Goal: Communication & Community: Answer question/provide support

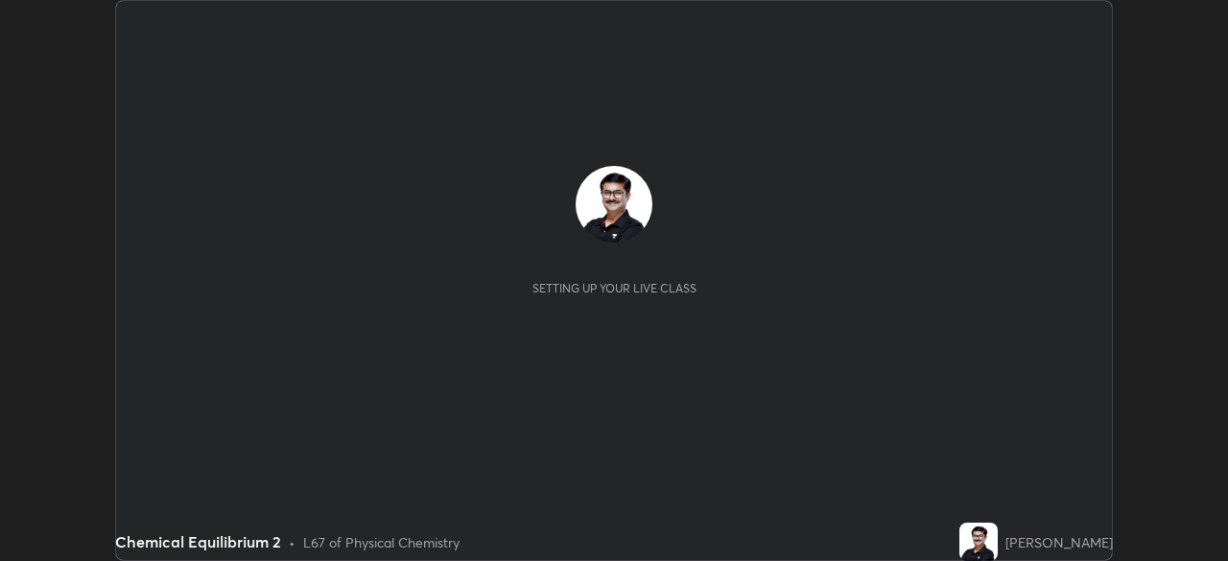
scroll to position [561, 1227]
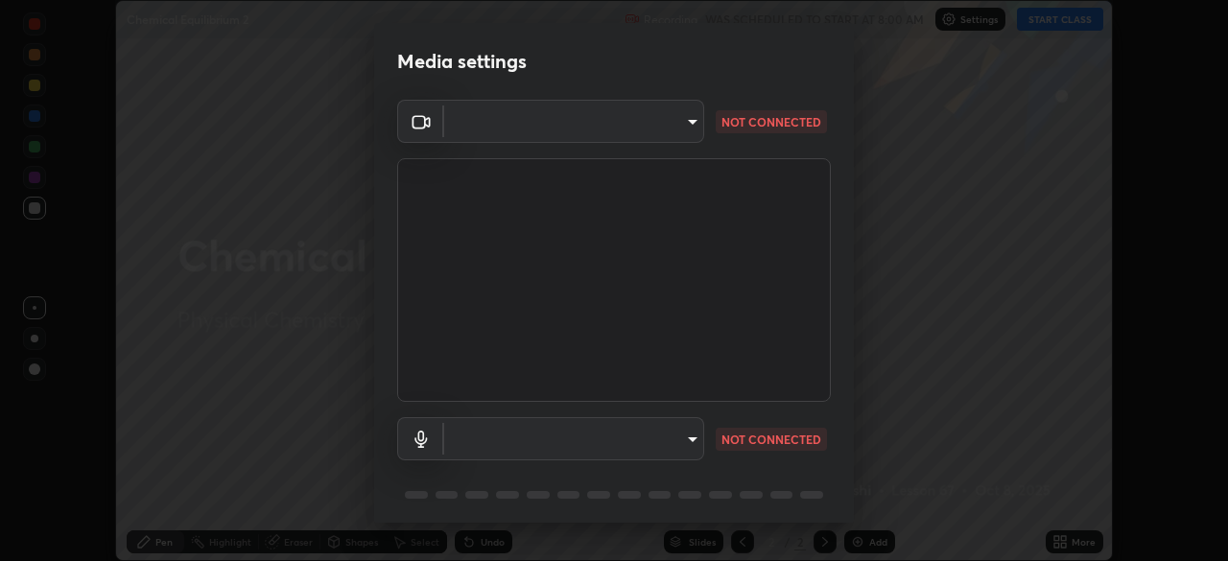
type input "ddeb460be698feac5301e169f53eca599c89e620ae617368e30cc776484c20c4"
type input "f004d940c31081e6b16f6c88961f672aa5ec6747dbf5629a26c28f94701fa2d6"
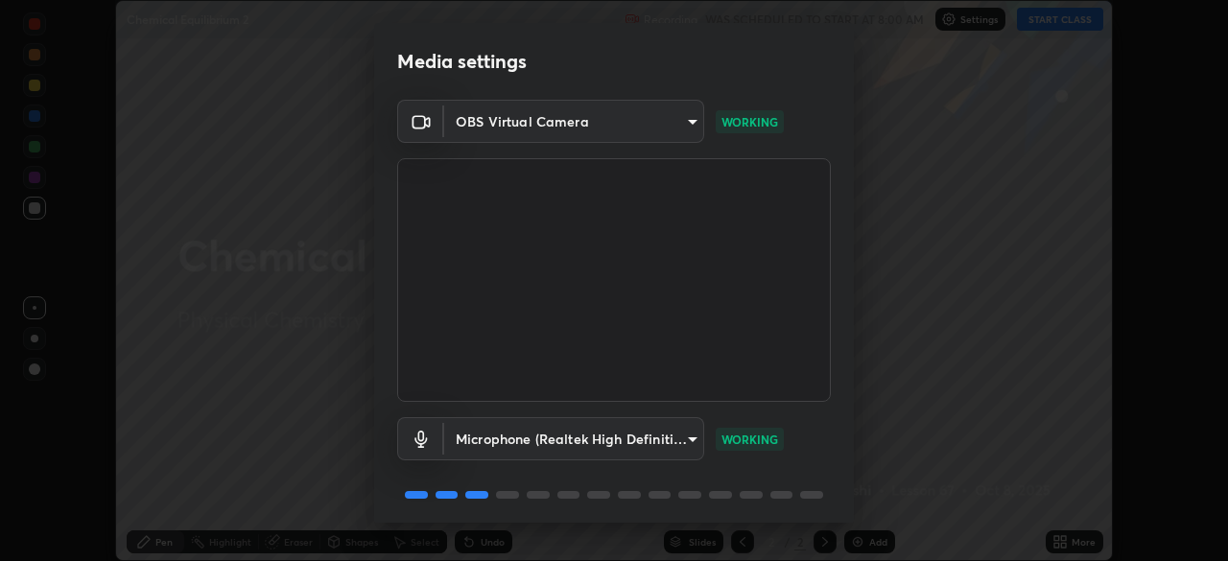
scroll to position [68, 0]
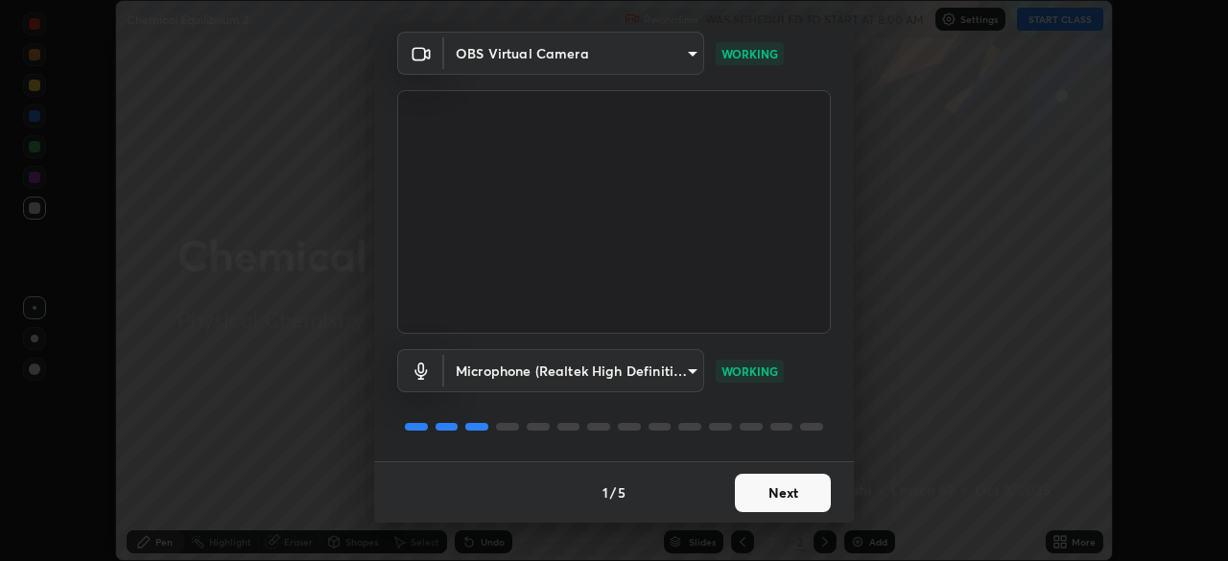
click at [788, 494] on button "Next" at bounding box center [783, 493] width 96 height 38
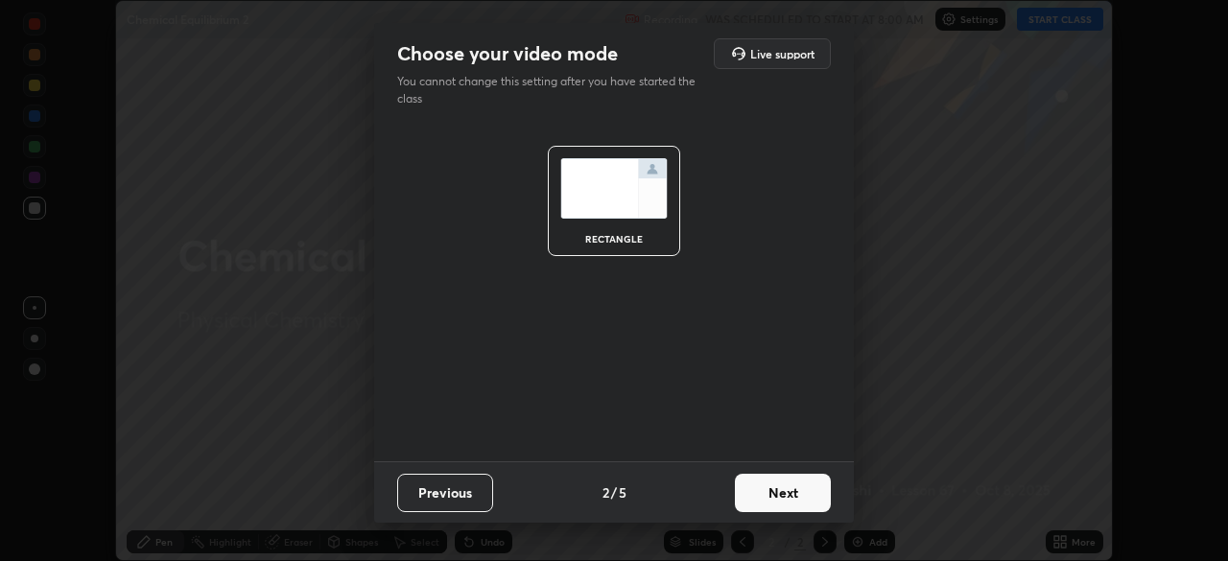
click at [795, 492] on button "Next" at bounding box center [783, 493] width 96 height 38
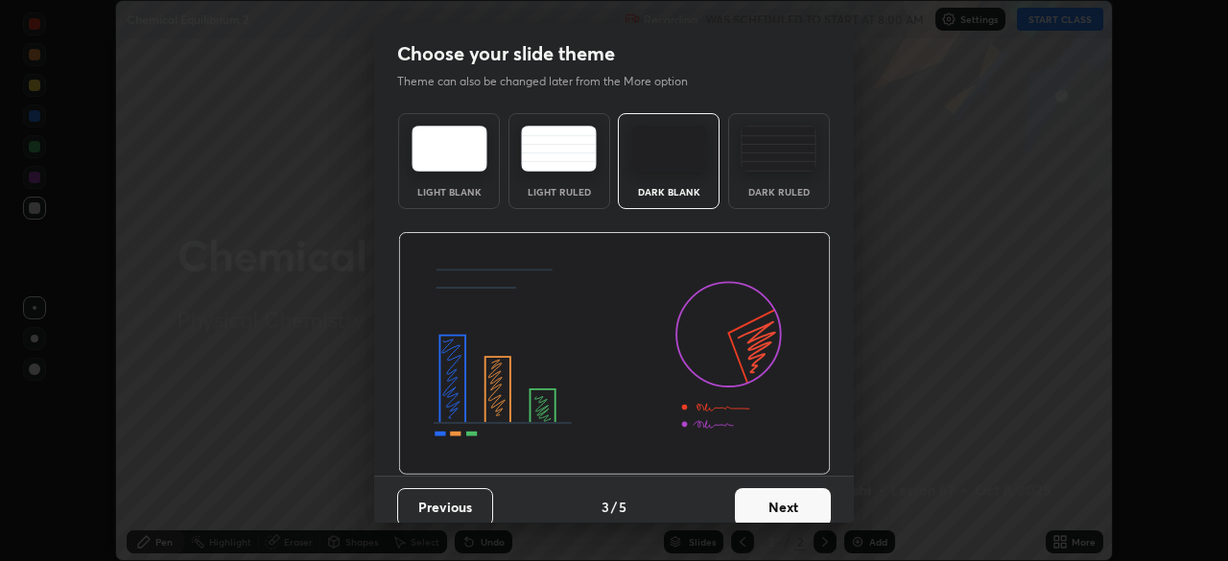
scroll to position [14, 0]
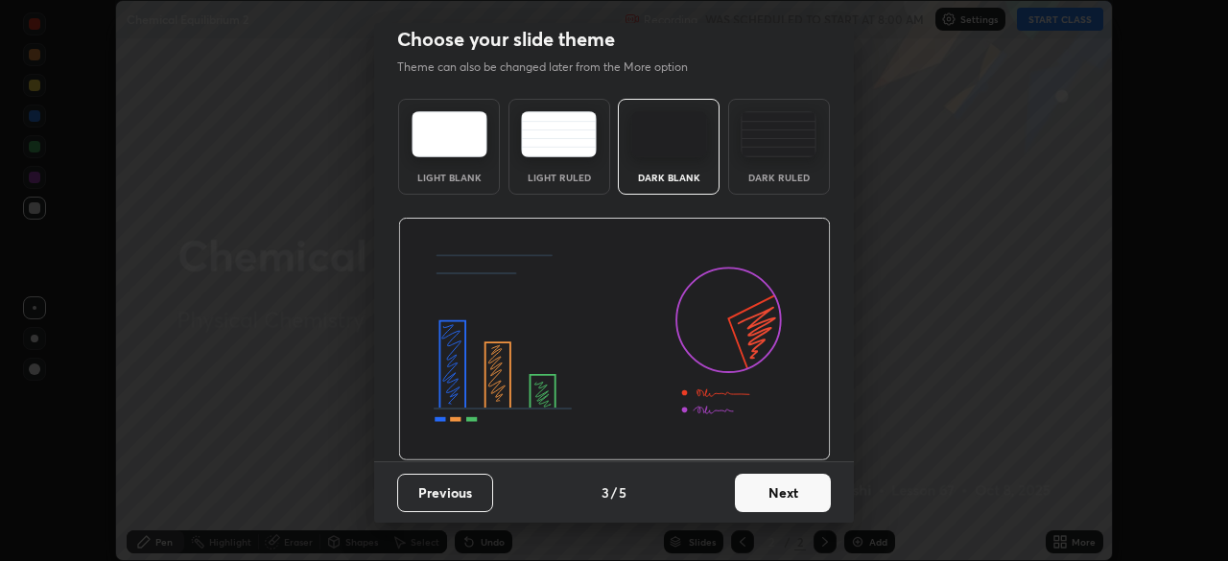
click at [790, 496] on button "Next" at bounding box center [783, 493] width 96 height 38
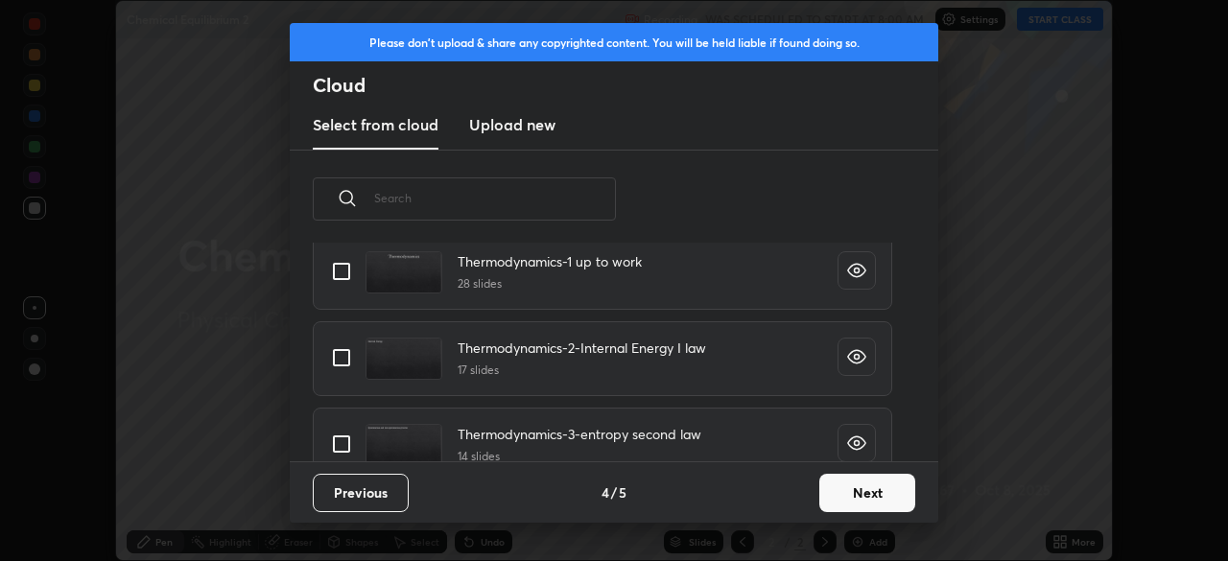
scroll to position [351, 0]
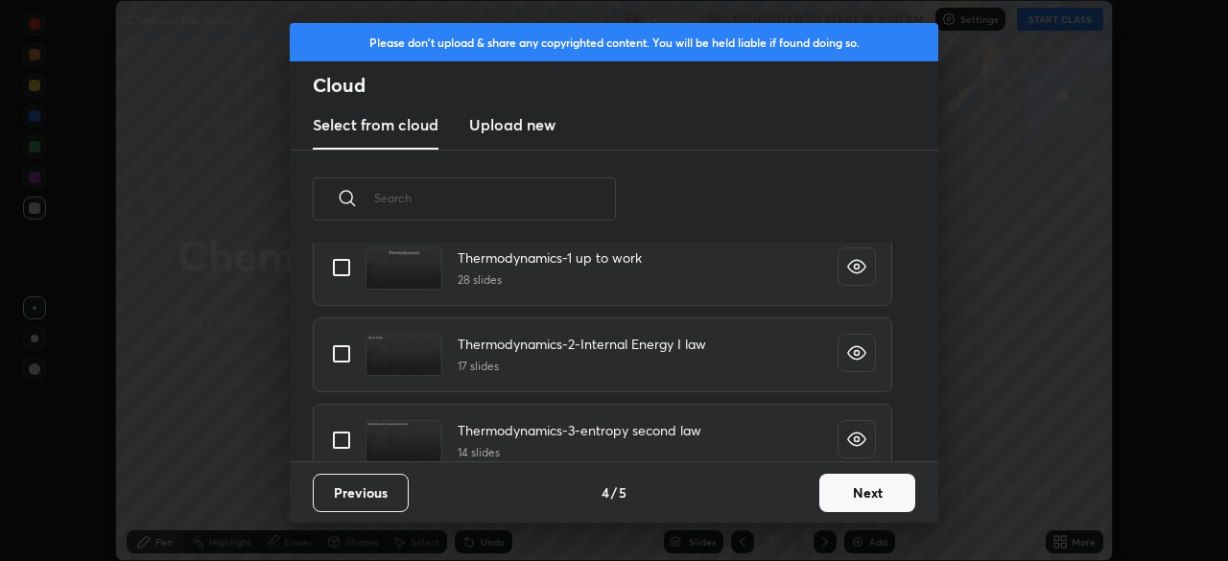
click at [866, 491] on button "Next" at bounding box center [867, 493] width 96 height 38
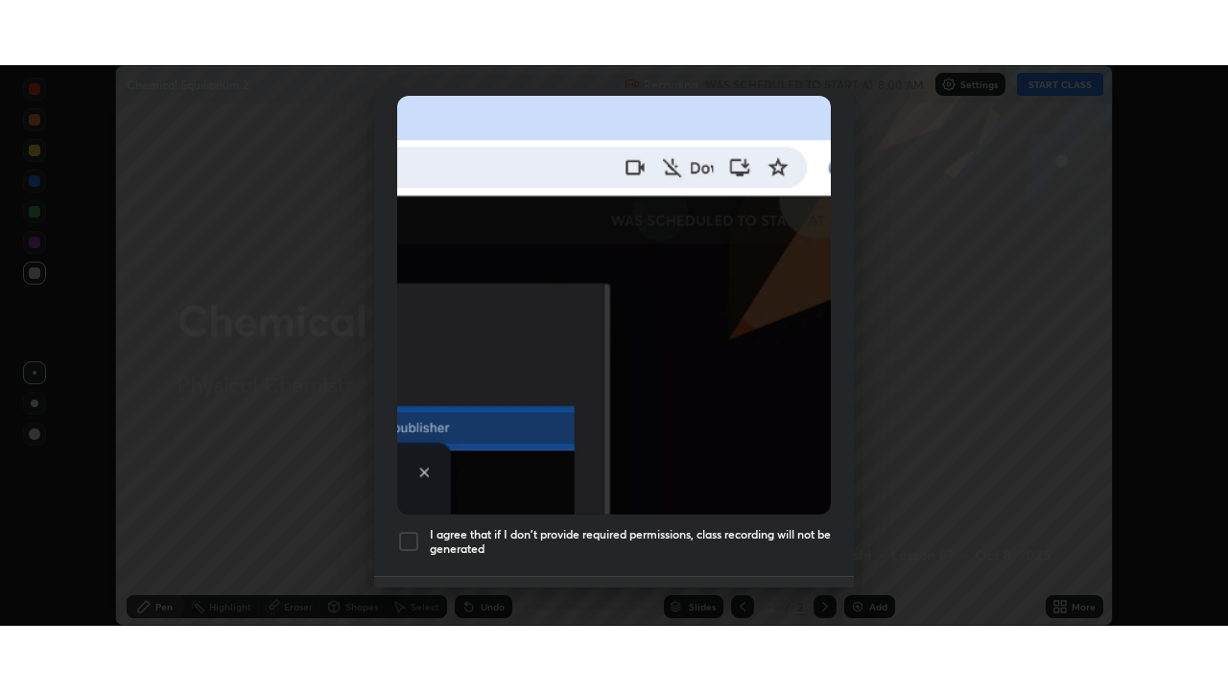
scroll to position [459, 0]
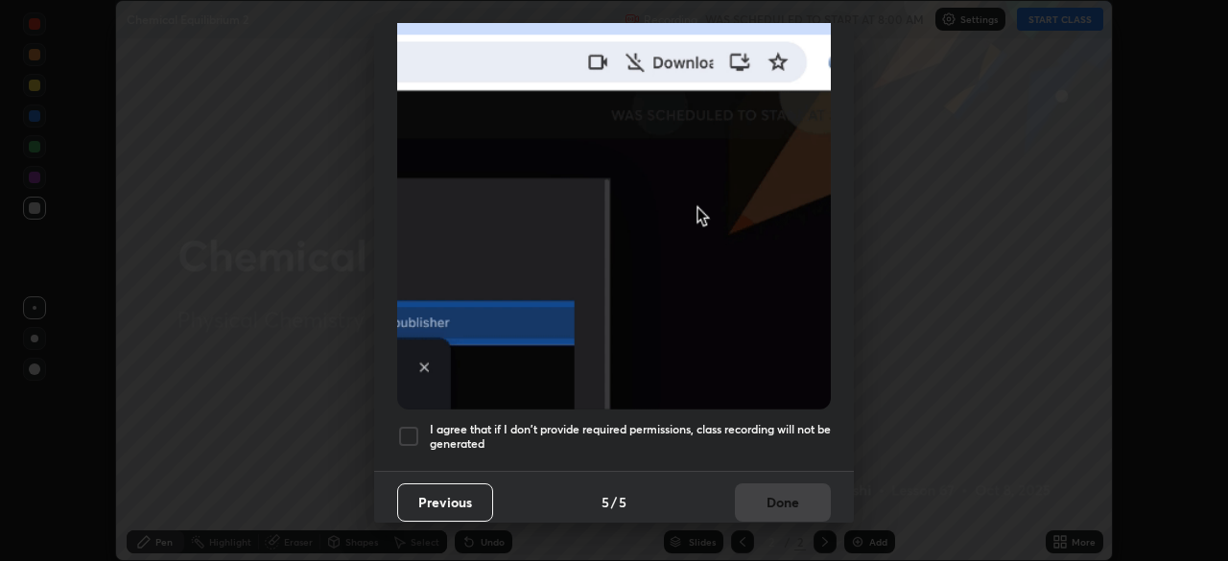
click at [412, 426] on div at bounding box center [408, 436] width 23 height 23
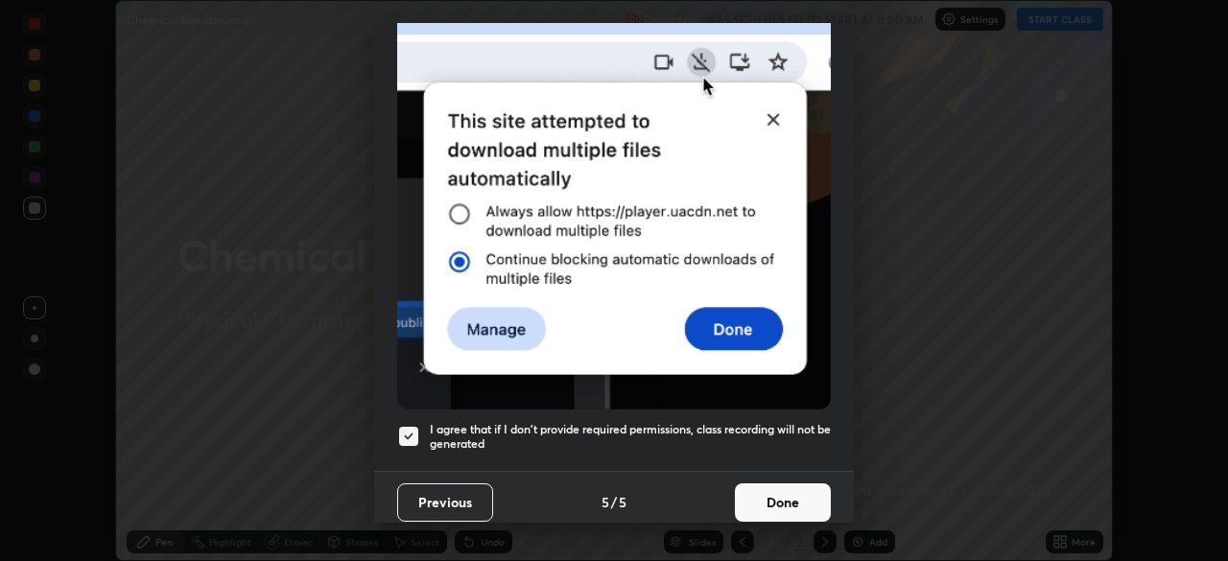
click at [759, 484] on button "Done" at bounding box center [783, 502] width 96 height 38
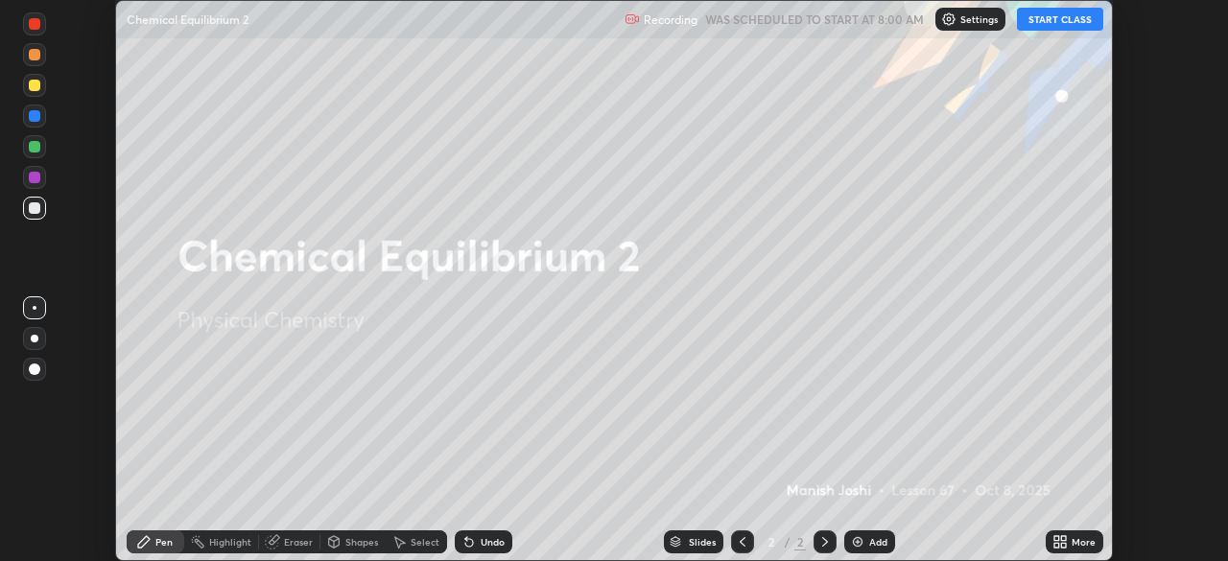
click at [1058, 21] on button "START CLASS" at bounding box center [1060, 19] width 86 height 23
click at [1058, 538] on icon at bounding box center [1056, 538] width 5 height 5
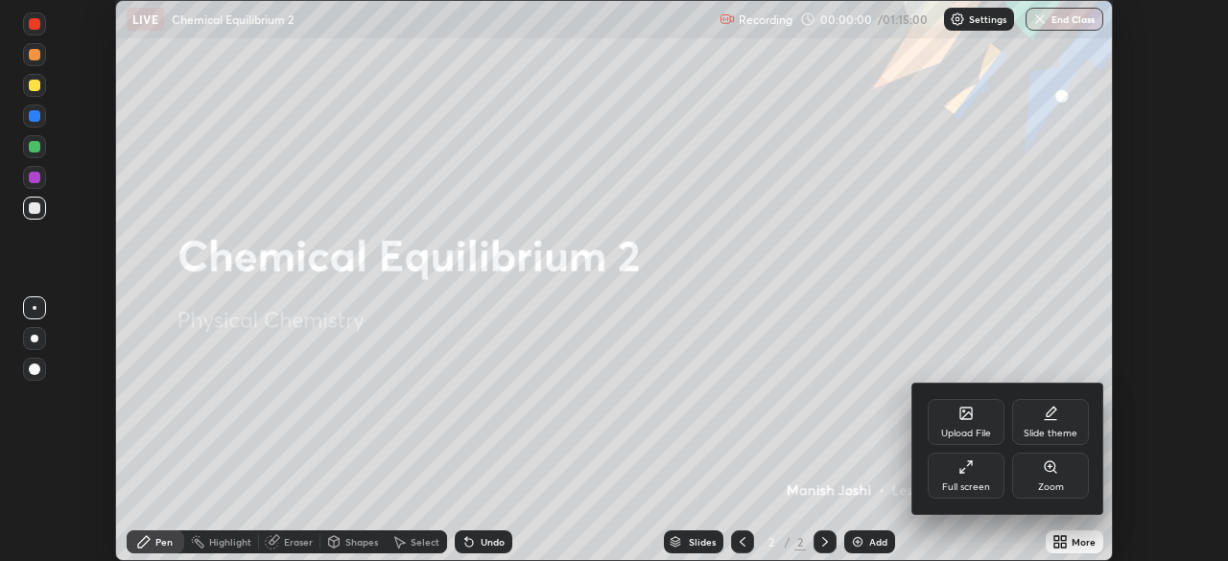
click at [973, 480] on div "Full screen" at bounding box center [965, 476] width 77 height 46
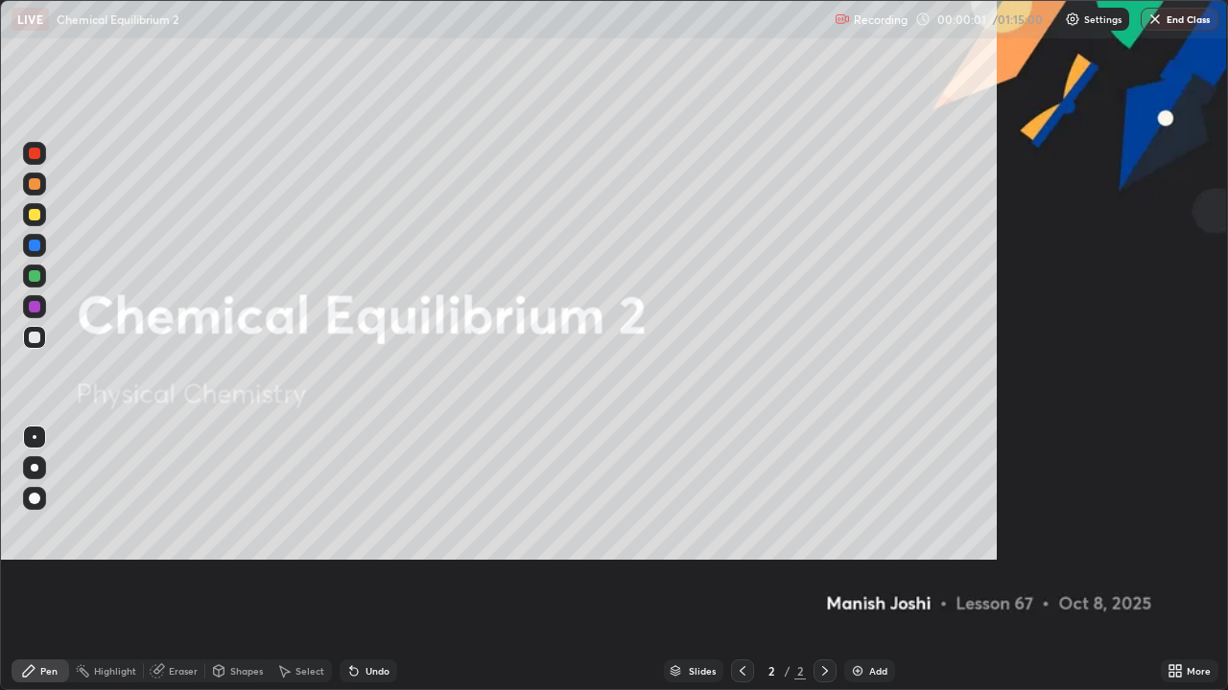
scroll to position [690, 1228]
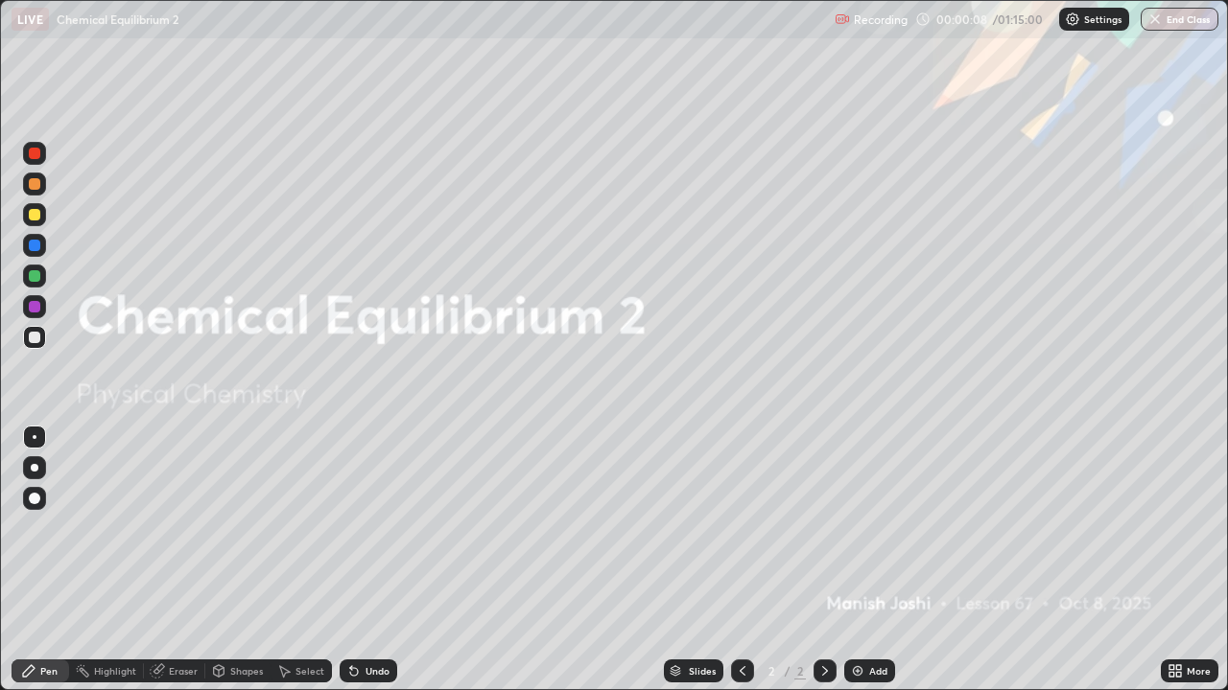
click at [861, 560] on img at bounding box center [857, 671] width 15 height 15
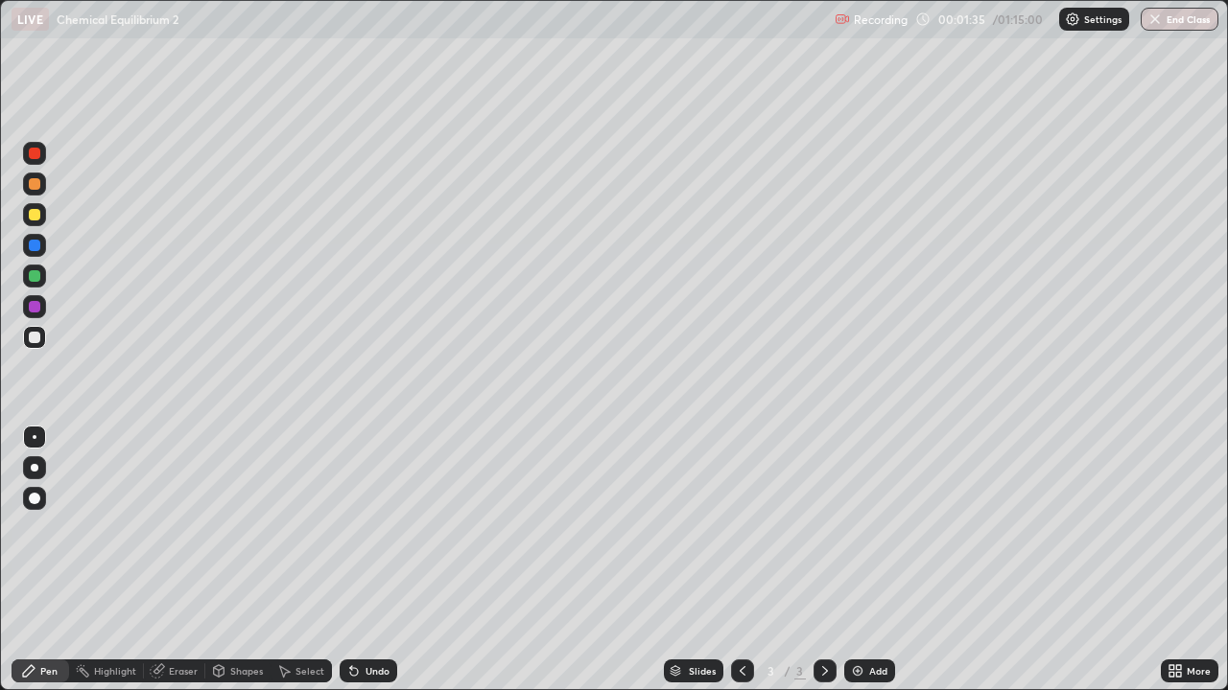
click at [299, 560] on div "Select" at bounding box center [309, 672] width 29 height 10
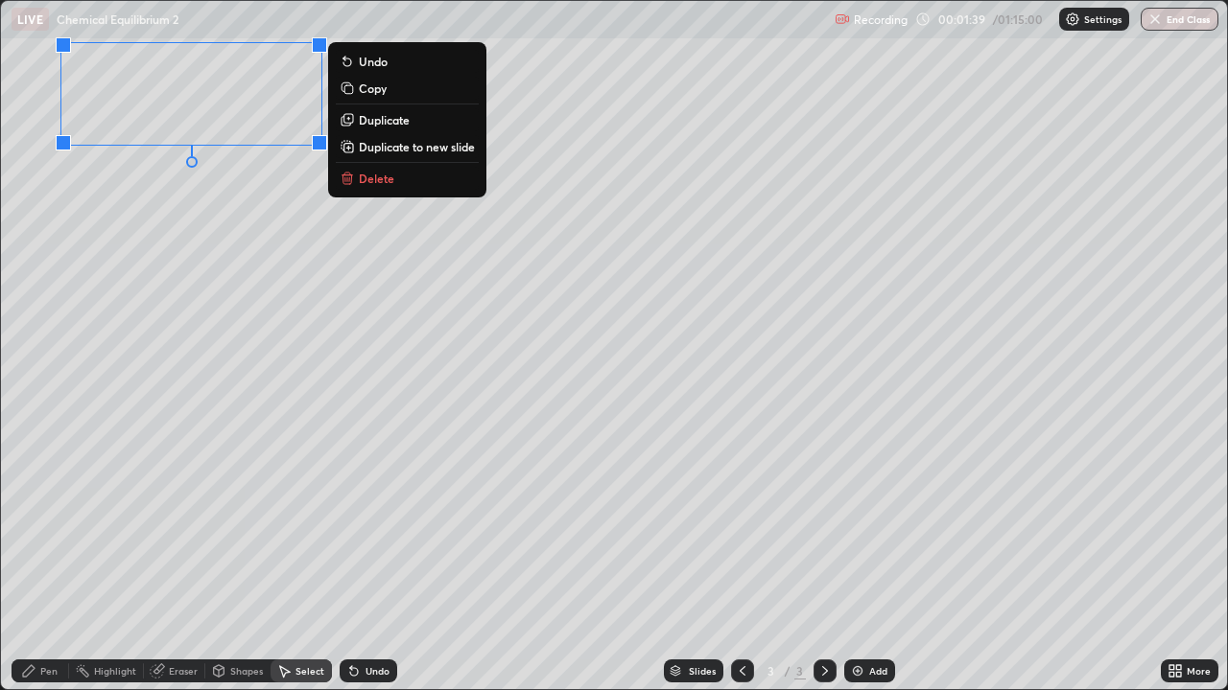
click at [248, 278] on div "0 ° Undo Copy Duplicate Duplicate to new slide Delete" at bounding box center [614, 345] width 1226 height 689
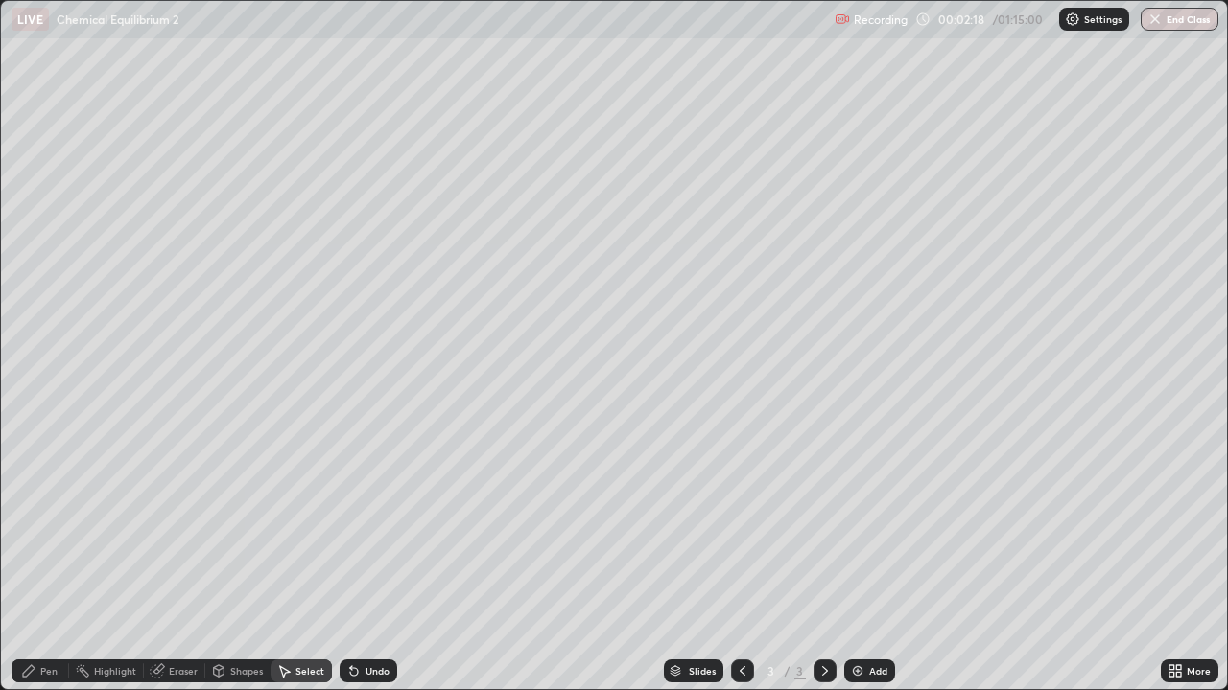
click at [48, 560] on div "Pen" at bounding box center [41, 671] width 58 height 23
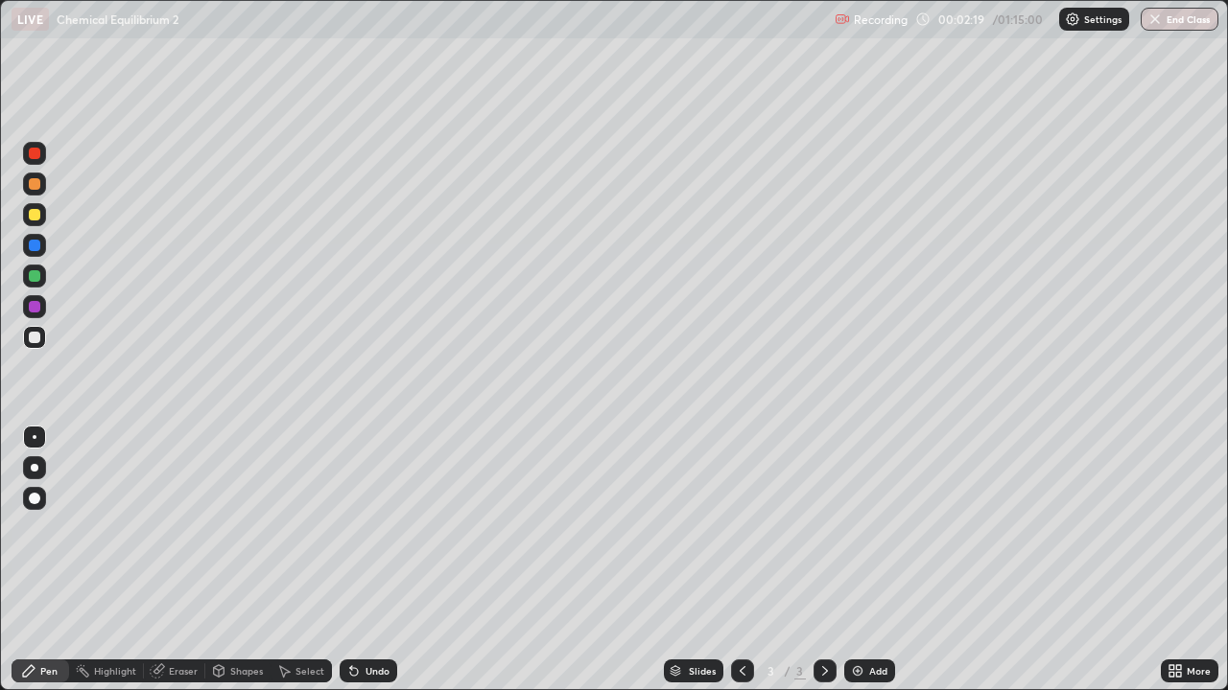
click at [33, 336] on div at bounding box center [35, 338] width 12 height 12
click at [222, 560] on icon at bounding box center [219, 669] width 11 height 3
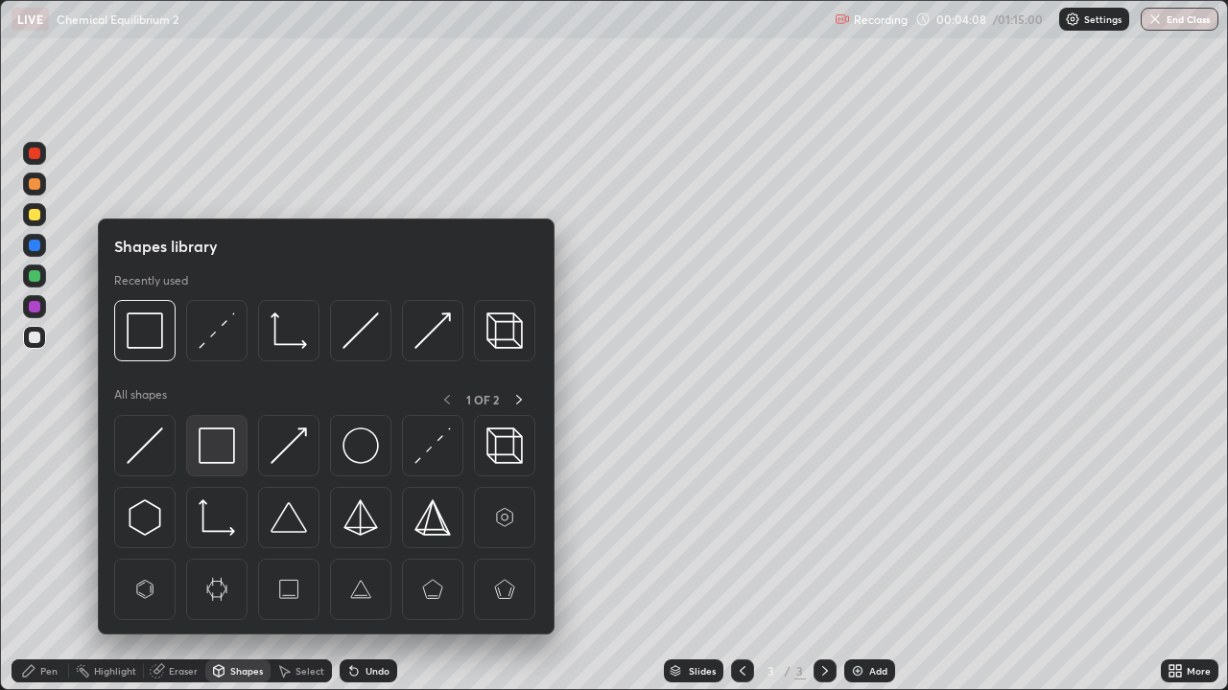
click at [210, 455] on img at bounding box center [217, 446] width 36 height 36
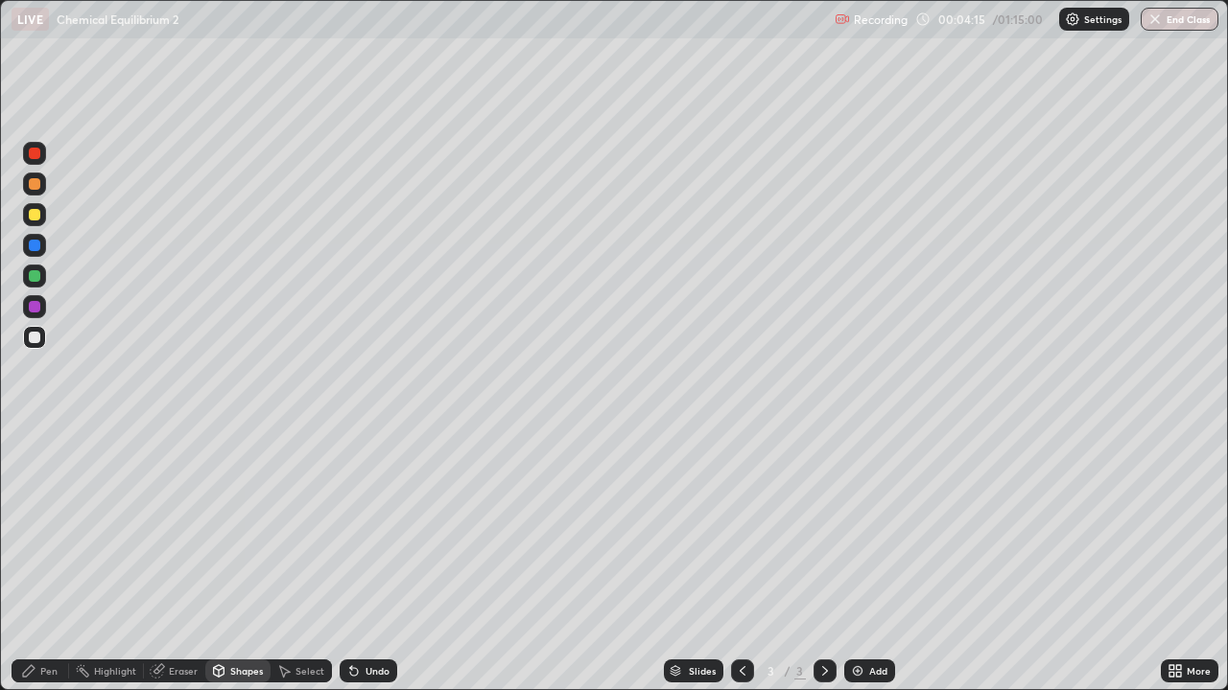
click at [45, 560] on div "Pen" at bounding box center [48, 672] width 17 height 10
click at [223, 560] on icon at bounding box center [218, 671] width 15 height 15
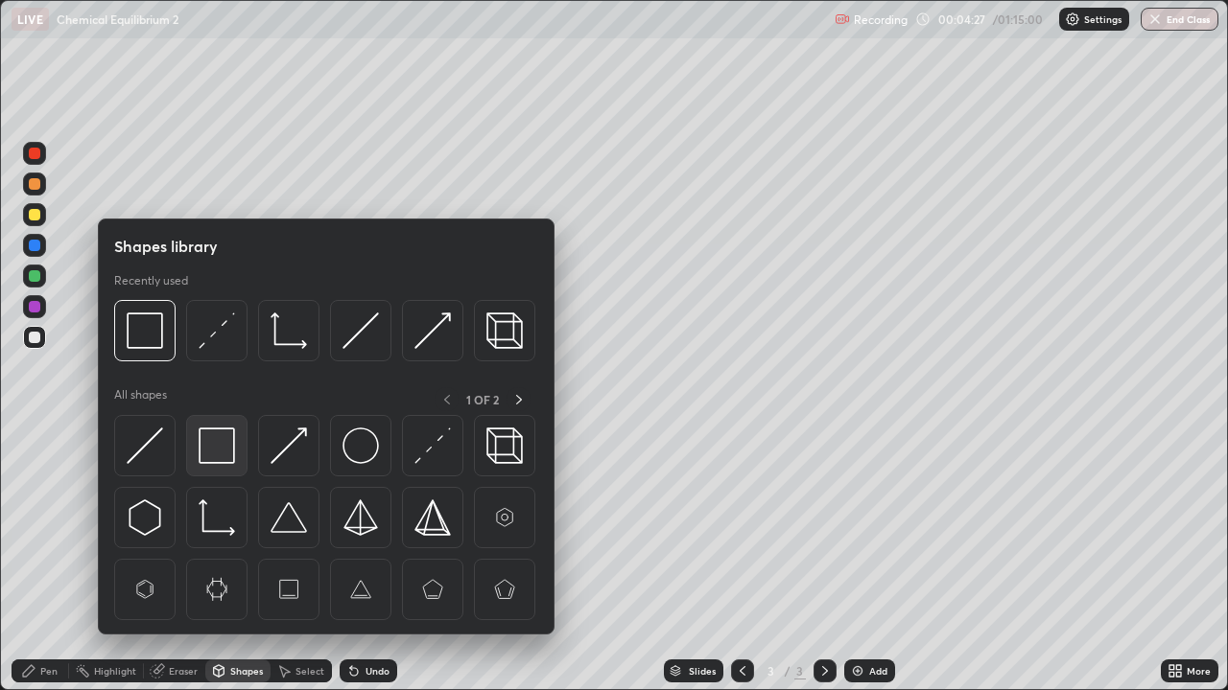
click at [210, 456] on img at bounding box center [217, 446] width 36 height 36
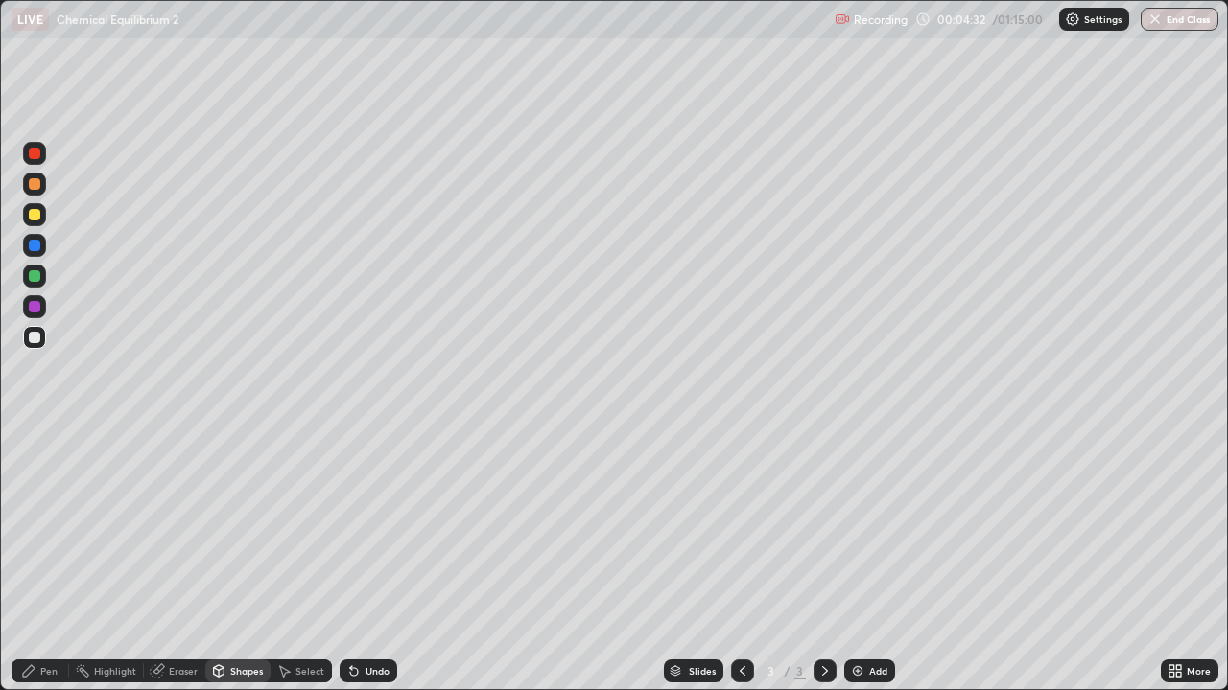
click at [219, 560] on icon at bounding box center [219, 669] width 11 height 3
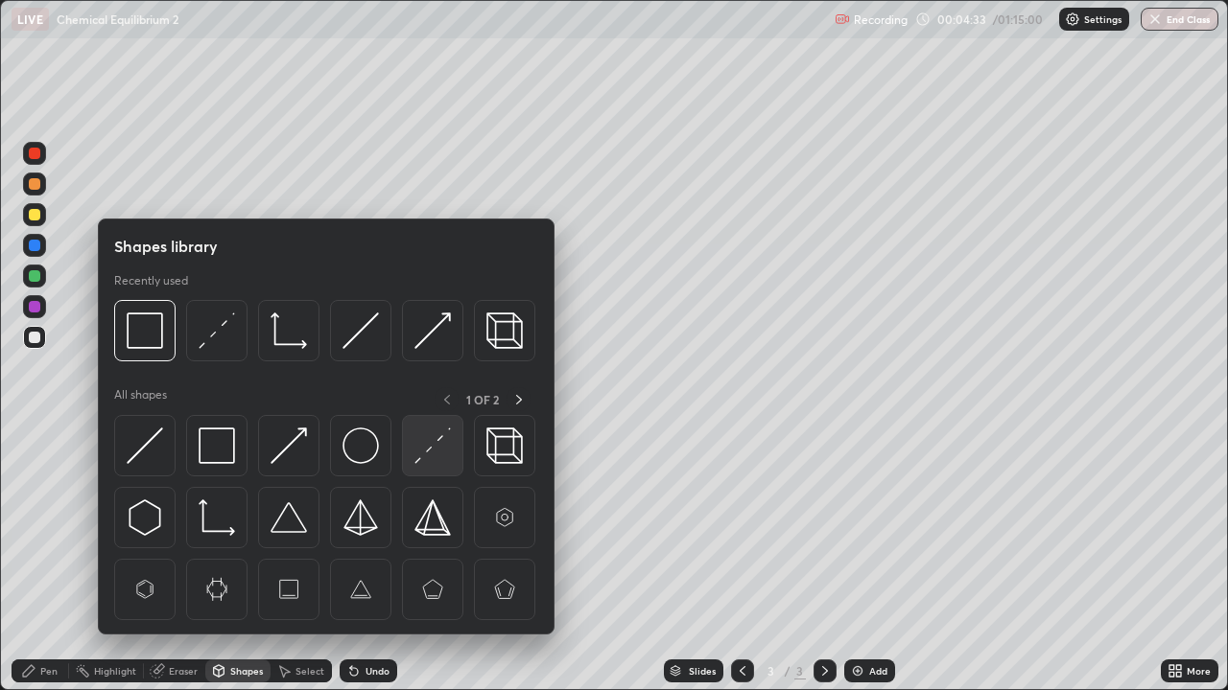
click at [413, 456] on div at bounding box center [432, 445] width 61 height 61
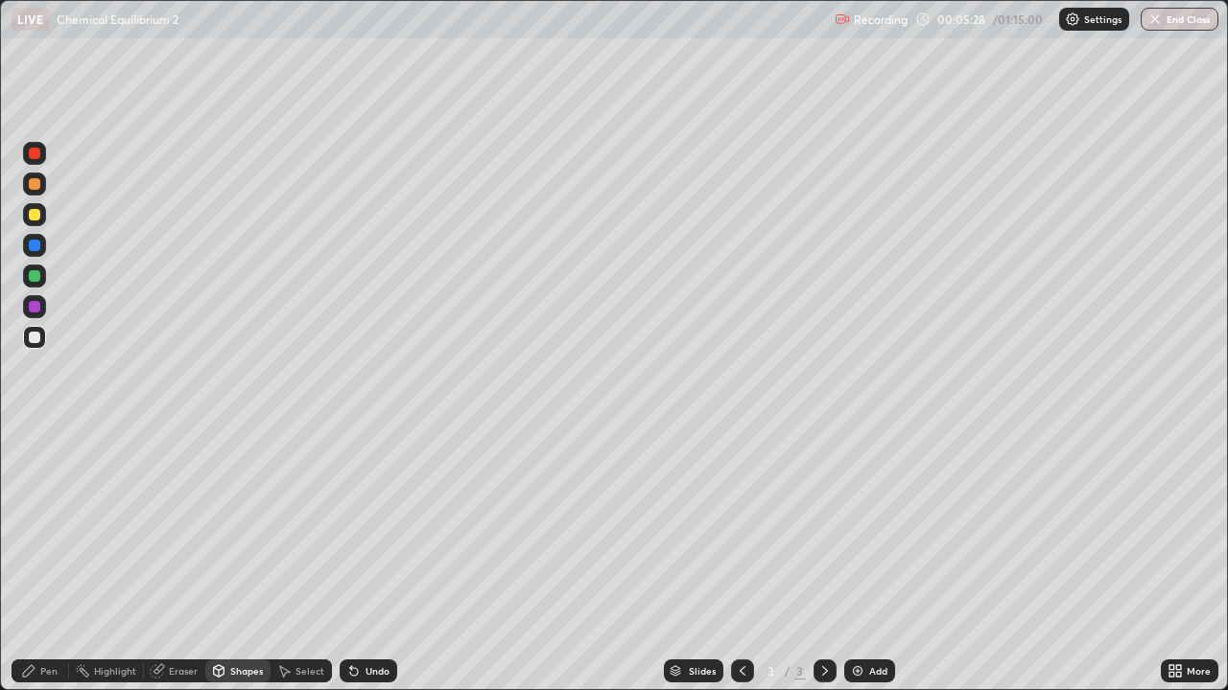
click at [37, 217] on div at bounding box center [35, 215] width 12 height 12
click at [385, 560] on div "Undo" at bounding box center [377, 672] width 24 height 10
click at [58, 560] on div "Pen" at bounding box center [41, 671] width 58 height 23
click at [381, 560] on div "Undo" at bounding box center [377, 672] width 24 height 10
click at [378, 560] on div "Undo" at bounding box center [377, 672] width 24 height 10
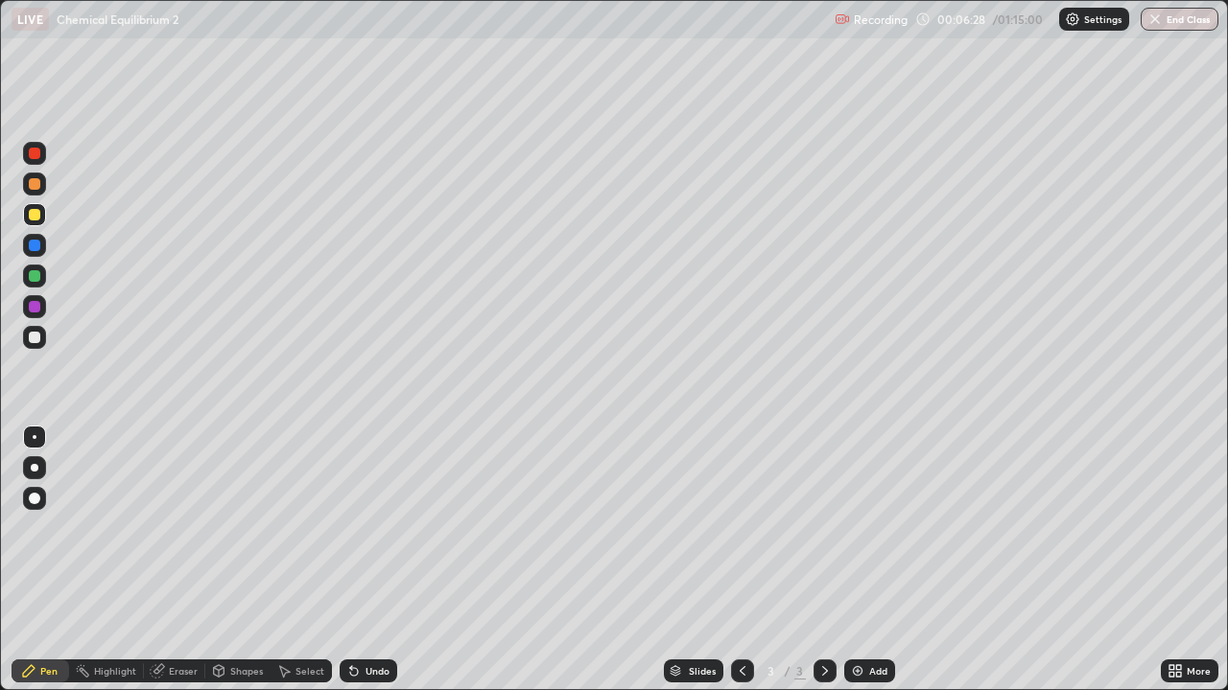
click at [377, 560] on div "Undo" at bounding box center [377, 672] width 24 height 10
click at [384, 560] on div "Undo" at bounding box center [377, 672] width 24 height 10
click at [378, 560] on div "Undo" at bounding box center [377, 672] width 24 height 10
click at [355, 560] on icon at bounding box center [353, 671] width 15 height 15
click at [351, 560] on icon at bounding box center [354, 672] width 8 height 8
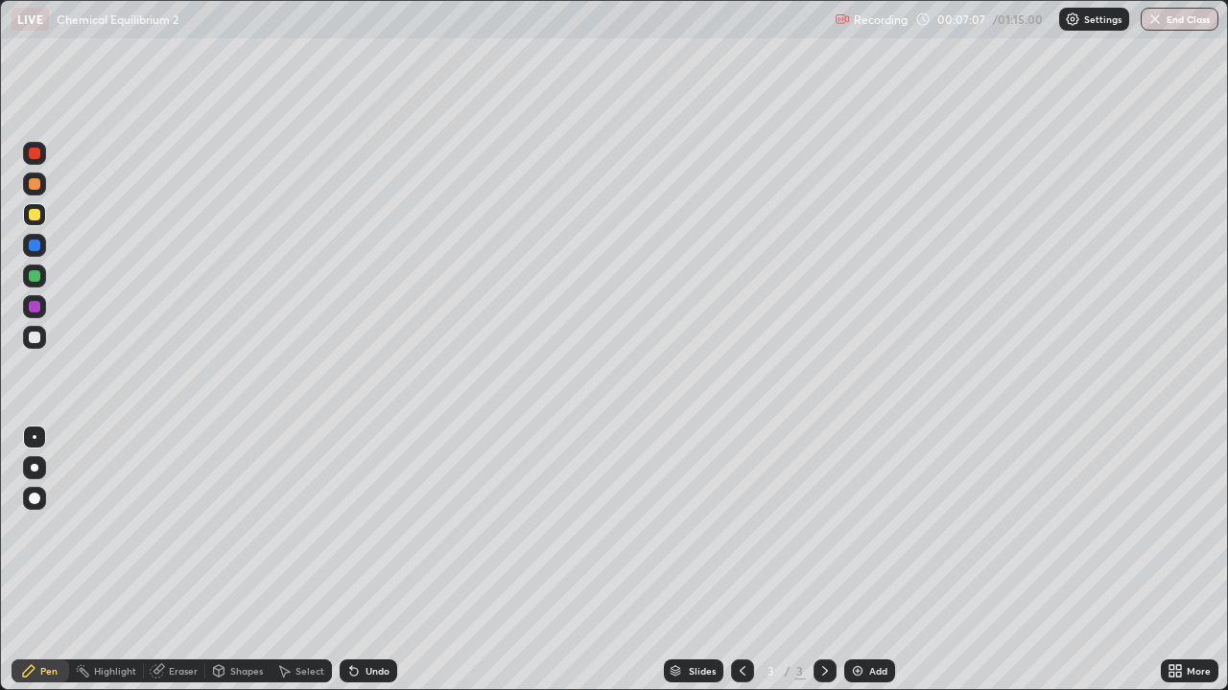
click at [372, 560] on div "Undo" at bounding box center [377, 672] width 24 height 10
click at [365, 560] on div "Undo" at bounding box center [377, 672] width 24 height 10
click at [247, 560] on div "Shapes" at bounding box center [246, 672] width 33 height 10
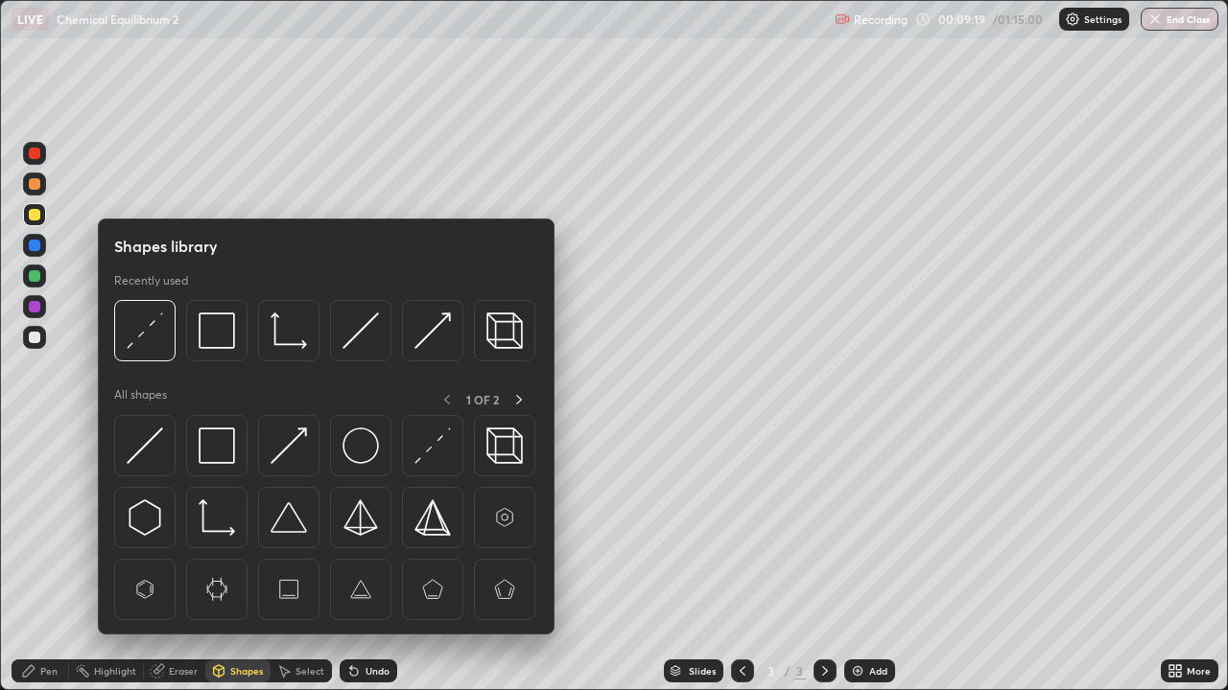
click at [177, 560] on div "Eraser" at bounding box center [183, 672] width 29 height 10
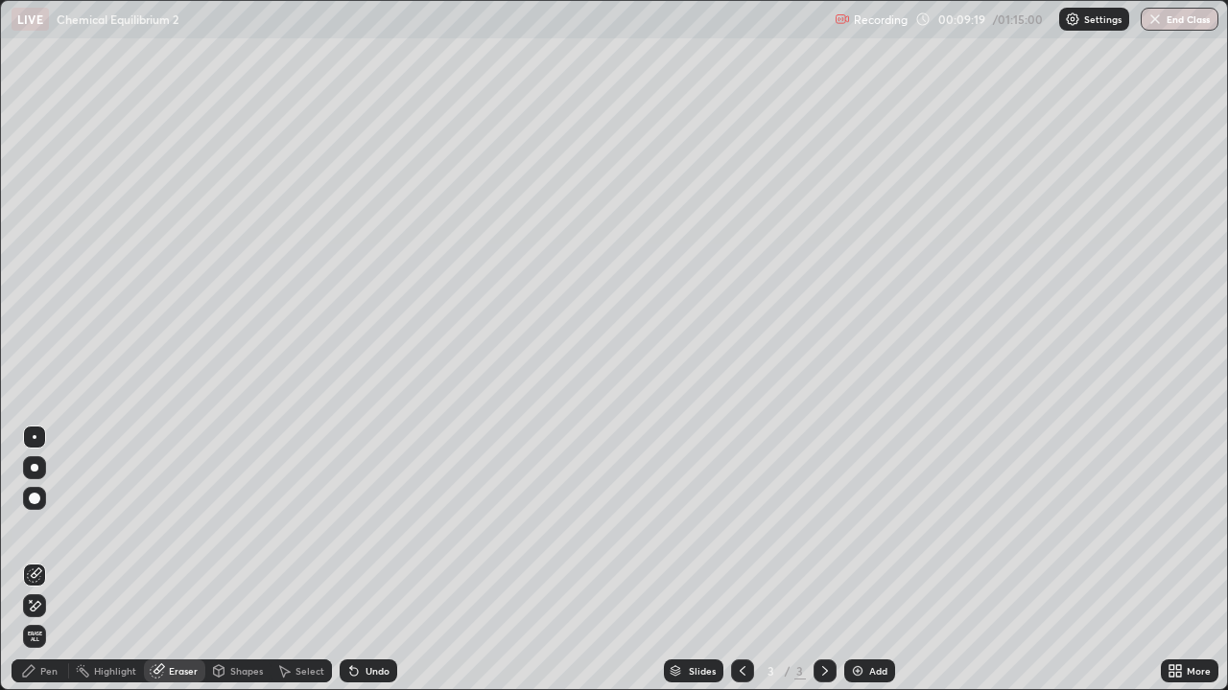
click at [175, 560] on div "Eraser" at bounding box center [183, 672] width 29 height 10
click at [46, 560] on div "Pen" at bounding box center [48, 672] width 17 height 10
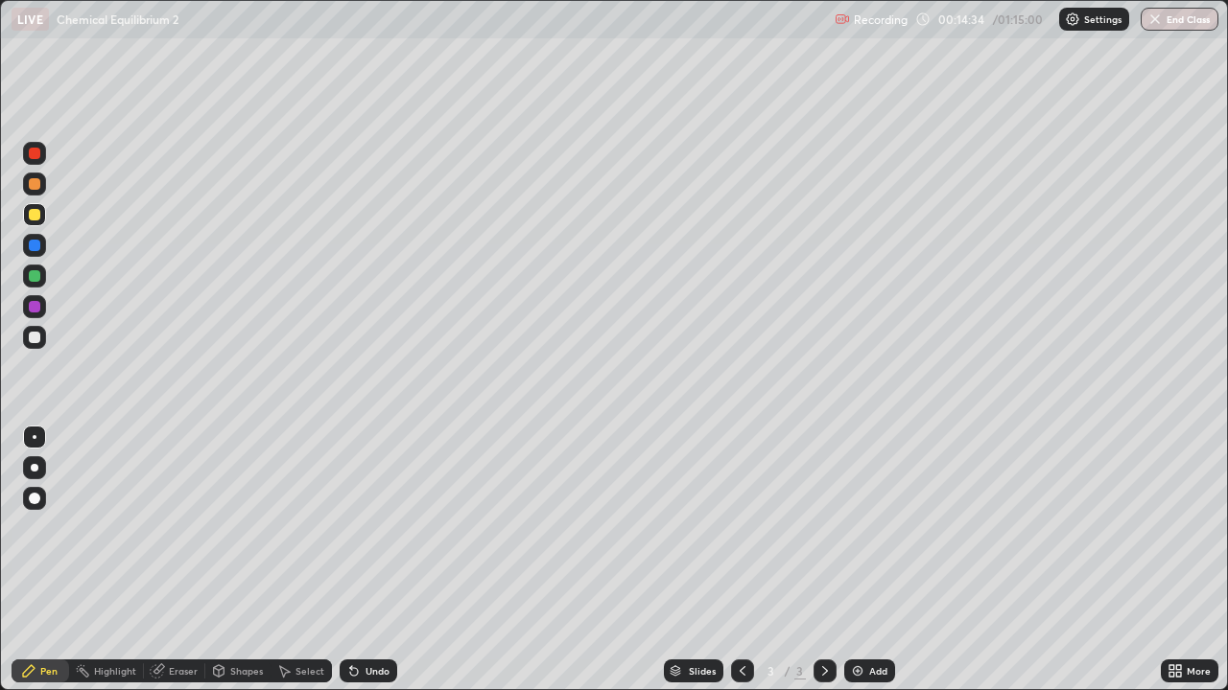
click at [39, 189] on div at bounding box center [34, 184] width 23 height 23
click at [858, 560] on img at bounding box center [857, 671] width 15 height 15
click at [35, 340] on div at bounding box center [35, 338] width 12 height 12
click at [353, 560] on icon at bounding box center [354, 672] width 8 height 8
click at [349, 560] on icon at bounding box center [353, 671] width 15 height 15
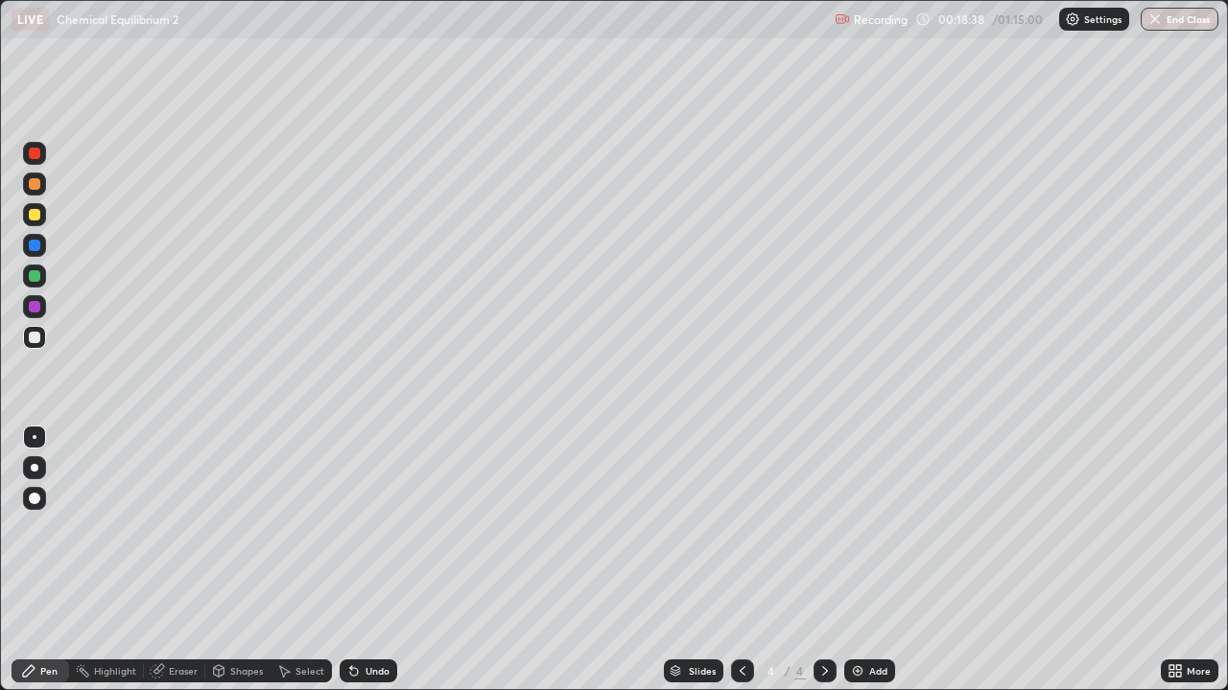
click at [350, 560] on icon at bounding box center [354, 672] width 8 height 8
click at [346, 560] on icon at bounding box center [353, 671] width 15 height 15
click at [350, 560] on icon at bounding box center [354, 672] width 8 height 8
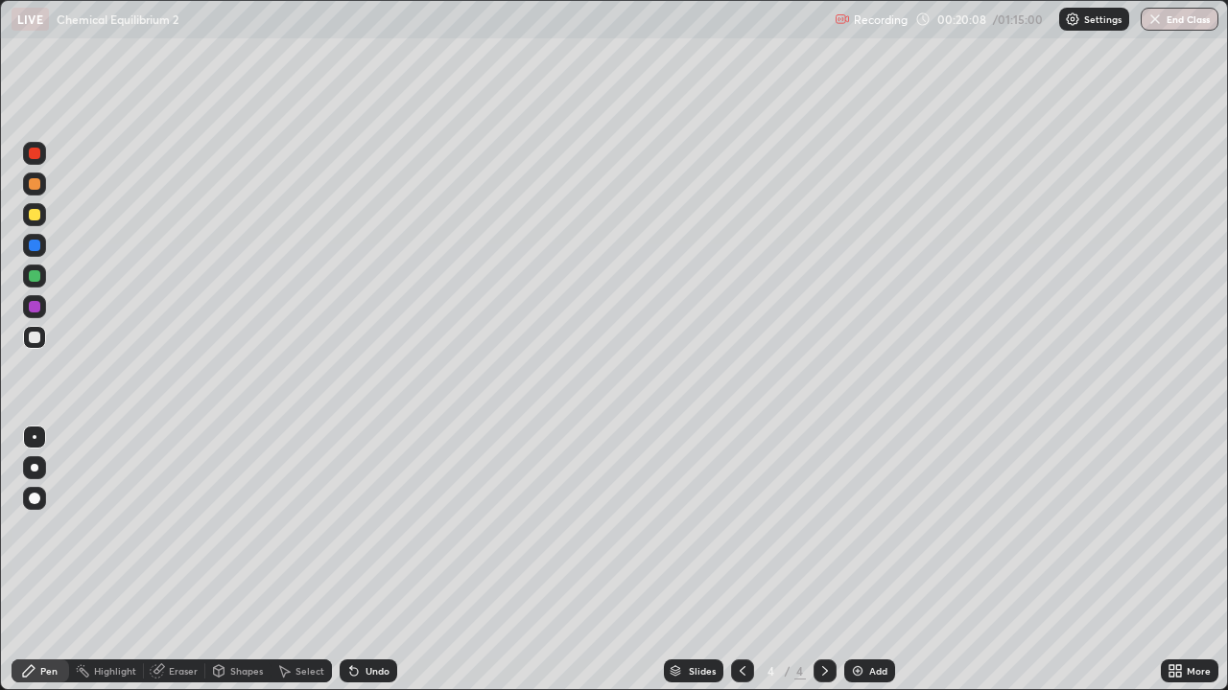
click at [1179, 560] on icon at bounding box center [1178, 668] width 5 height 5
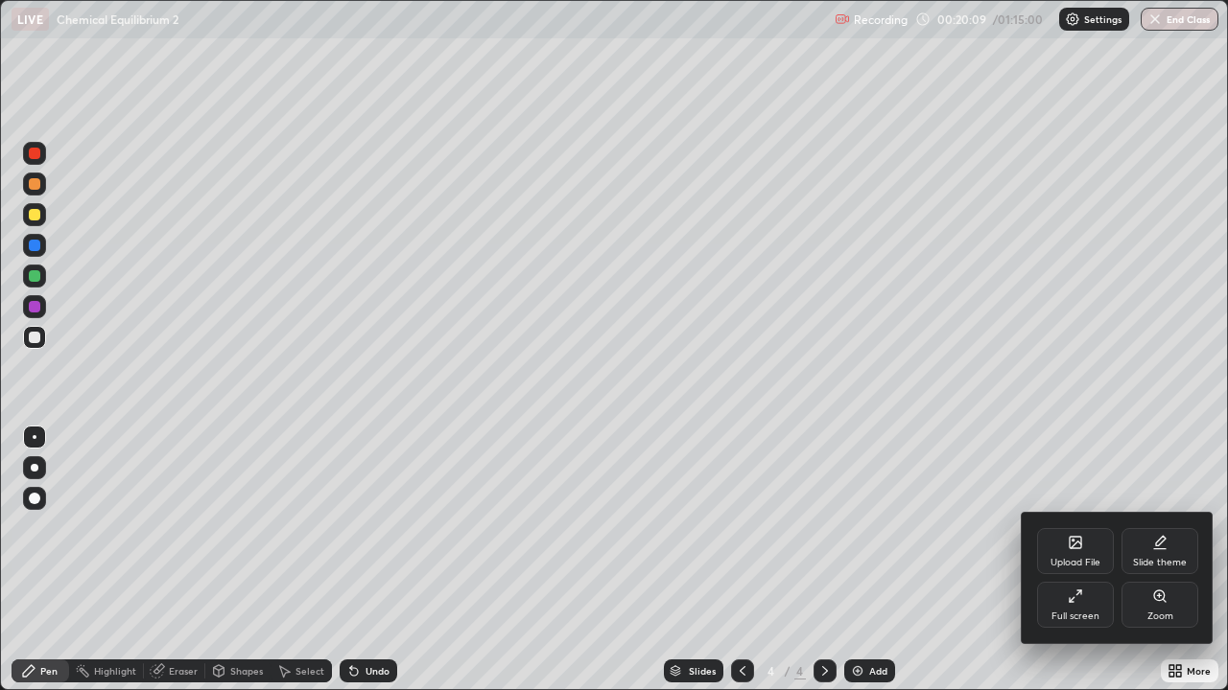
click at [1185, 560] on div at bounding box center [614, 345] width 1228 height 690
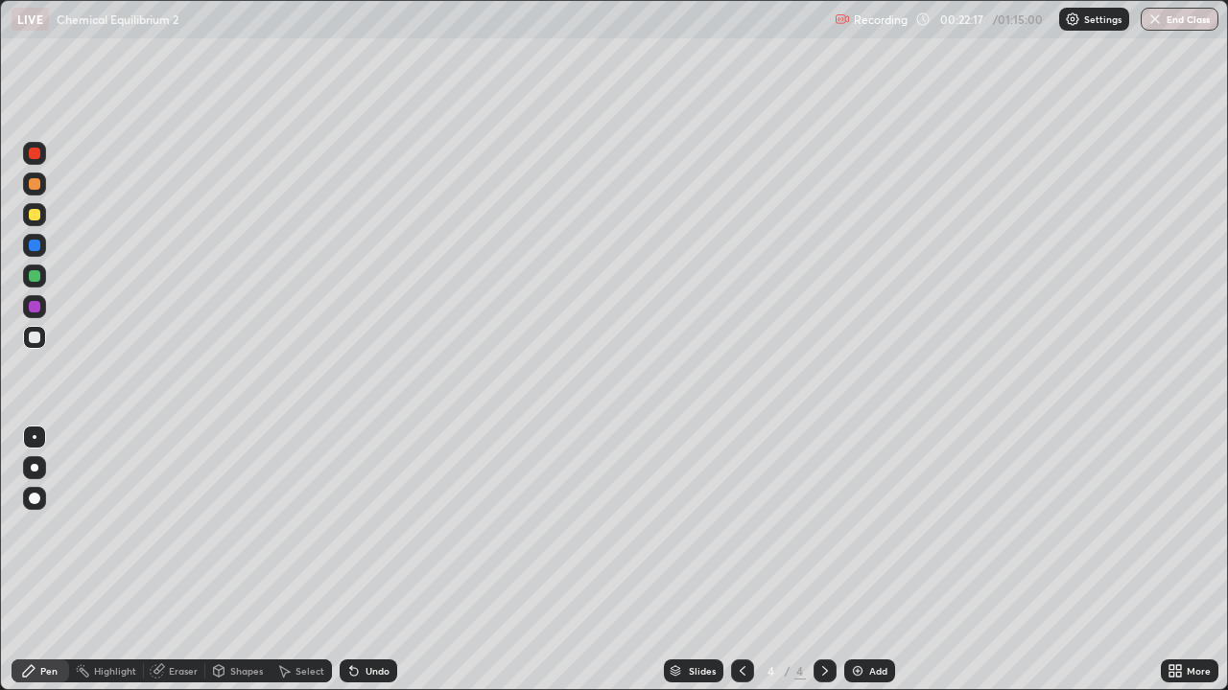
click at [1171, 560] on icon at bounding box center [1171, 668] width 5 height 5
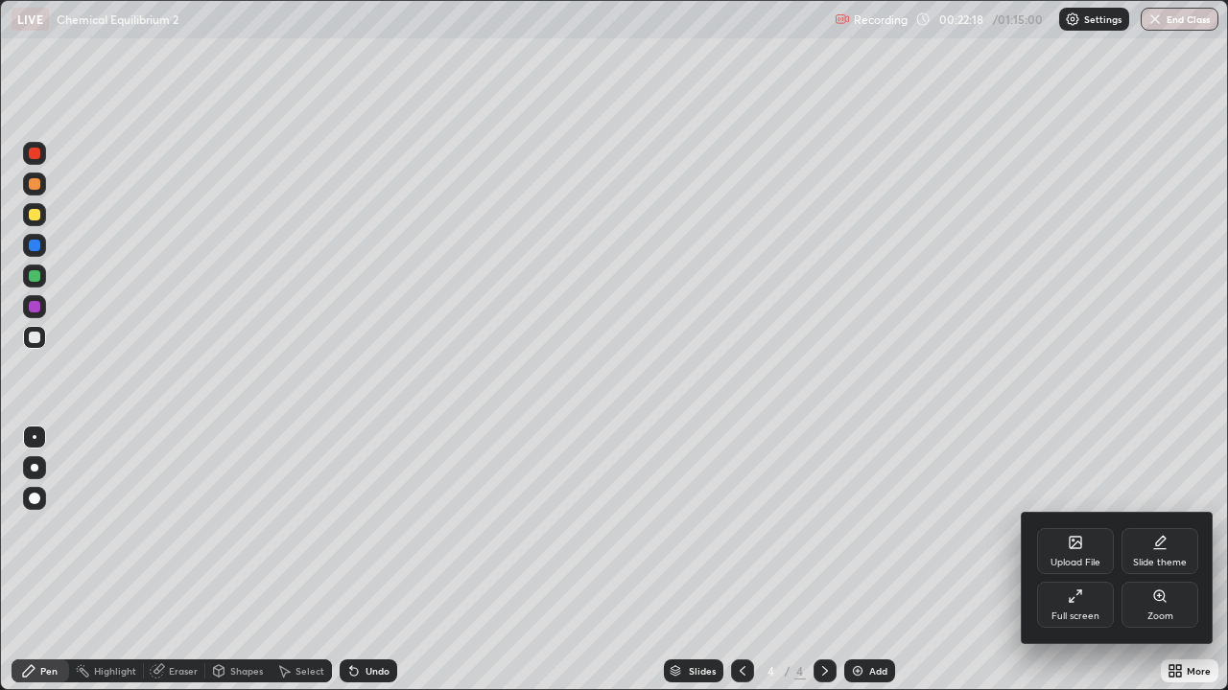
click at [1090, 552] on div "Upload File" at bounding box center [1075, 551] width 77 height 46
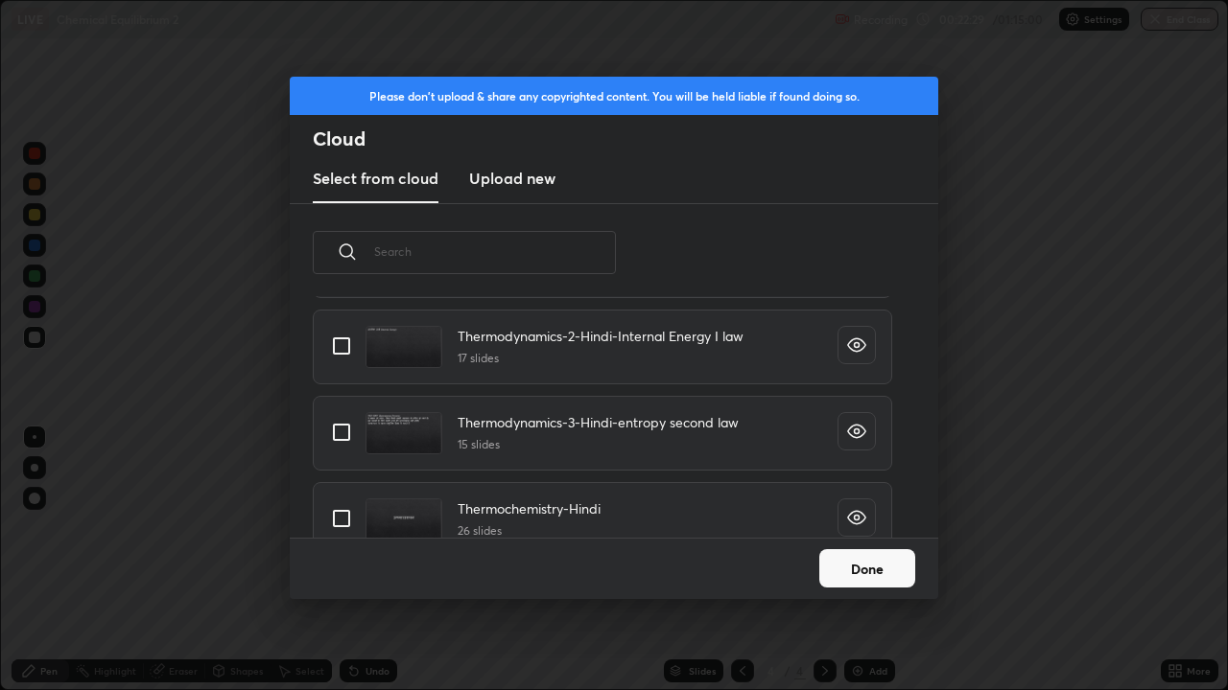
scroll to position [2675, 0]
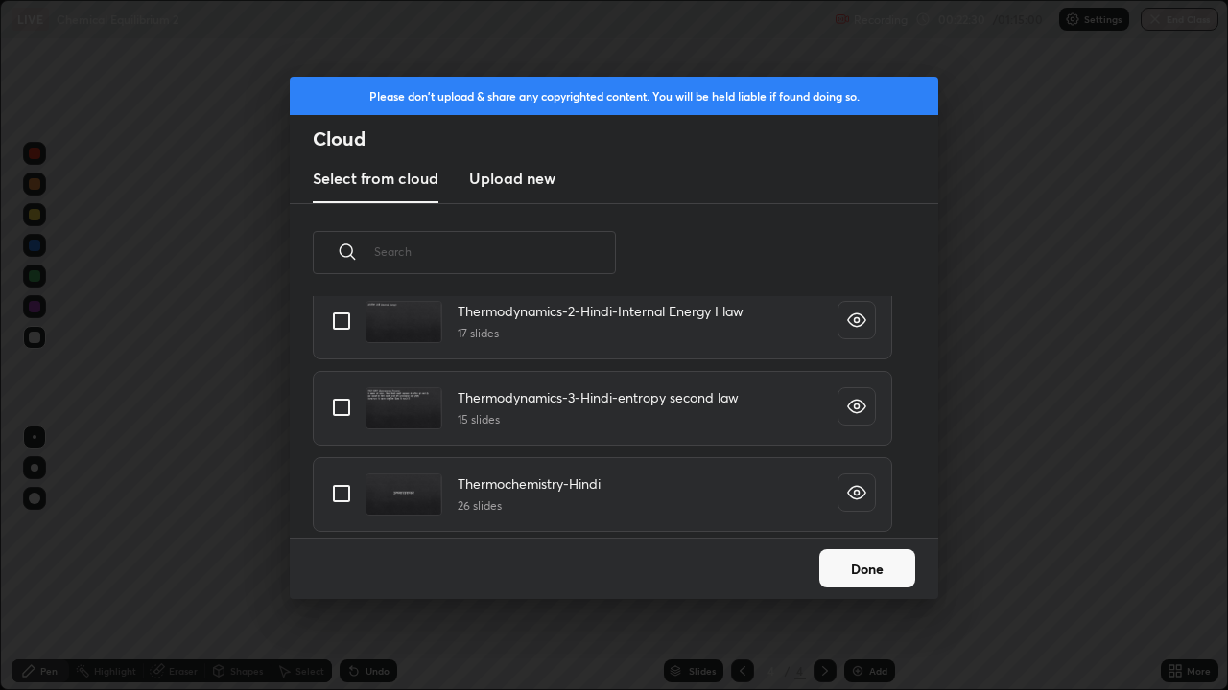
click at [633, 409] on div "Thermodynamics-3-Hindi-entropy second law 15 slides" at bounding box center [597, 408] width 281 height 42
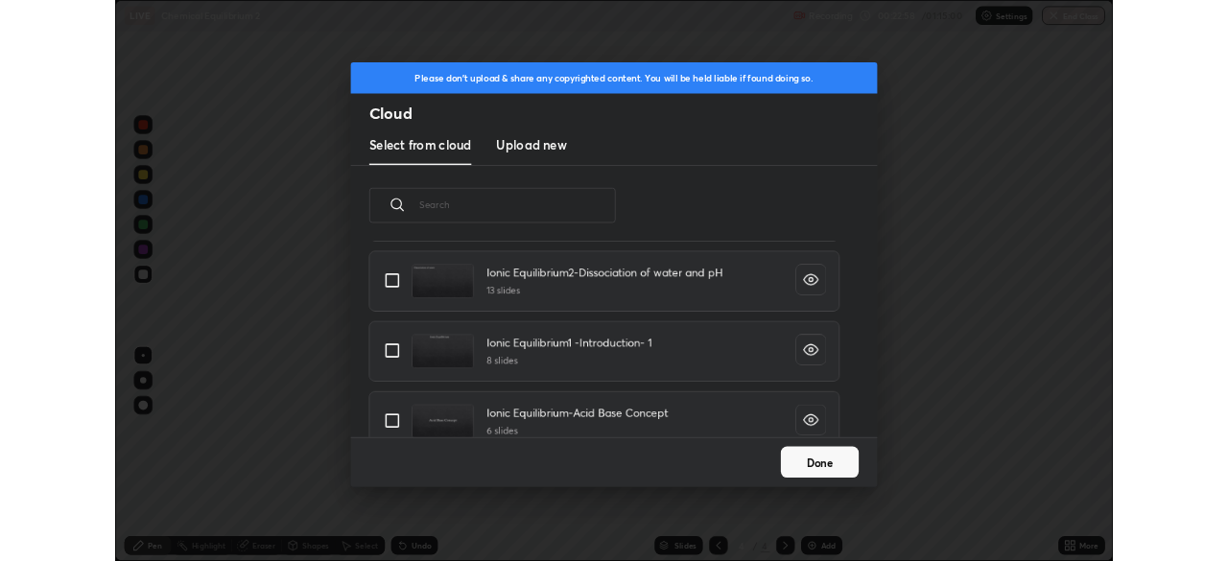
scroll to position [1437, 0]
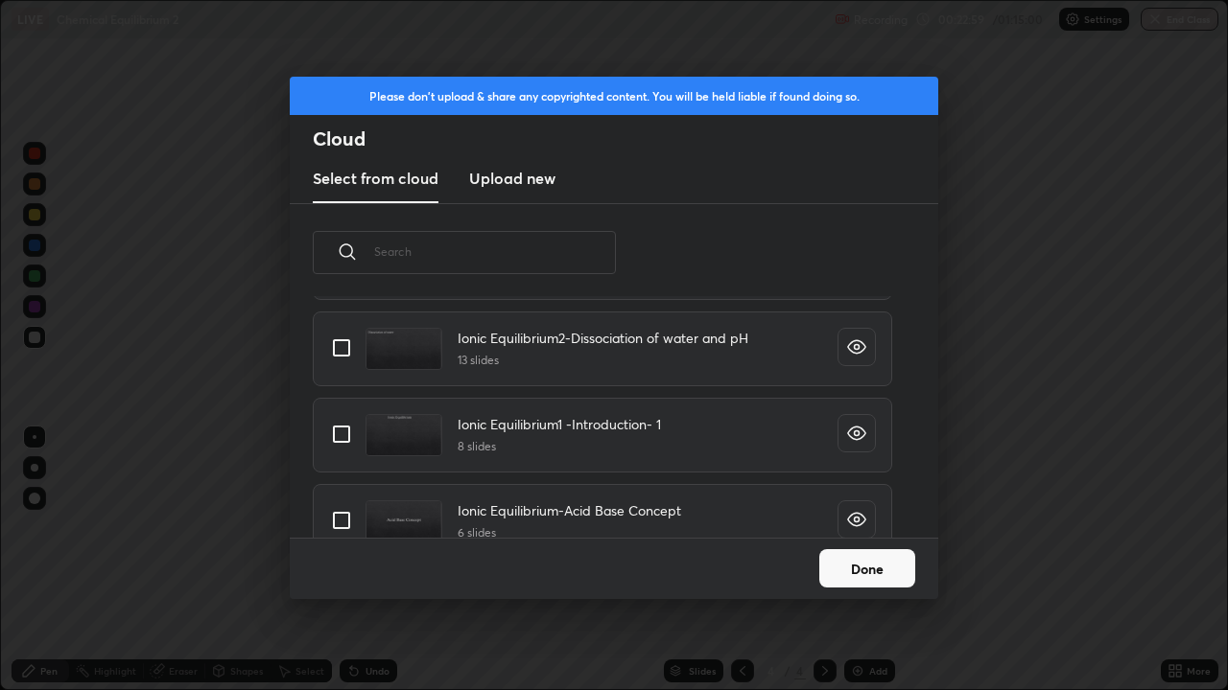
click at [858, 560] on button "Done" at bounding box center [867, 569] width 96 height 38
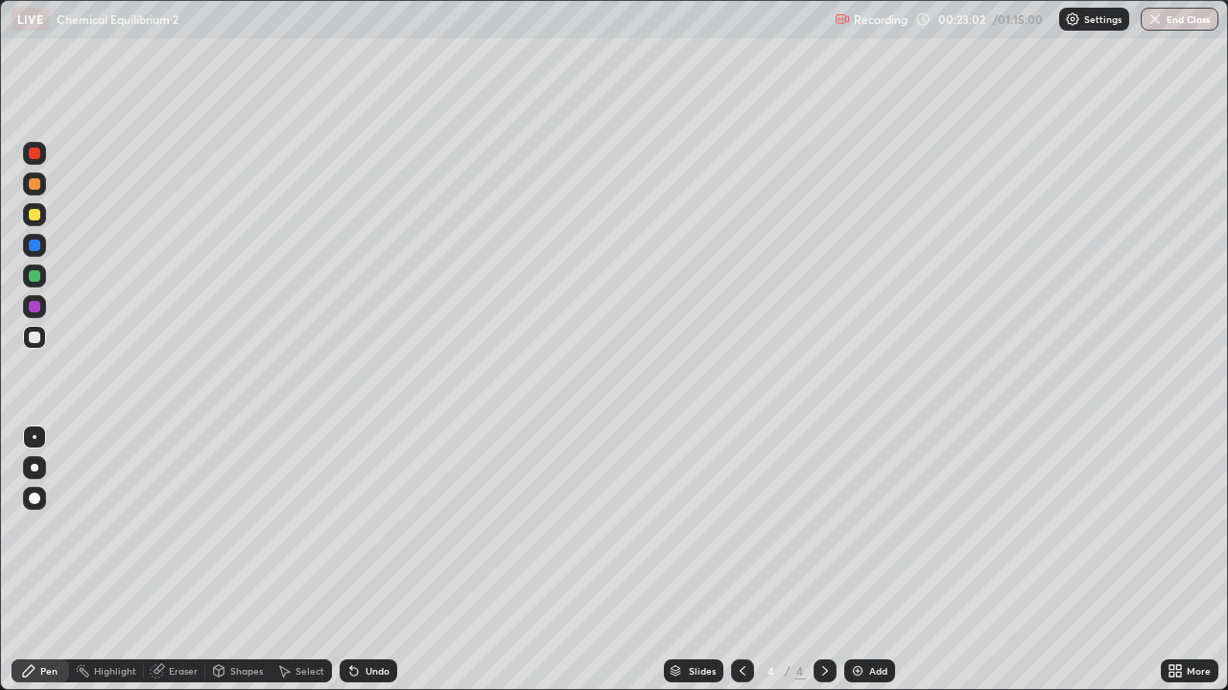
click at [853, 560] on img at bounding box center [857, 671] width 15 height 15
click at [35, 336] on div at bounding box center [35, 338] width 12 height 12
click at [309, 560] on div "Select" at bounding box center [309, 672] width 29 height 10
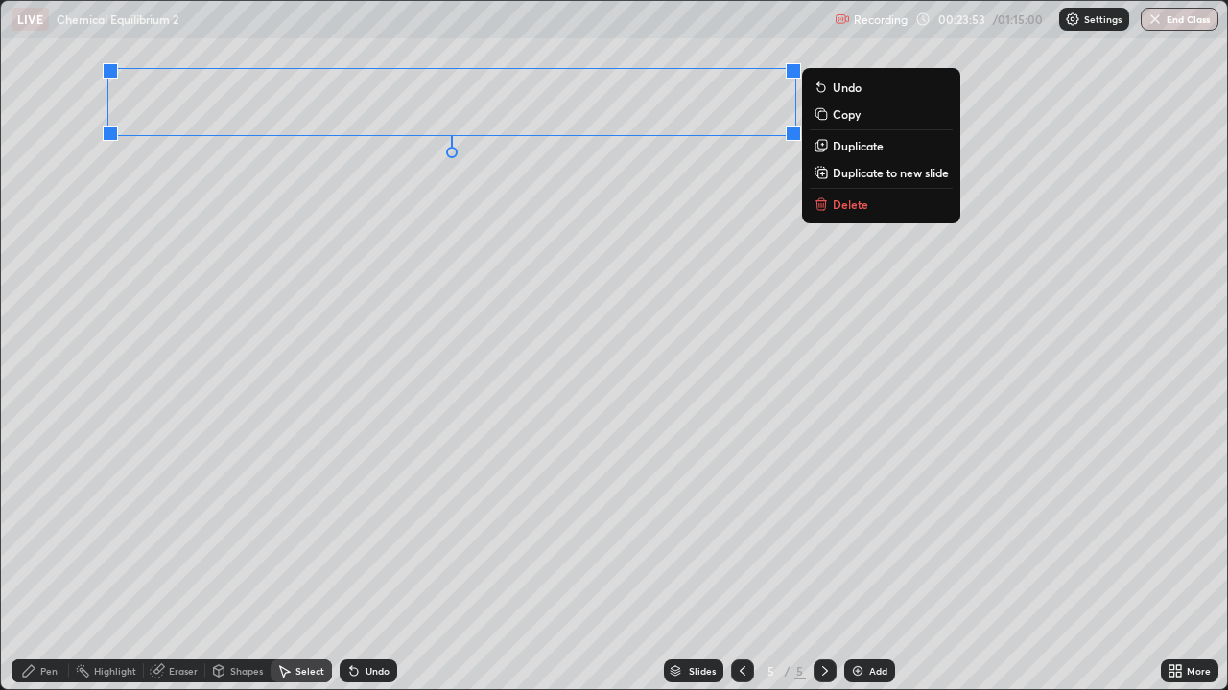
click at [616, 294] on div "0 ° Undo Copy Duplicate Duplicate to new slide Delete" at bounding box center [614, 345] width 1226 height 689
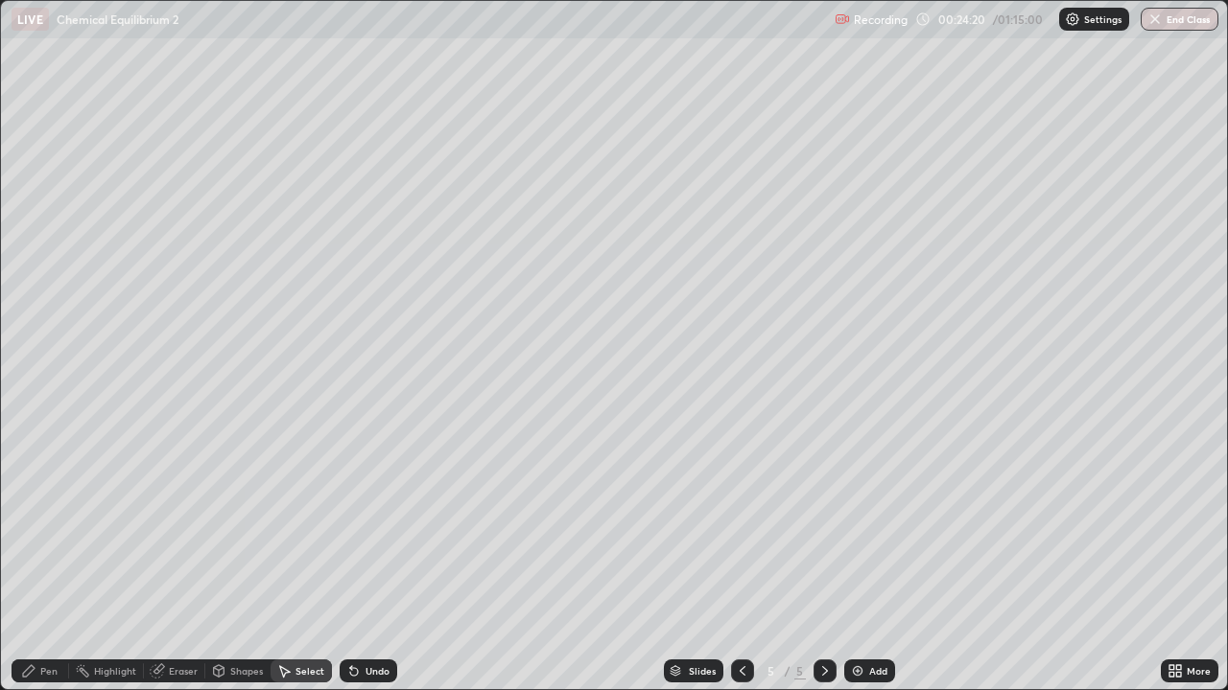
click at [53, 560] on div "Pen" at bounding box center [48, 672] width 17 height 10
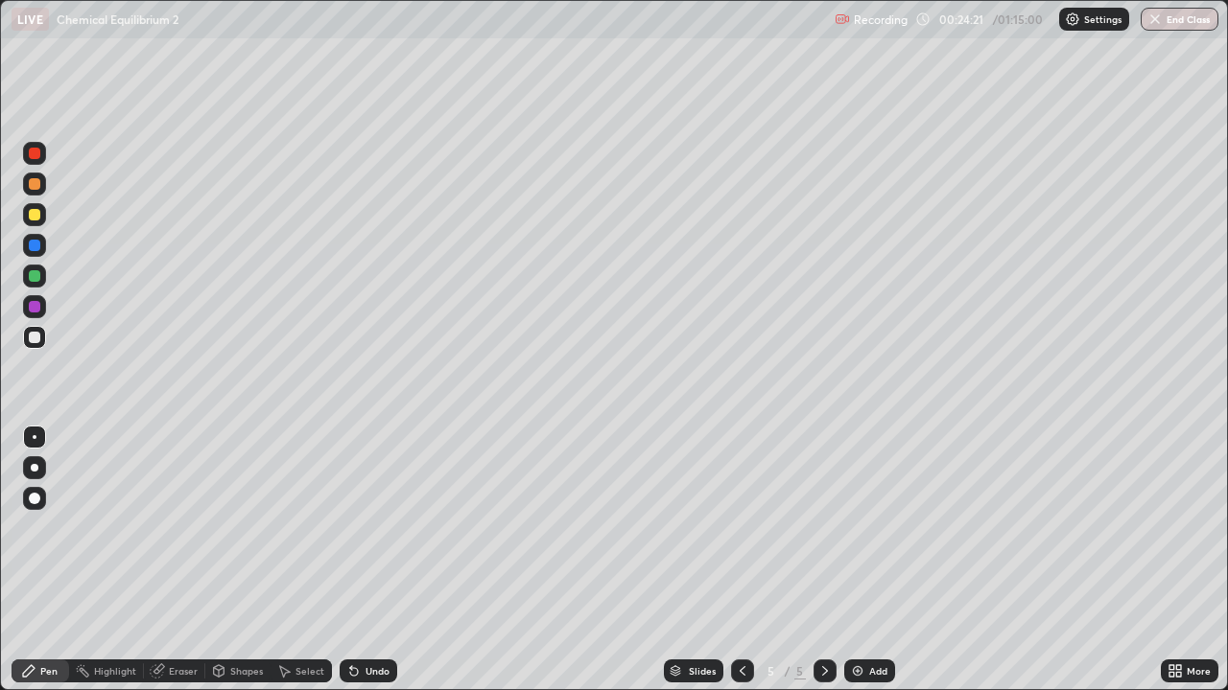
click at [35, 337] on div at bounding box center [35, 338] width 12 height 12
click at [38, 213] on div at bounding box center [35, 215] width 12 height 12
click at [350, 560] on icon at bounding box center [351, 668] width 2 height 2
click at [351, 560] on icon at bounding box center [354, 672] width 8 height 8
click at [350, 560] on icon at bounding box center [354, 672] width 8 height 8
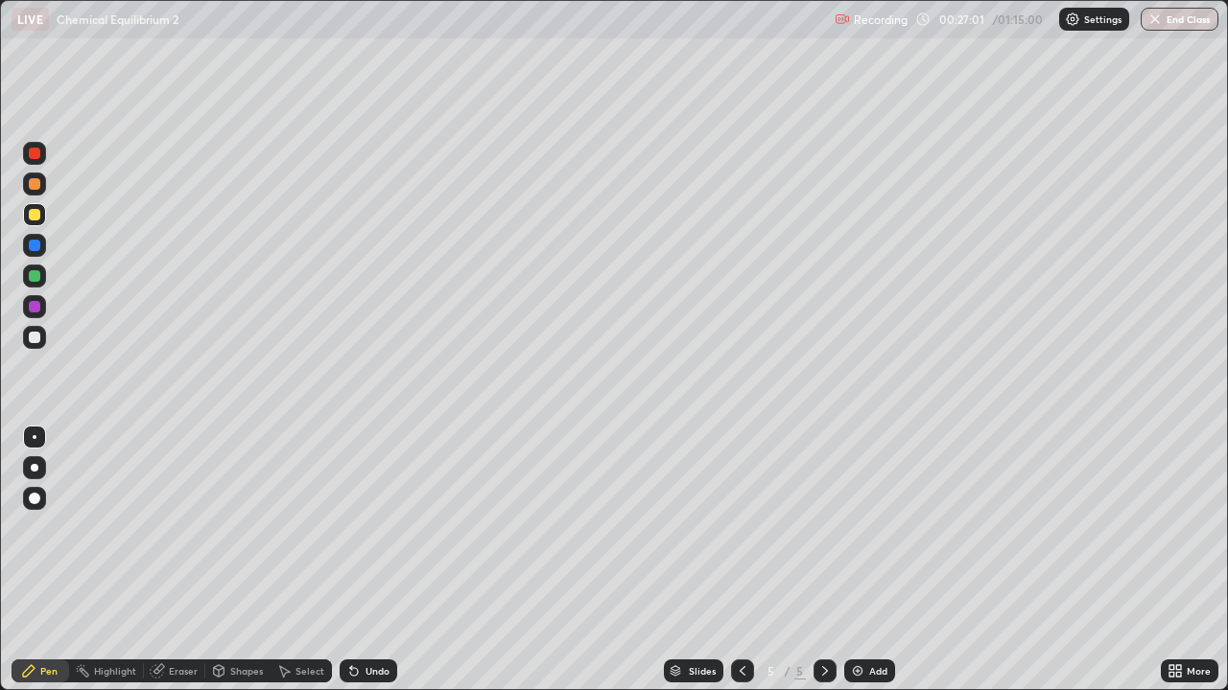
click at [297, 560] on div "Select" at bounding box center [309, 672] width 29 height 10
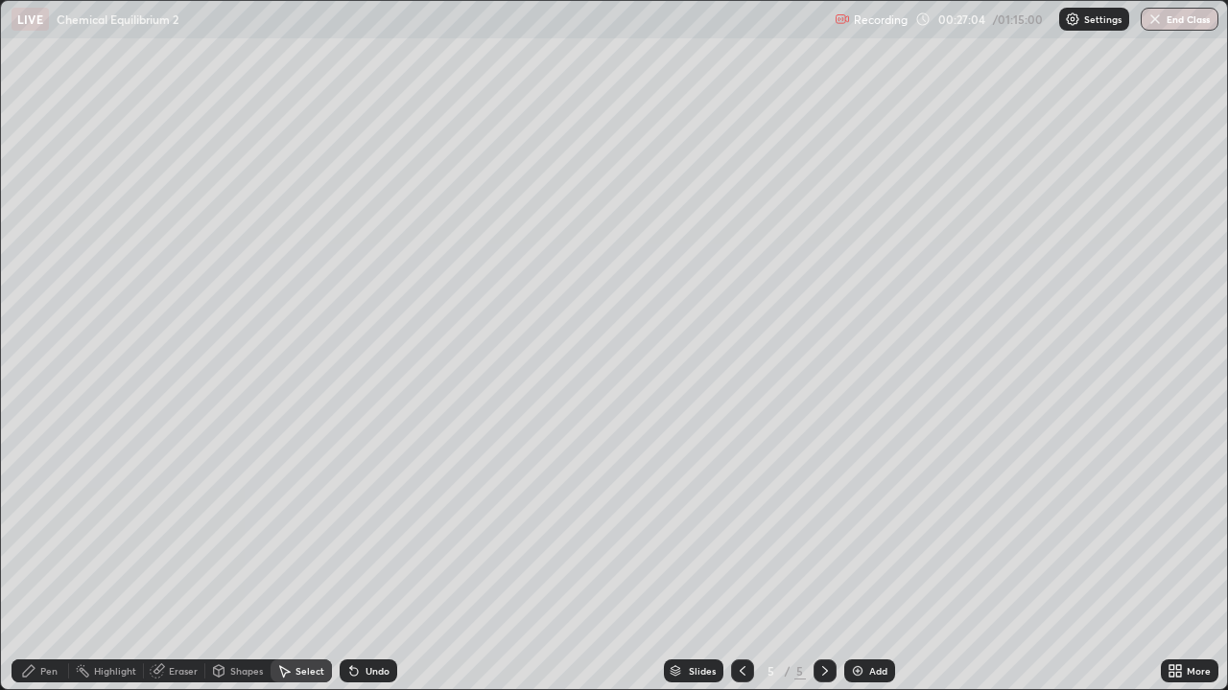
click at [277, 560] on icon at bounding box center [283, 671] width 15 height 15
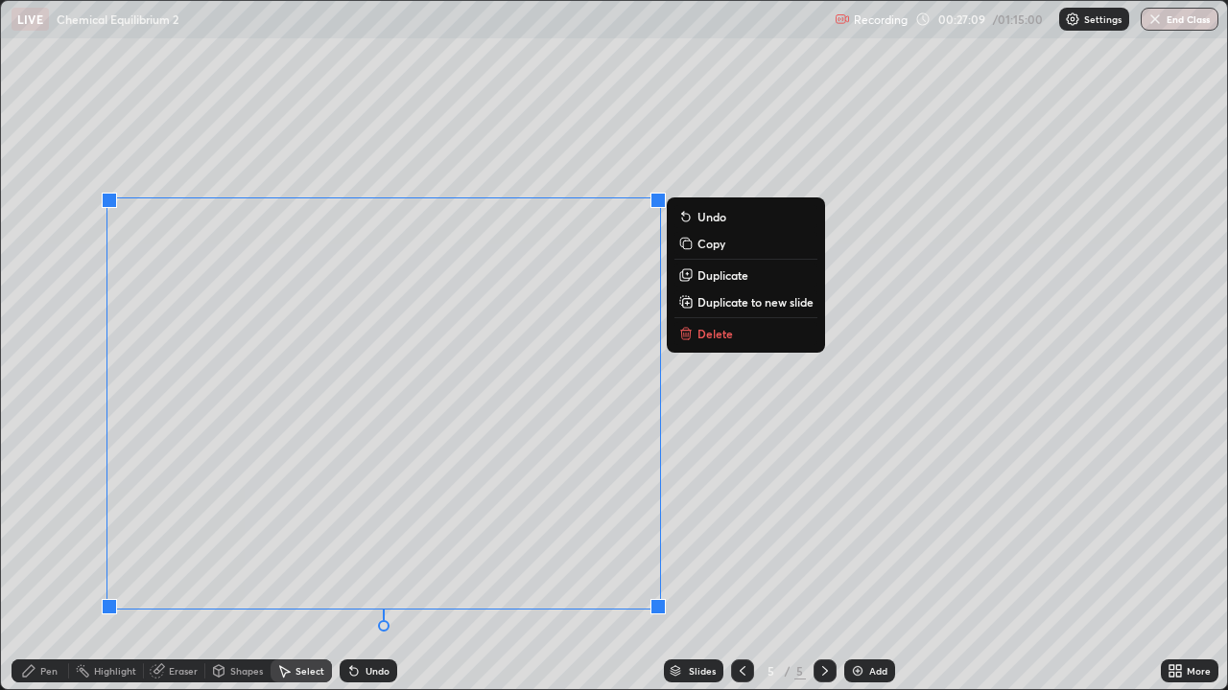
click at [696, 334] on button "Delete" at bounding box center [745, 333] width 143 height 23
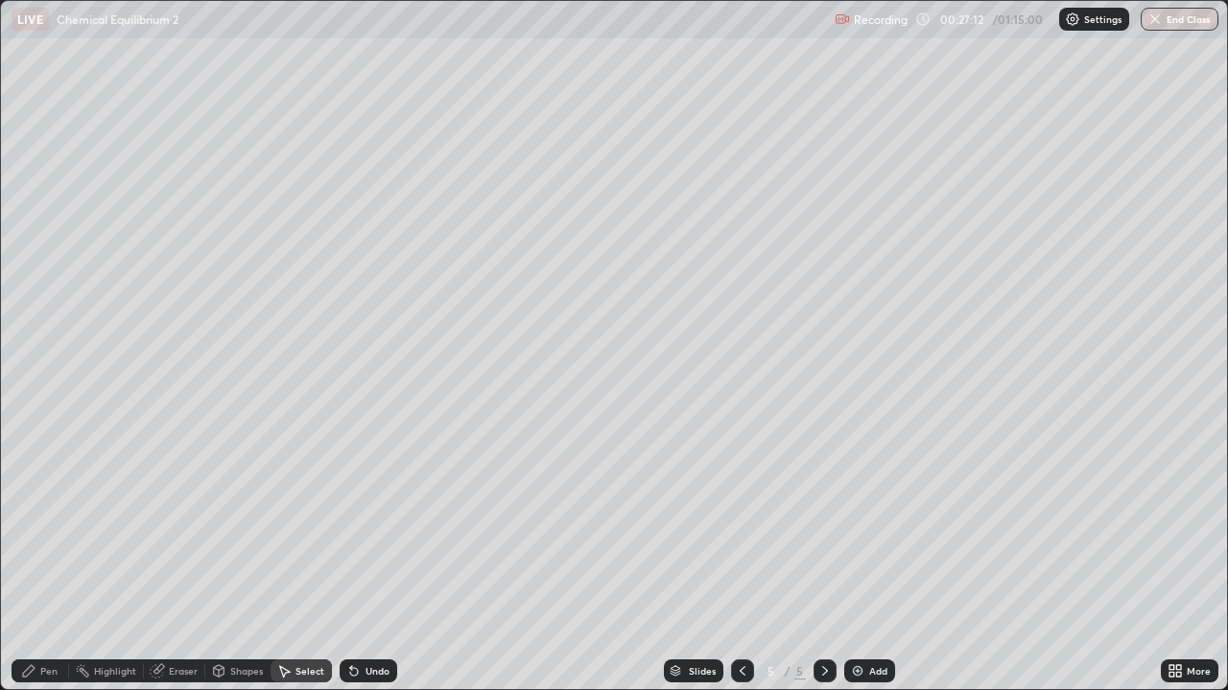
click at [1170, 560] on icon at bounding box center [1171, 668] width 5 height 5
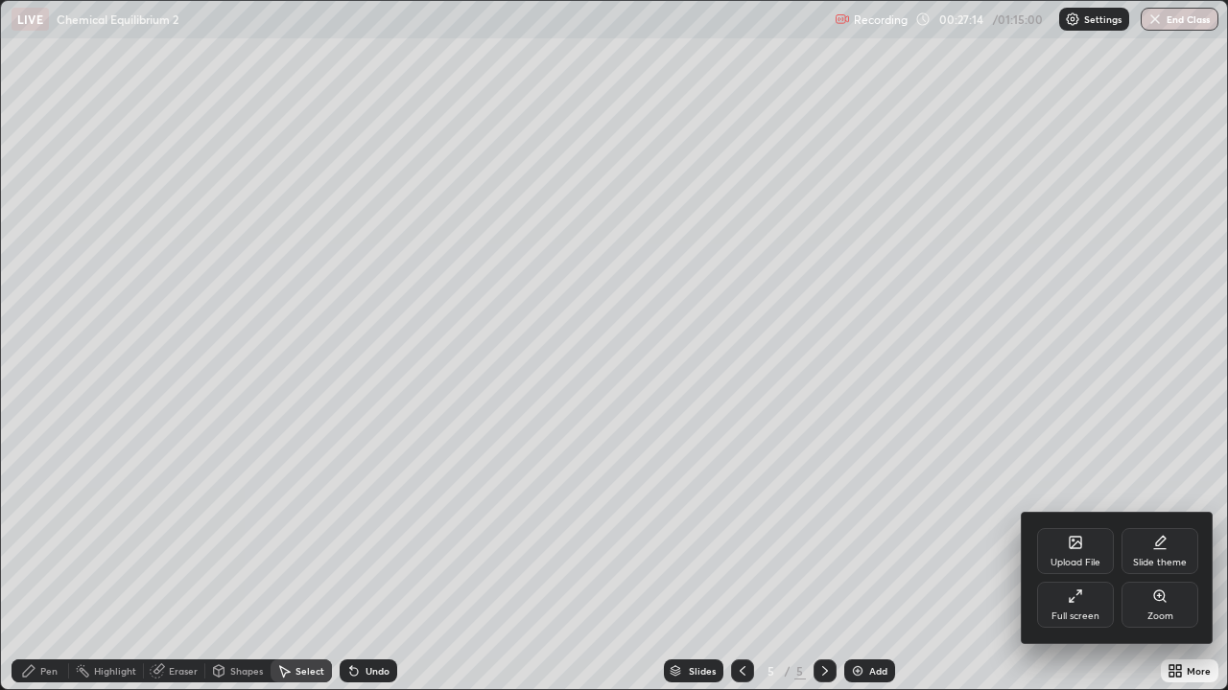
click at [1069, 560] on icon at bounding box center [1071, 599] width 5 height 5
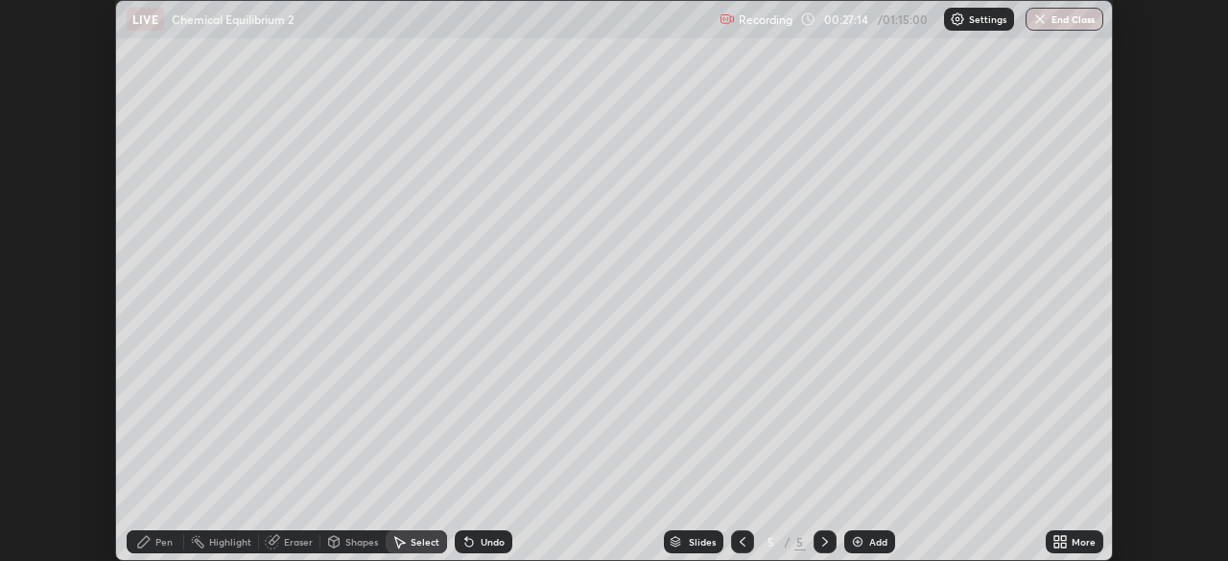
scroll to position [95339, 94673]
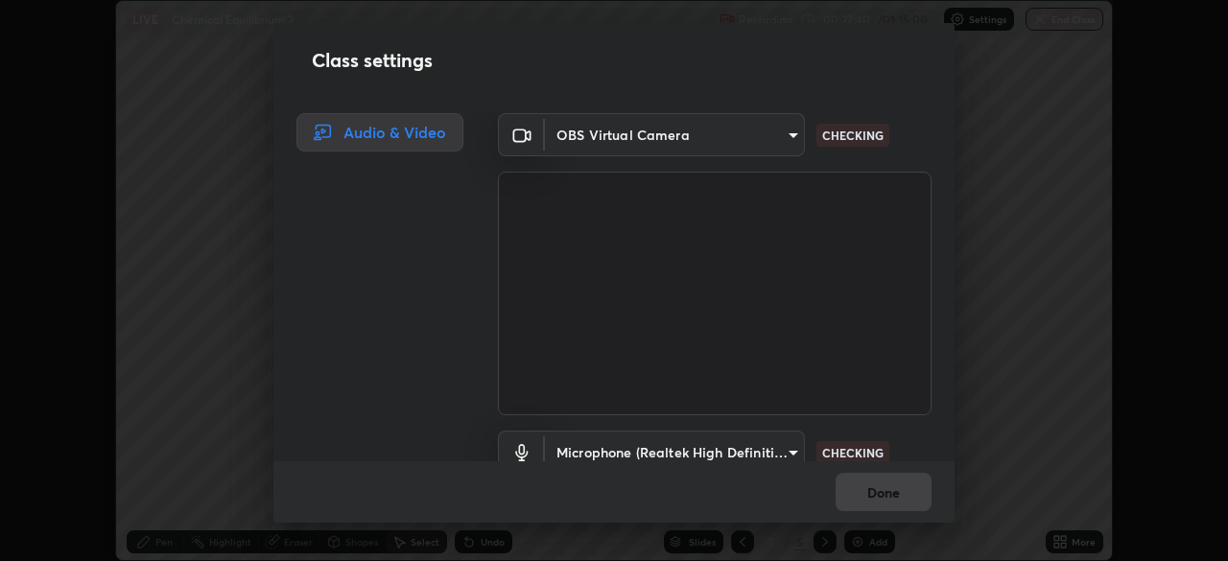
scroll to position [87, 0]
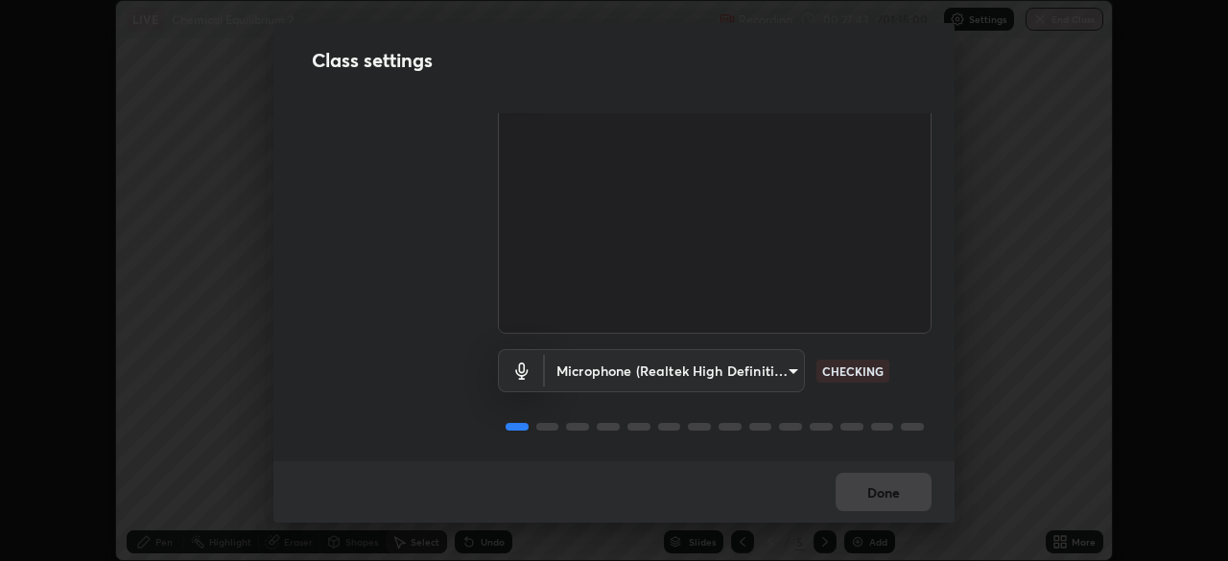
click at [784, 360] on body "Erase all LIVE Chemical Equilibrium 2 Recording 00:27:43 / 01:15:00 Settings En…" at bounding box center [614, 280] width 1228 height 561
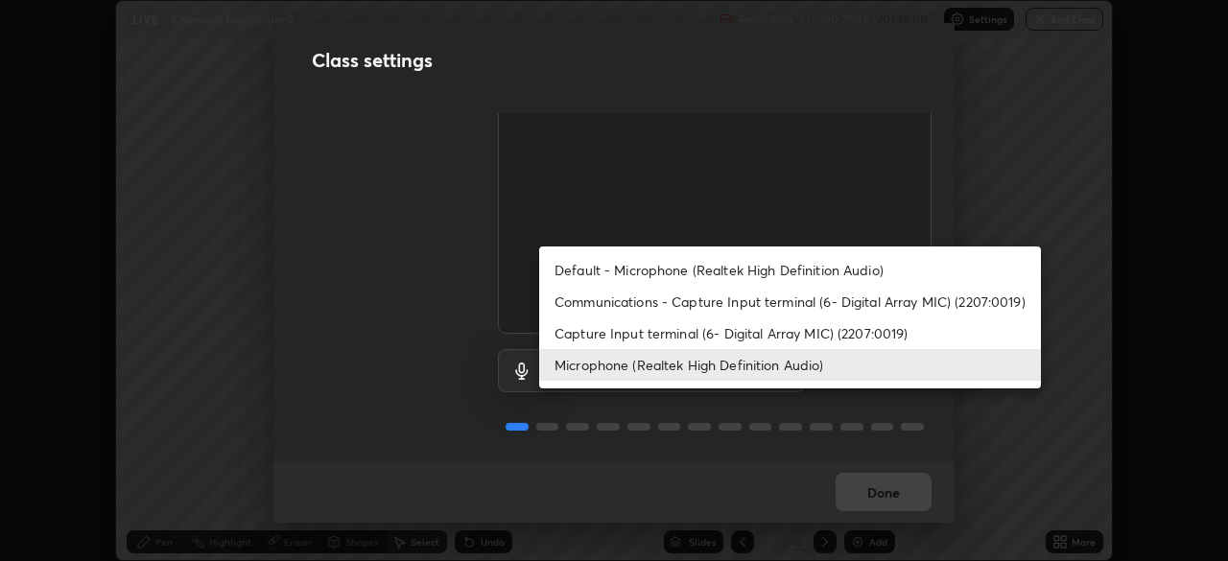
click at [673, 277] on li "Default - Microphone (Realtek High Definition Audio)" at bounding box center [790, 270] width 502 height 32
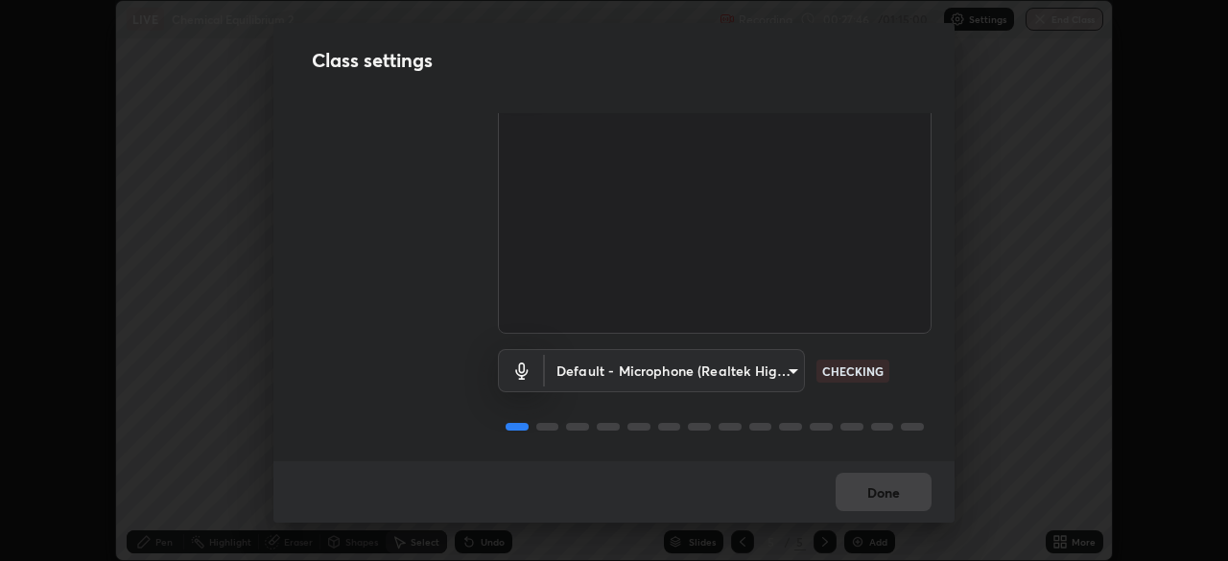
click at [790, 363] on body "Erase all LIVE Chemical Equilibrium 2 Recording 00:27:46 / 01:15:00 Settings En…" at bounding box center [614, 280] width 1228 height 561
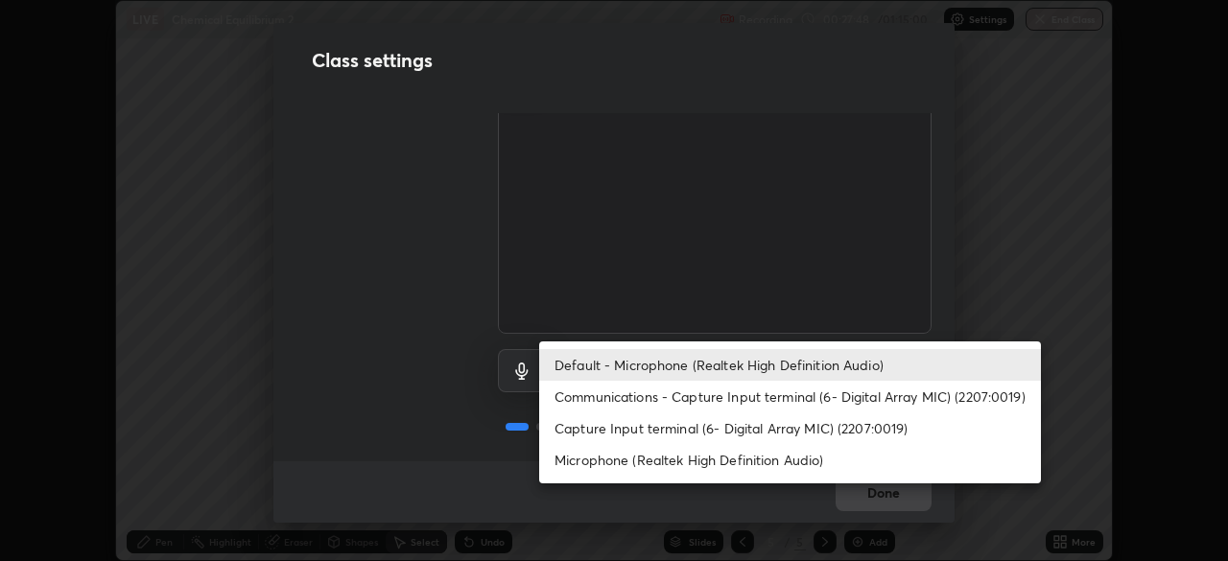
click at [712, 431] on li "Capture Input terminal (6- Digital Array MIC) (2207:0019)" at bounding box center [790, 428] width 502 height 32
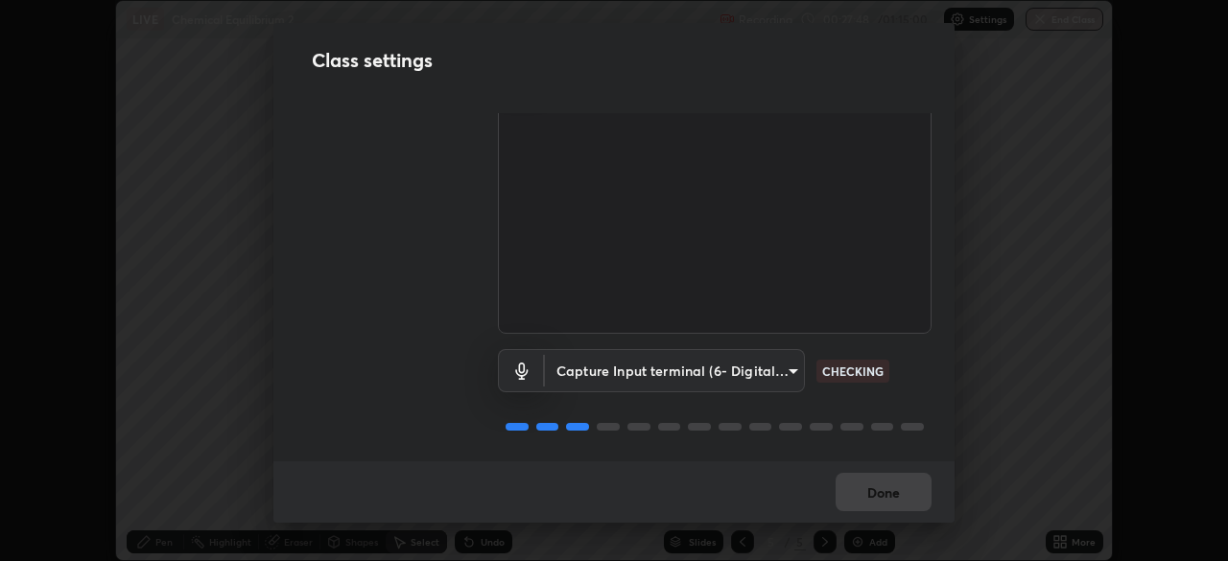
click at [787, 363] on body "Erase all LIVE Chemical Equilibrium 2 Recording 00:27:48 / 01:15:00 Settings En…" at bounding box center [614, 280] width 1228 height 561
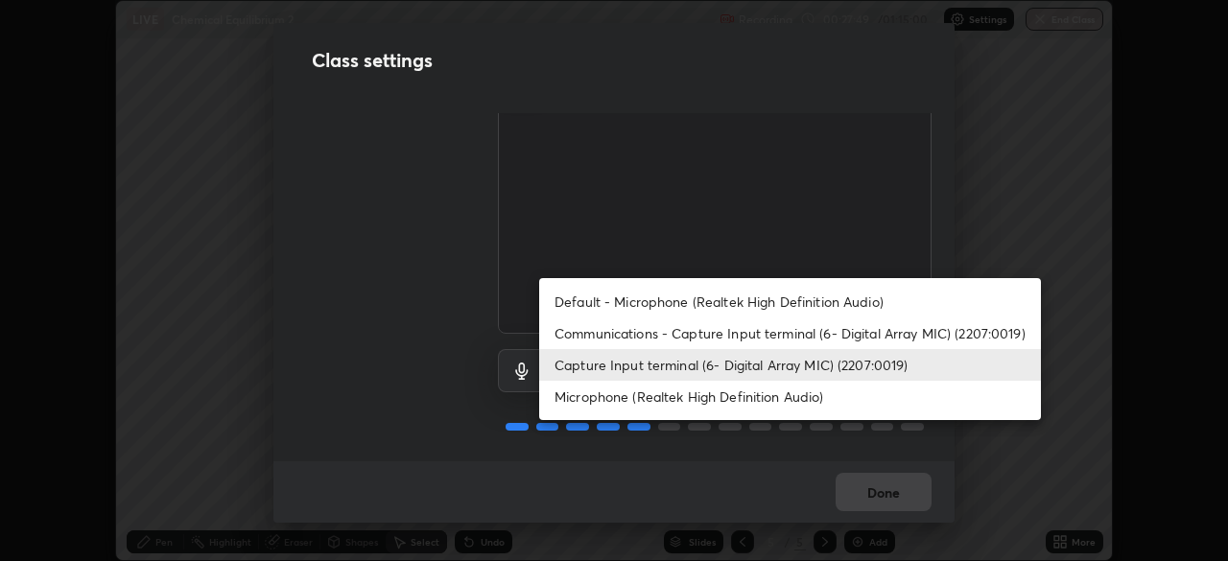
click at [703, 303] on li "Default - Microphone (Realtek High Definition Audio)" at bounding box center [790, 302] width 502 height 32
type input "default"
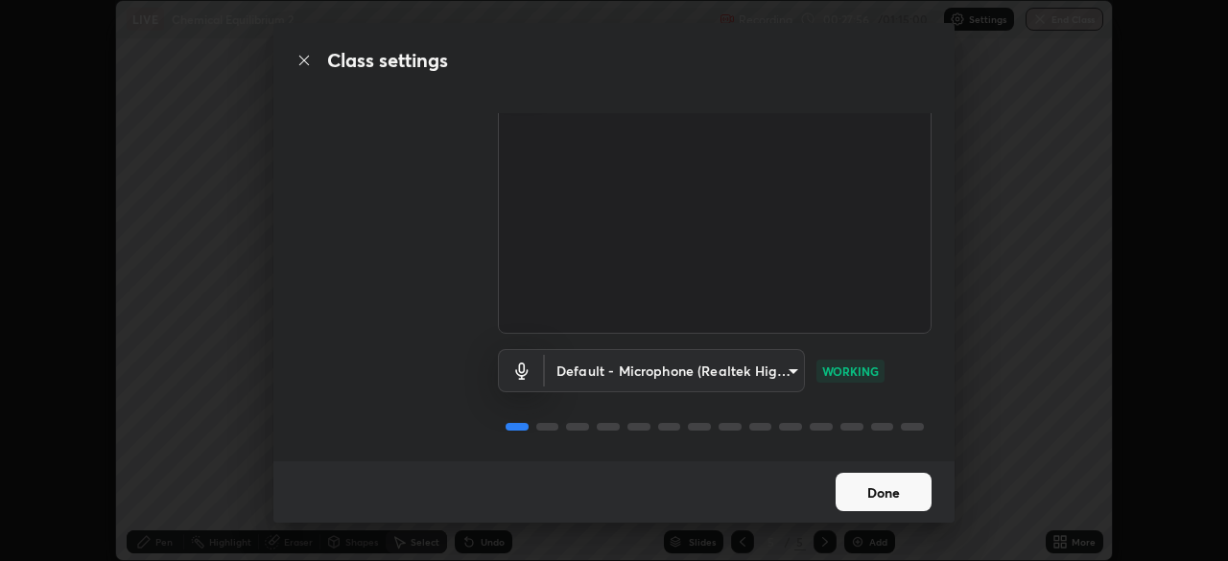
click at [890, 488] on button "Done" at bounding box center [883, 492] width 96 height 38
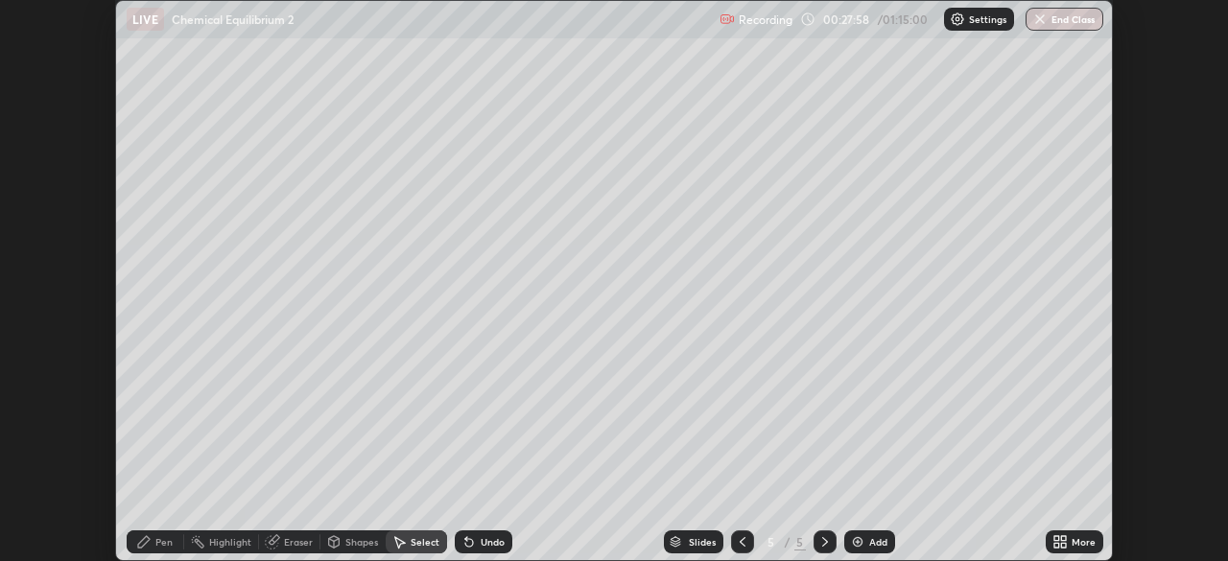
click at [1055, 536] on icon at bounding box center [1056, 538] width 5 height 5
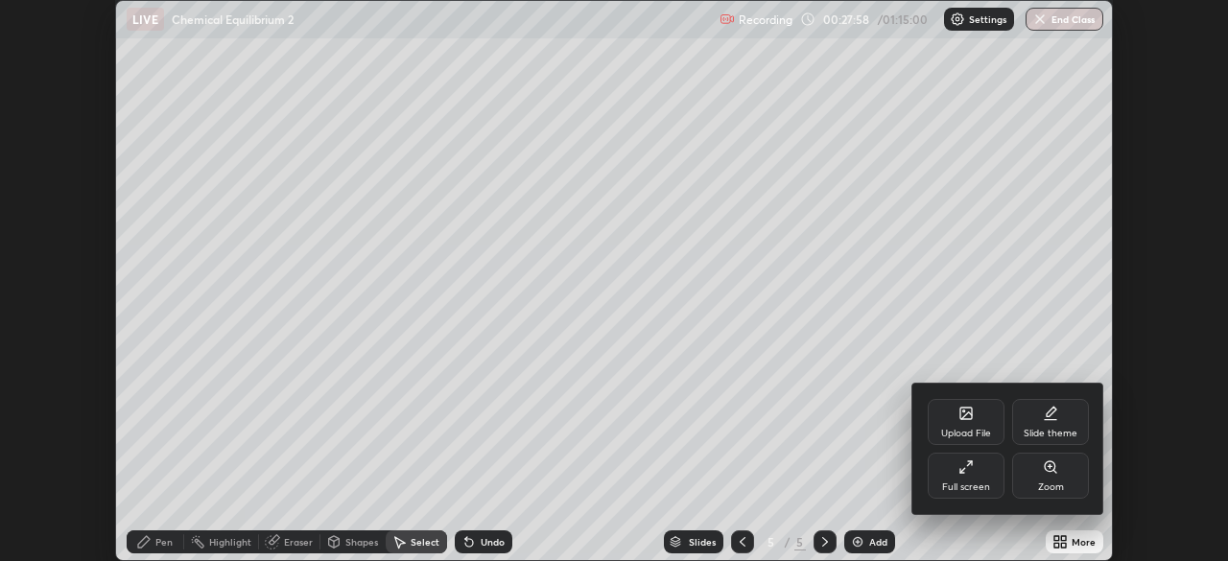
click at [971, 478] on div "Full screen" at bounding box center [965, 476] width 77 height 46
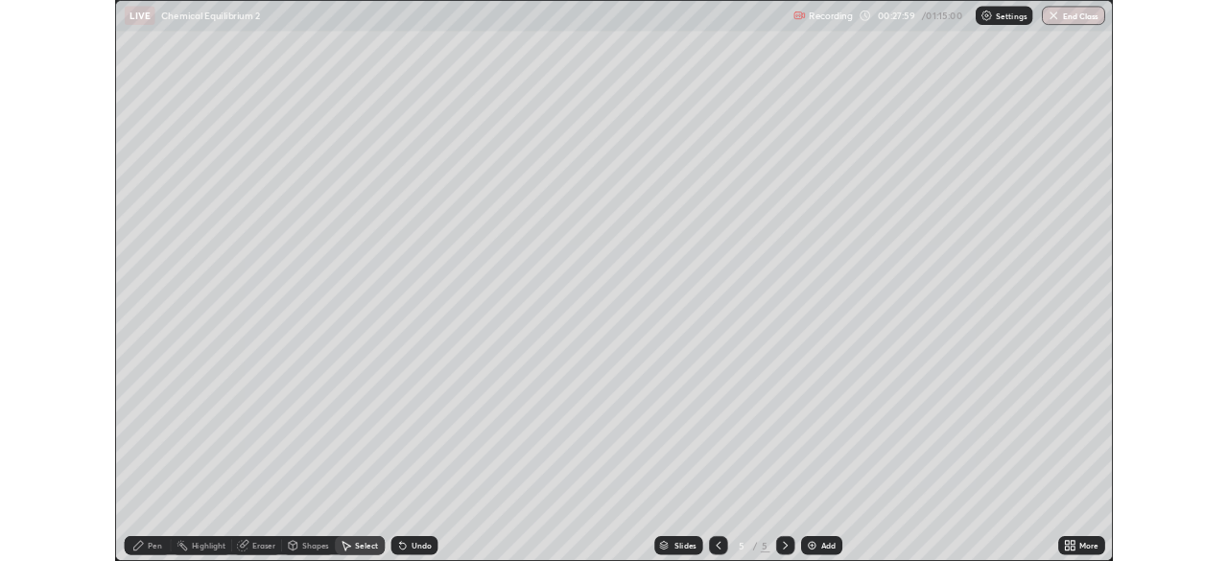
scroll to position [690, 1228]
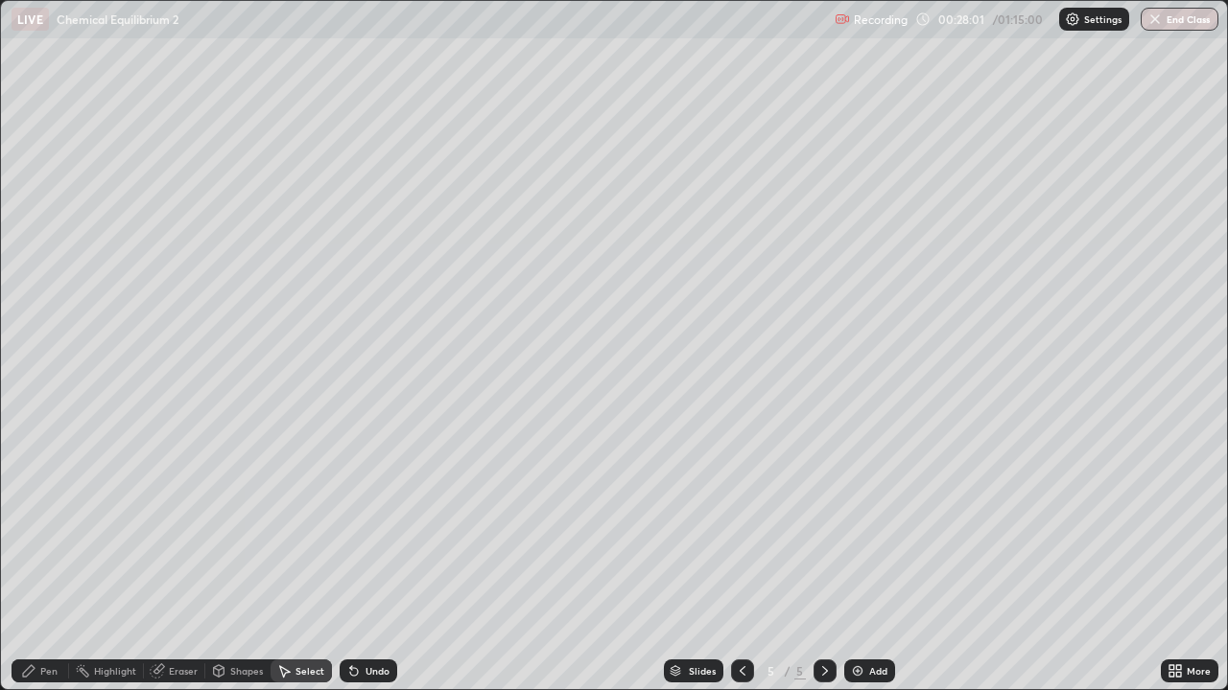
click at [742, 560] on icon at bounding box center [742, 671] width 15 height 15
click at [857, 560] on img at bounding box center [857, 671] width 15 height 15
click at [243, 560] on div "Shapes" at bounding box center [246, 672] width 33 height 10
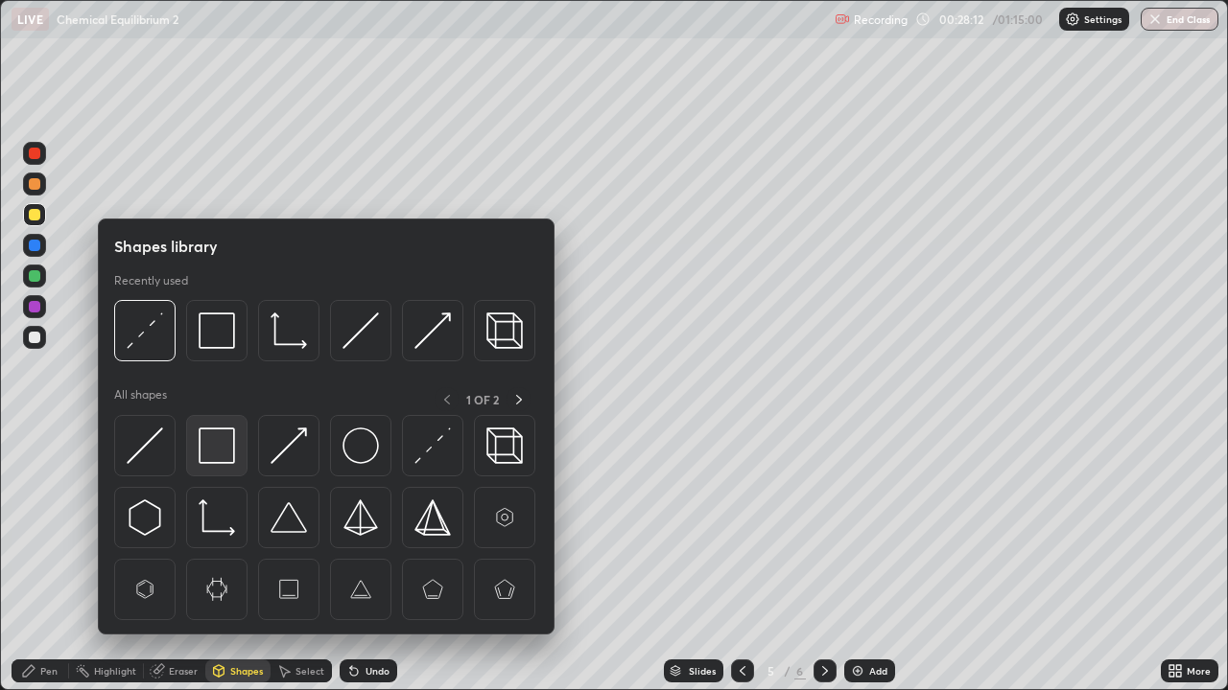
click at [218, 457] on img at bounding box center [217, 446] width 36 height 36
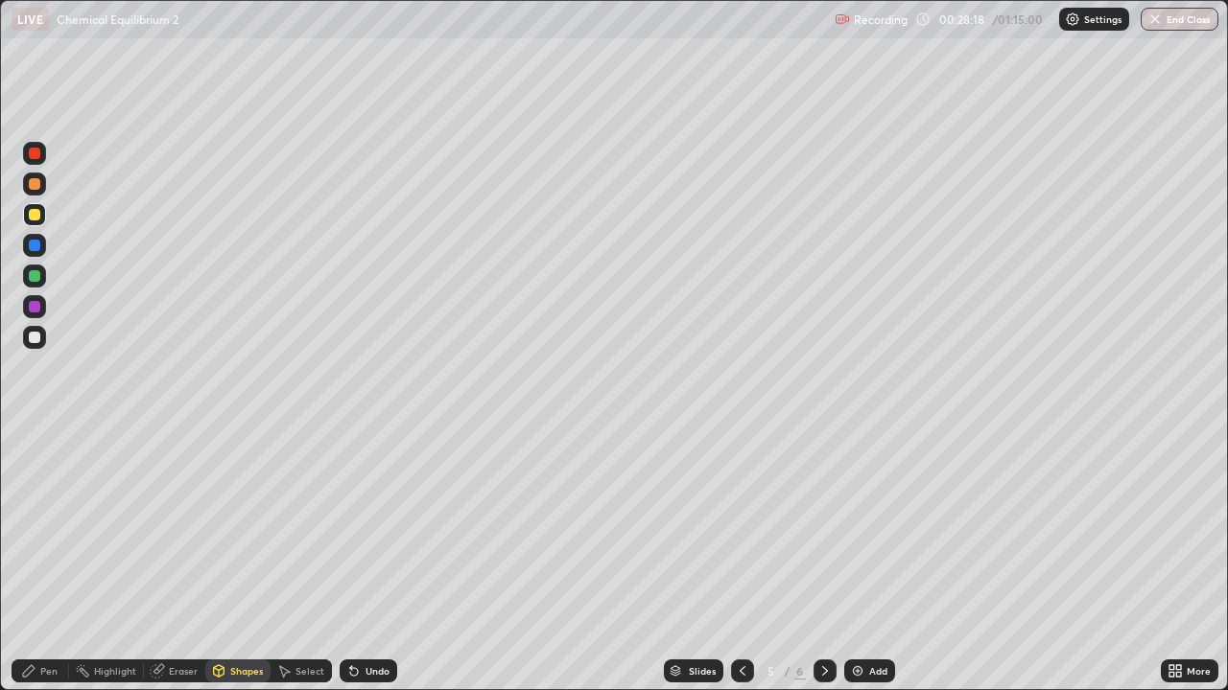
click at [33, 250] on div at bounding box center [35, 246] width 12 height 12
click at [290, 560] on icon at bounding box center [283, 671] width 15 height 15
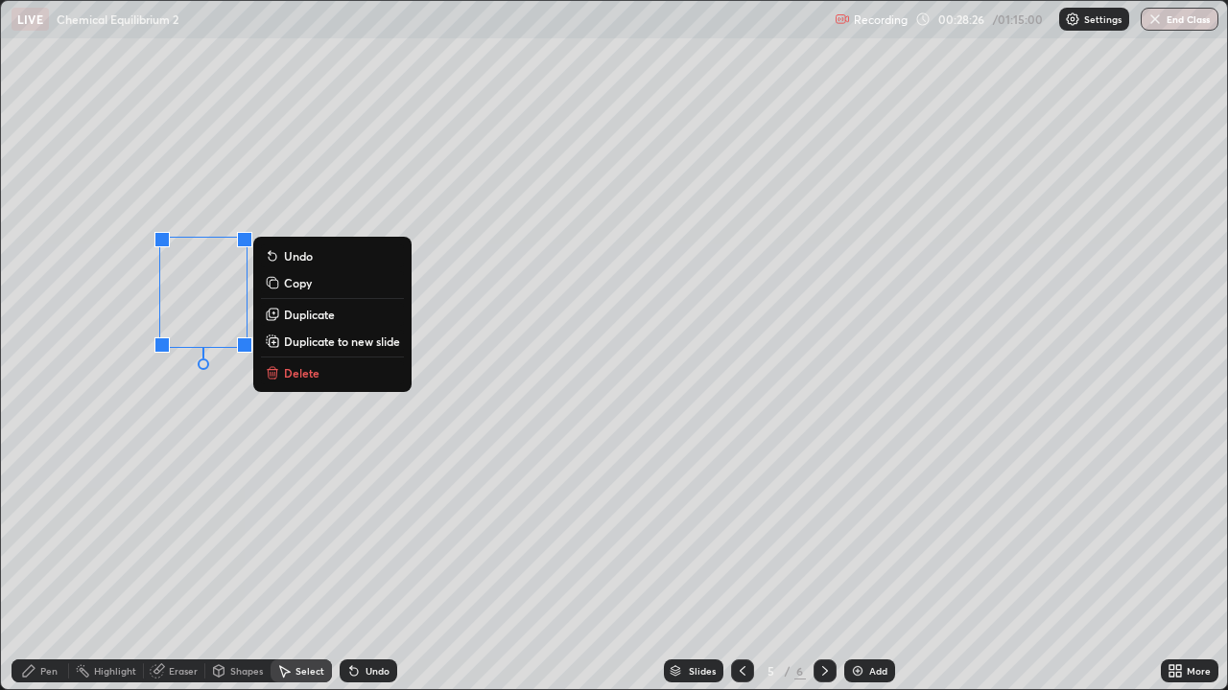
click at [308, 318] on p "Duplicate" at bounding box center [309, 314] width 51 height 15
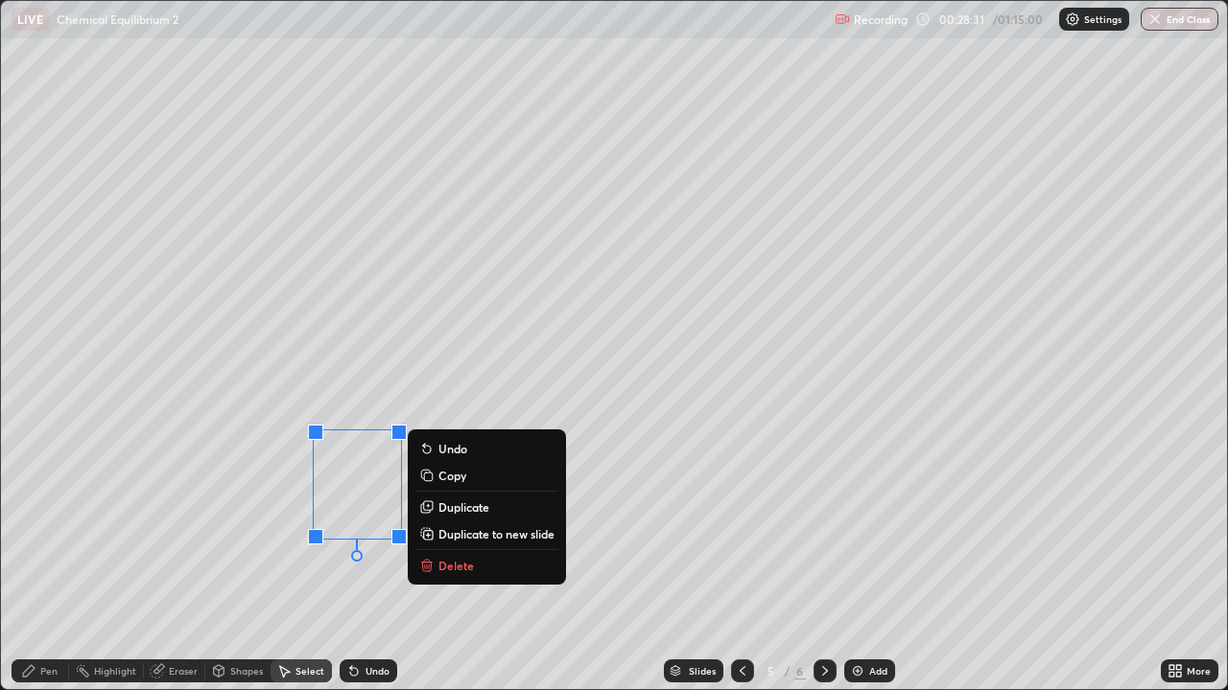
click at [448, 505] on p "Duplicate" at bounding box center [463, 507] width 51 height 15
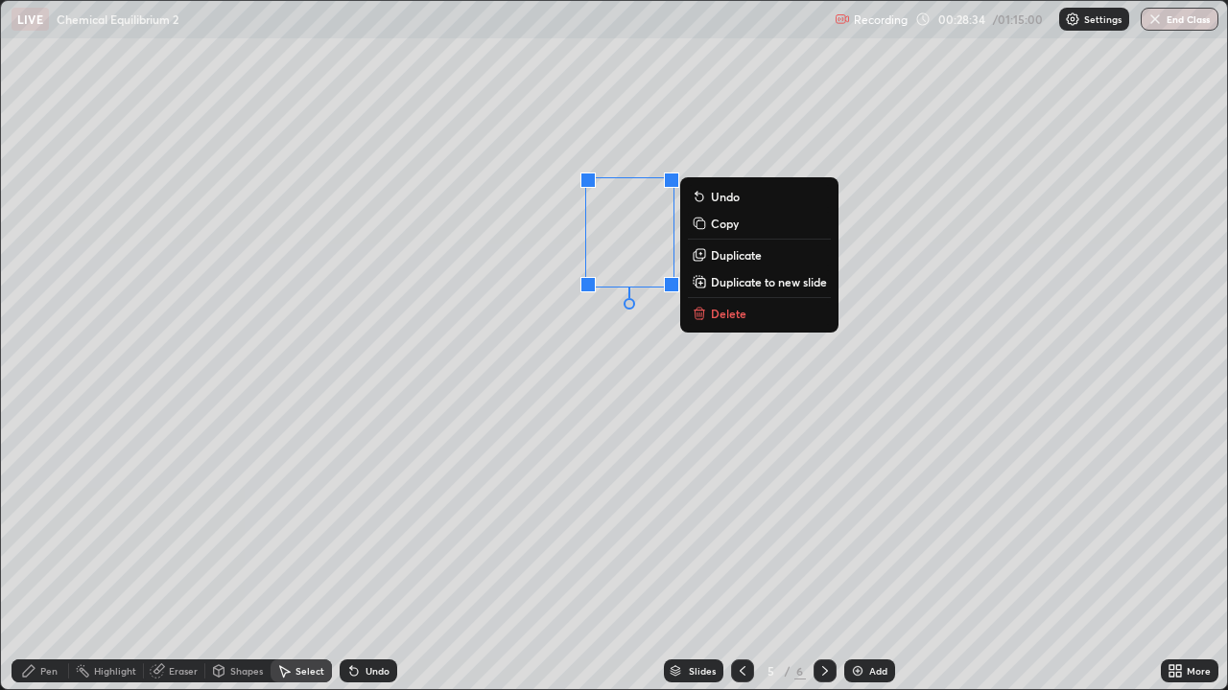
click at [725, 255] on p "Duplicate" at bounding box center [736, 254] width 51 height 15
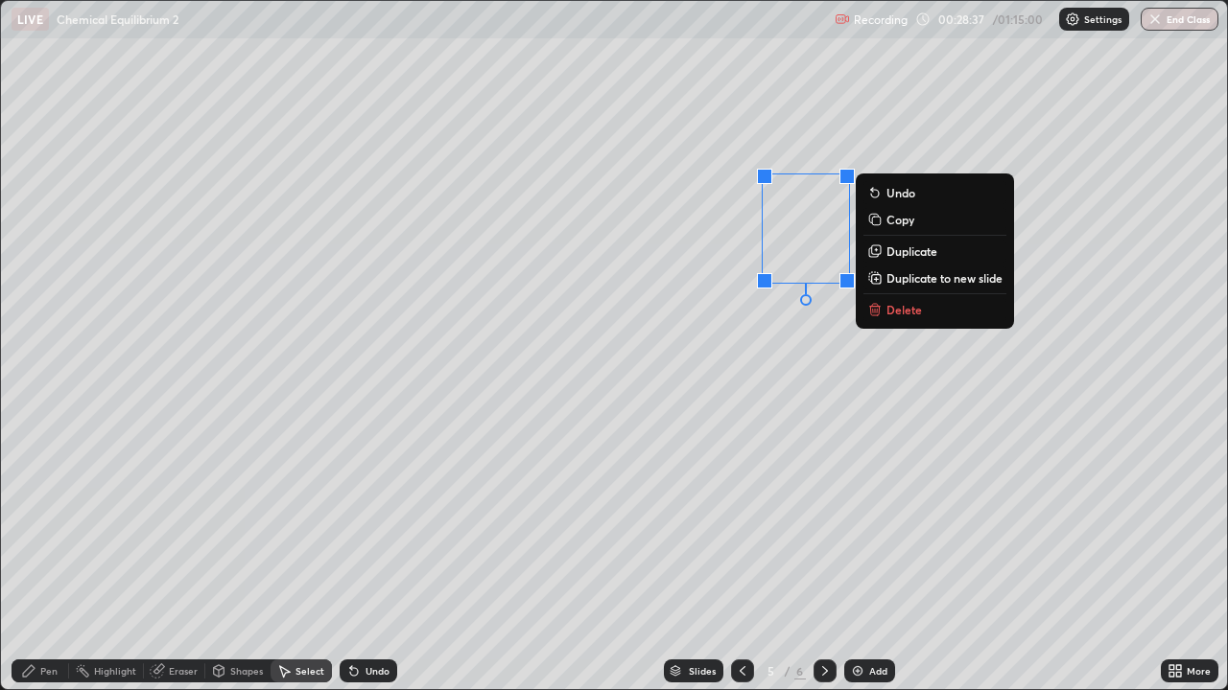
click at [804, 378] on div "0 ° Undo Copy Duplicate Duplicate to new slide Delete" at bounding box center [614, 345] width 1226 height 689
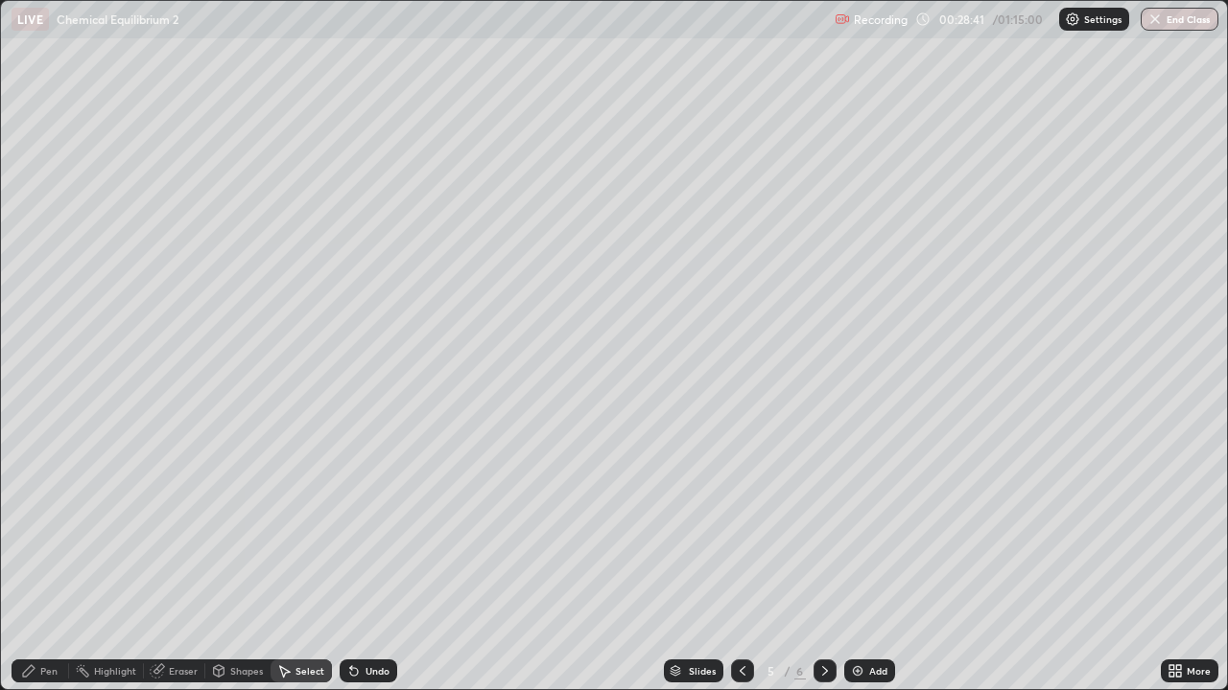
click at [176, 560] on div "Eraser" at bounding box center [183, 672] width 29 height 10
click at [223, 560] on icon at bounding box center [218, 671] width 15 height 15
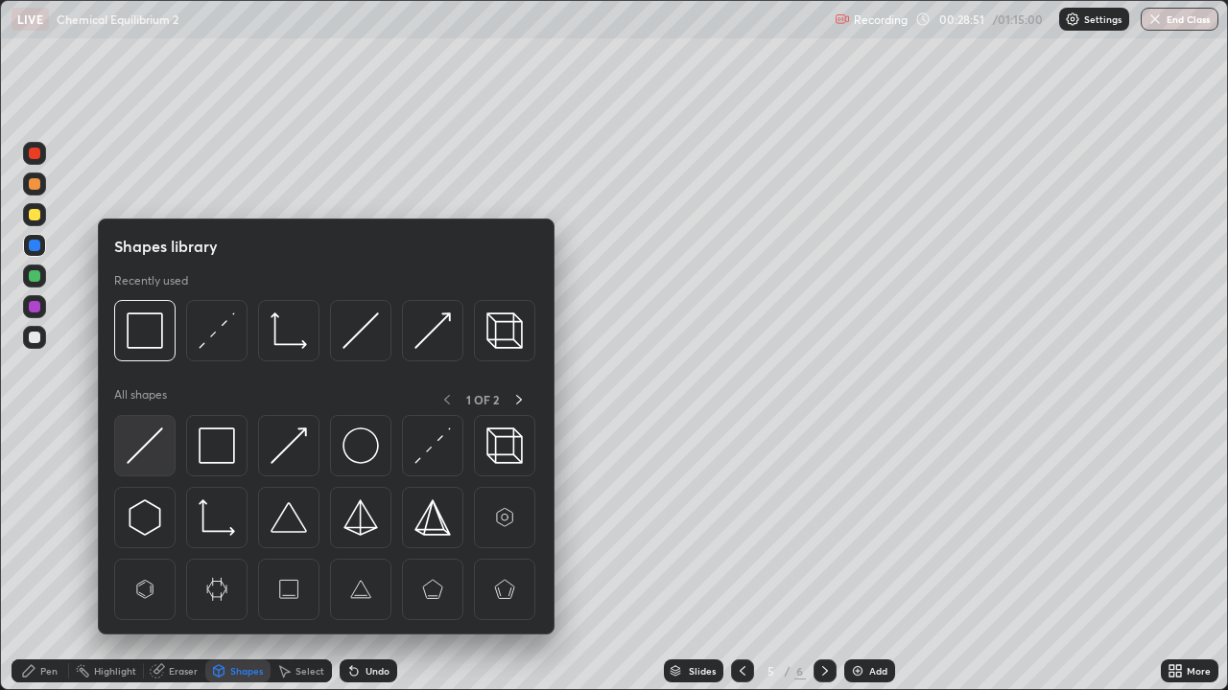
click at [164, 450] on div at bounding box center [144, 445] width 61 height 61
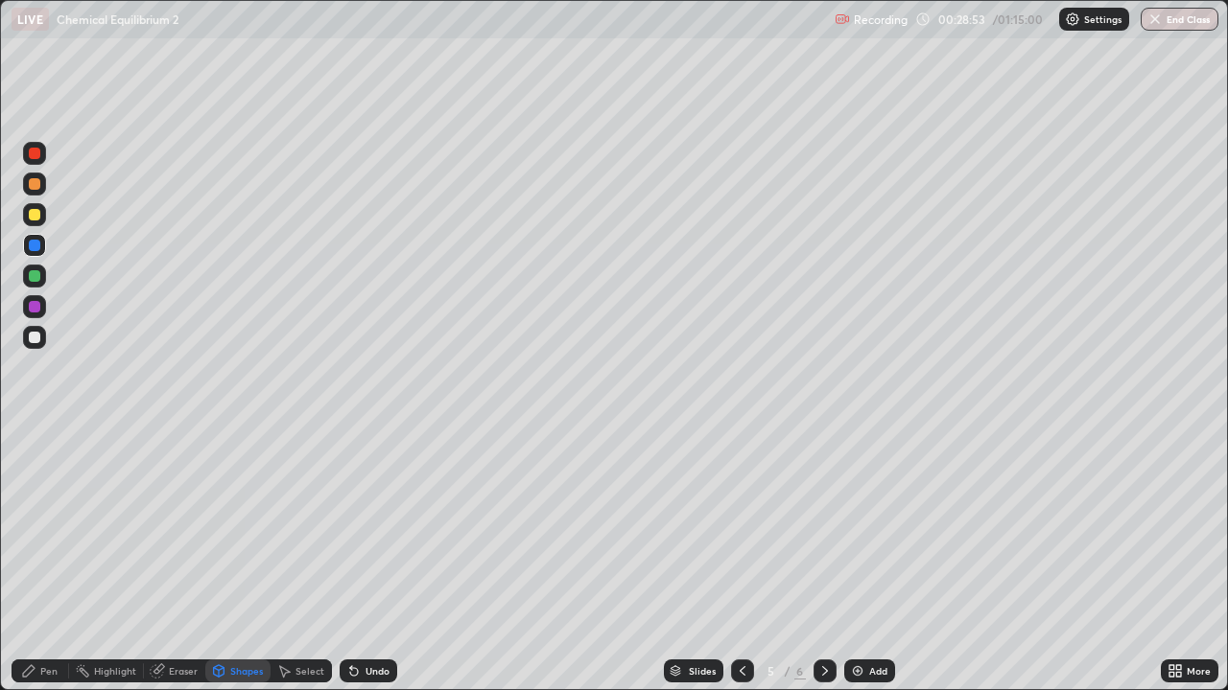
click at [354, 560] on icon at bounding box center [354, 672] width 8 height 8
click at [37, 214] on div at bounding box center [35, 215] width 12 height 12
click at [49, 560] on div "Pen" at bounding box center [48, 672] width 17 height 10
click at [37, 339] on div at bounding box center [35, 338] width 12 height 12
click at [170, 560] on div "Eraser" at bounding box center [183, 672] width 29 height 10
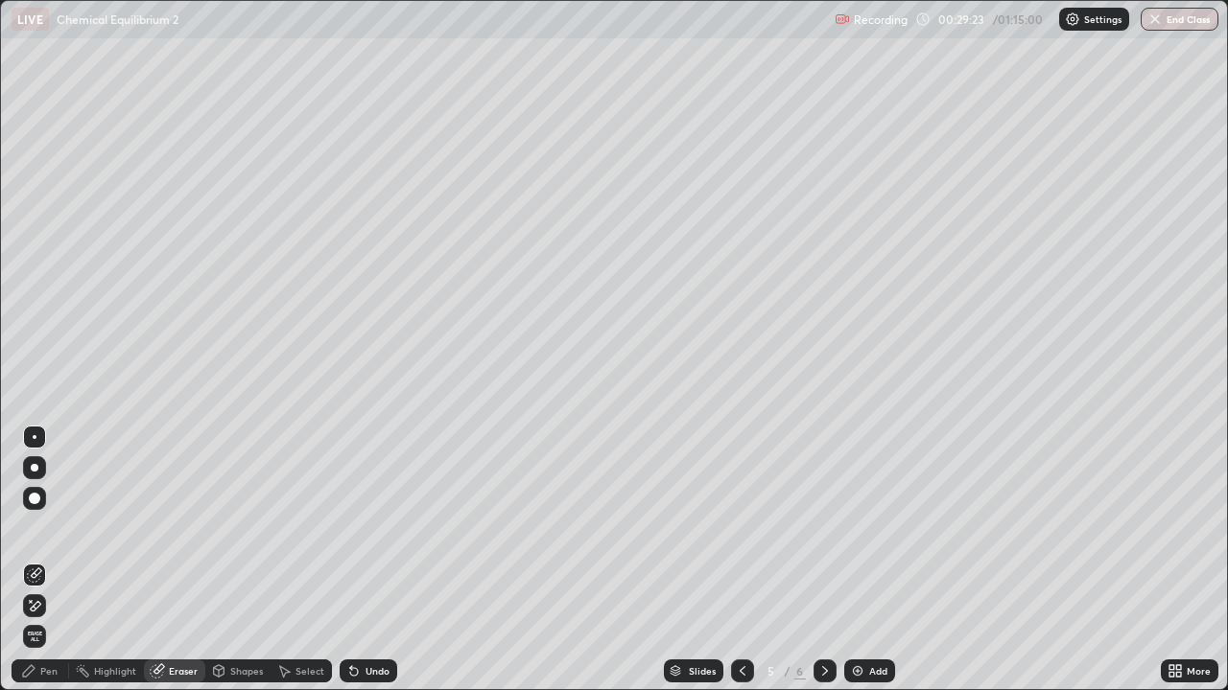
click at [48, 560] on div "Pen" at bounding box center [48, 672] width 17 height 10
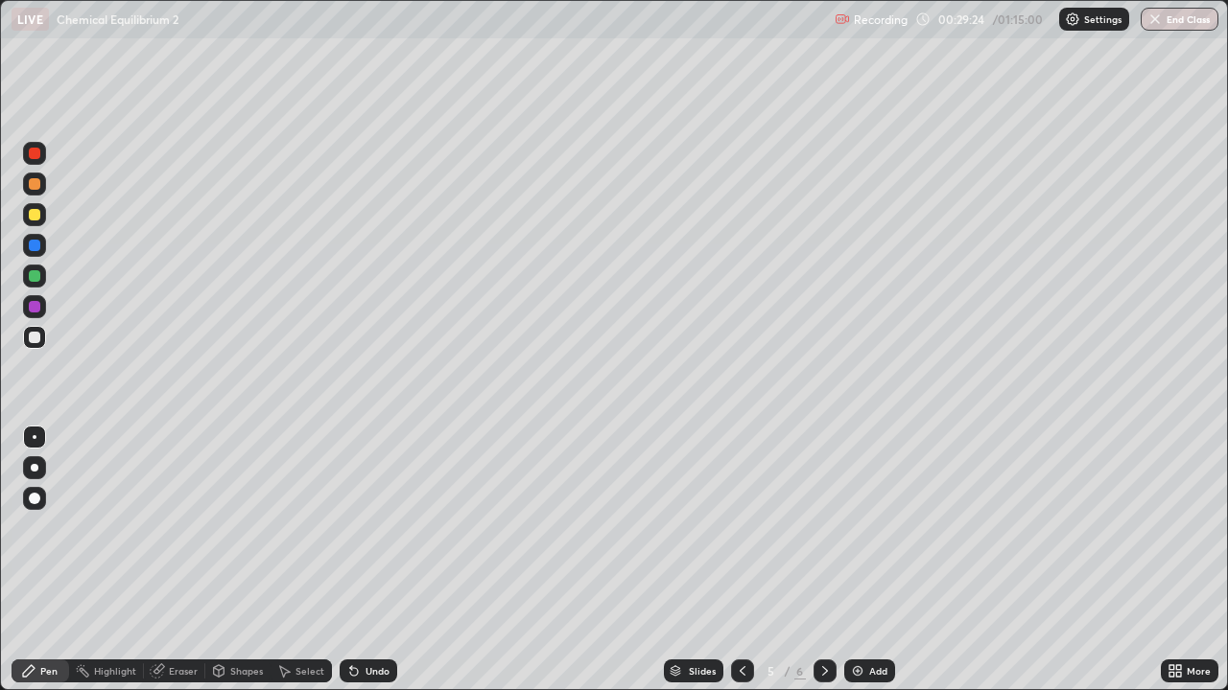
click at [35, 214] on div at bounding box center [35, 215] width 12 height 12
click at [30, 244] on div at bounding box center [35, 246] width 12 height 12
click at [351, 560] on icon at bounding box center [354, 672] width 8 height 8
click at [163, 560] on icon at bounding box center [157, 671] width 15 height 15
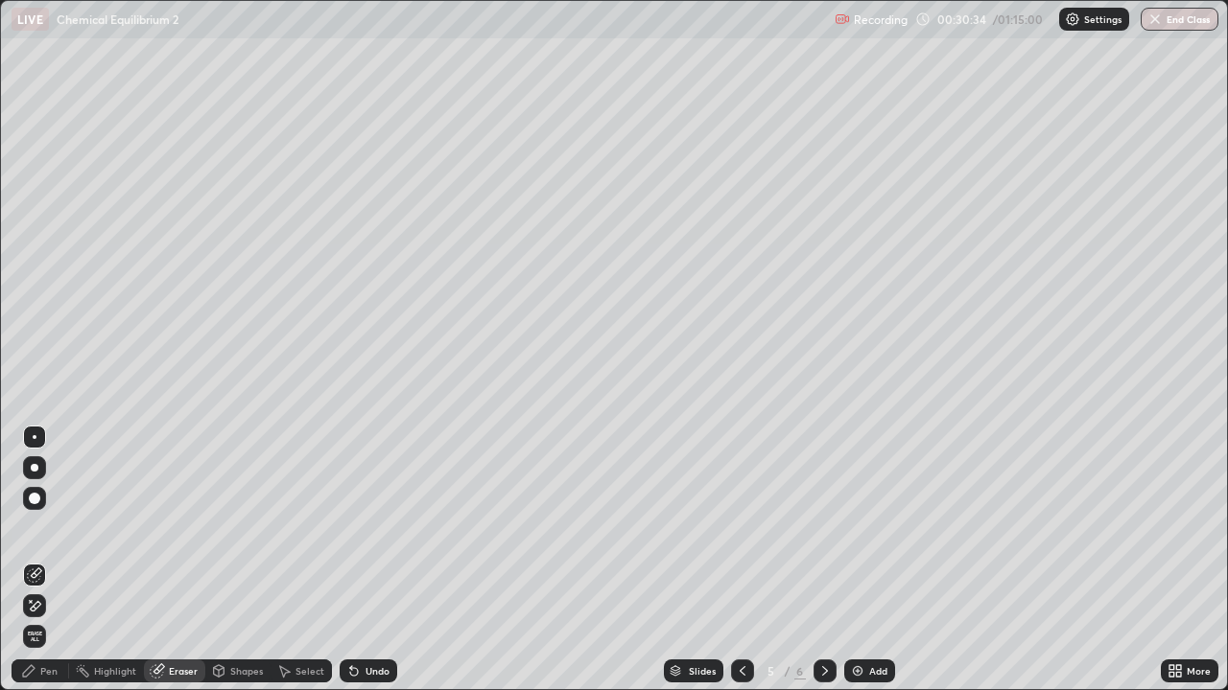
click at [241, 560] on div "Shapes" at bounding box center [246, 672] width 33 height 10
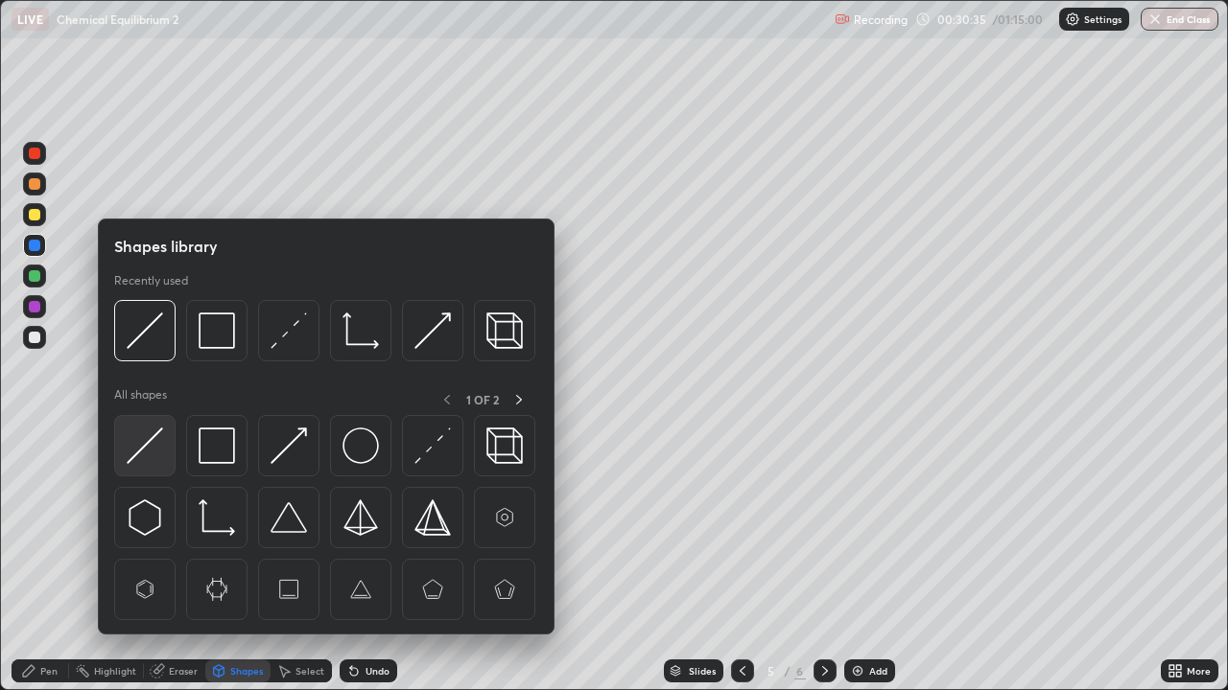
click at [169, 447] on div at bounding box center [144, 445] width 61 height 61
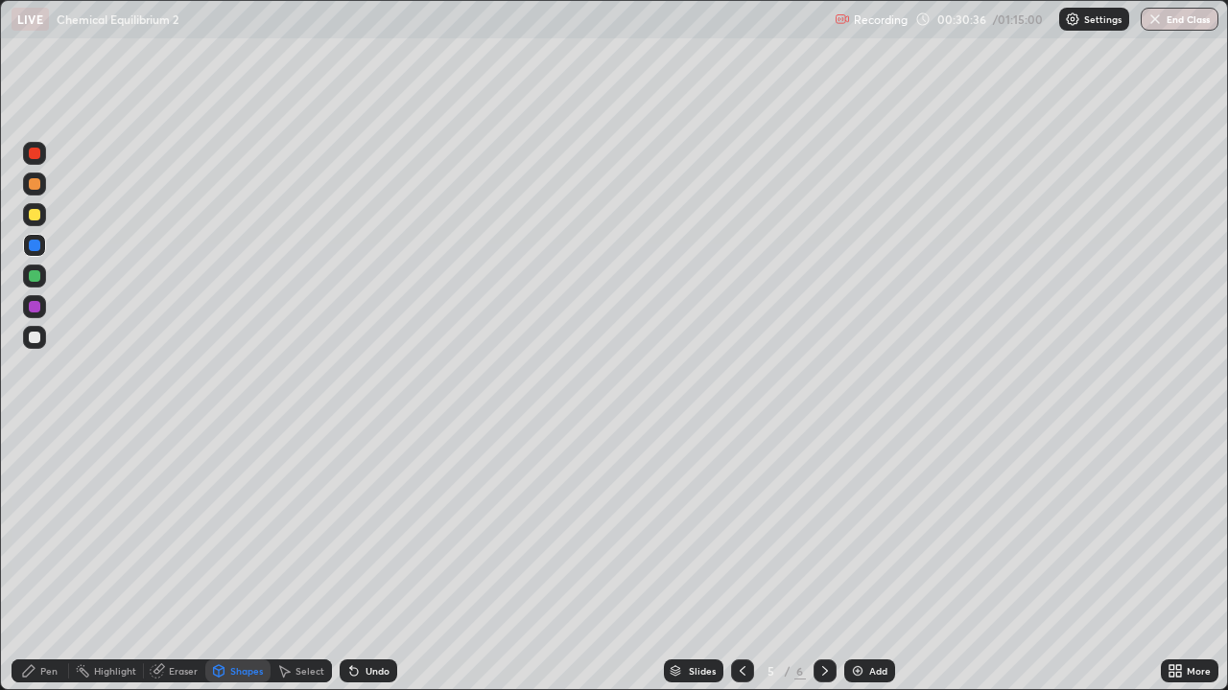
click at [35, 215] on div at bounding box center [35, 215] width 12 height 12
click at [61, 560] on div "Pen" at bounding box center [41, 671] width 58 height 23
click at [37, 246] on div at bounding box center [35, 246] width 12 height 12
click at [354, 560] on icon at bounding box center [353, 671] width 15 height 15
click at [823, 560] on icon at bounding box center [824, 671] width 15 height 15
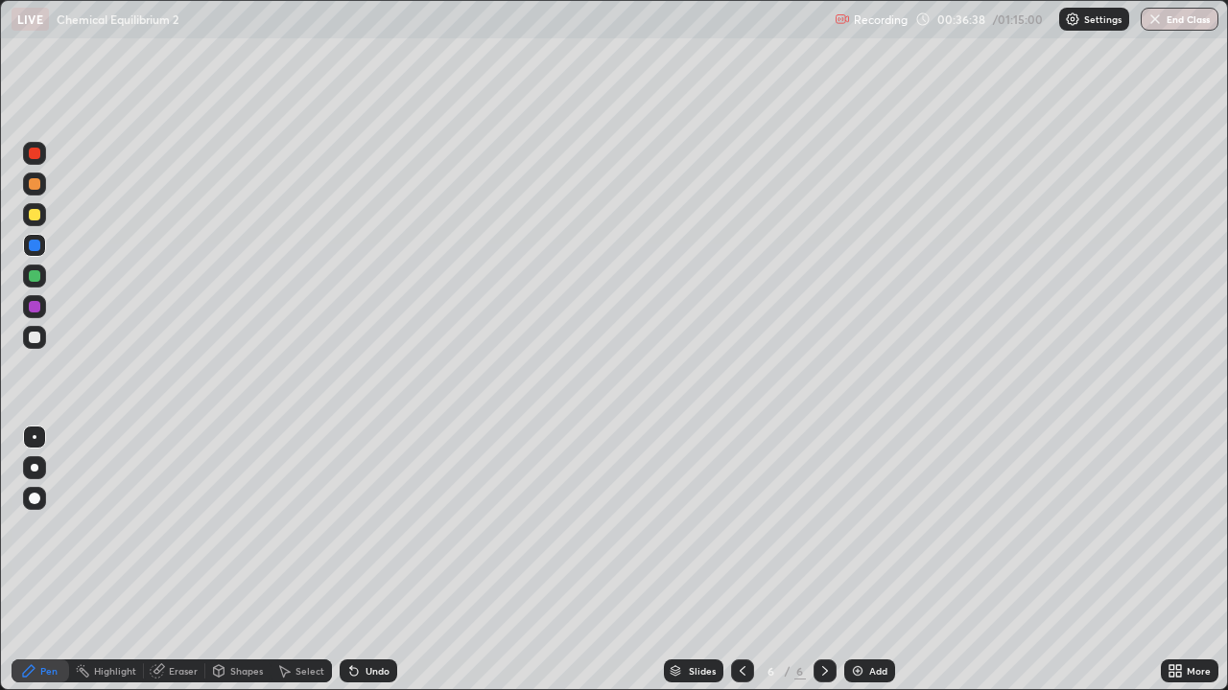
click at [35, 337] on div at bounding box center [35, 338] width 12 height 12
click at [350, 560] on icon at bounding box center [351, 668] width 2 height 2
click at [38, 337] on div at bounding box center [35, 338] width 12 height 12
click at [1176, 560] on icon at bounding box center [1178, 668] width 5 height 5
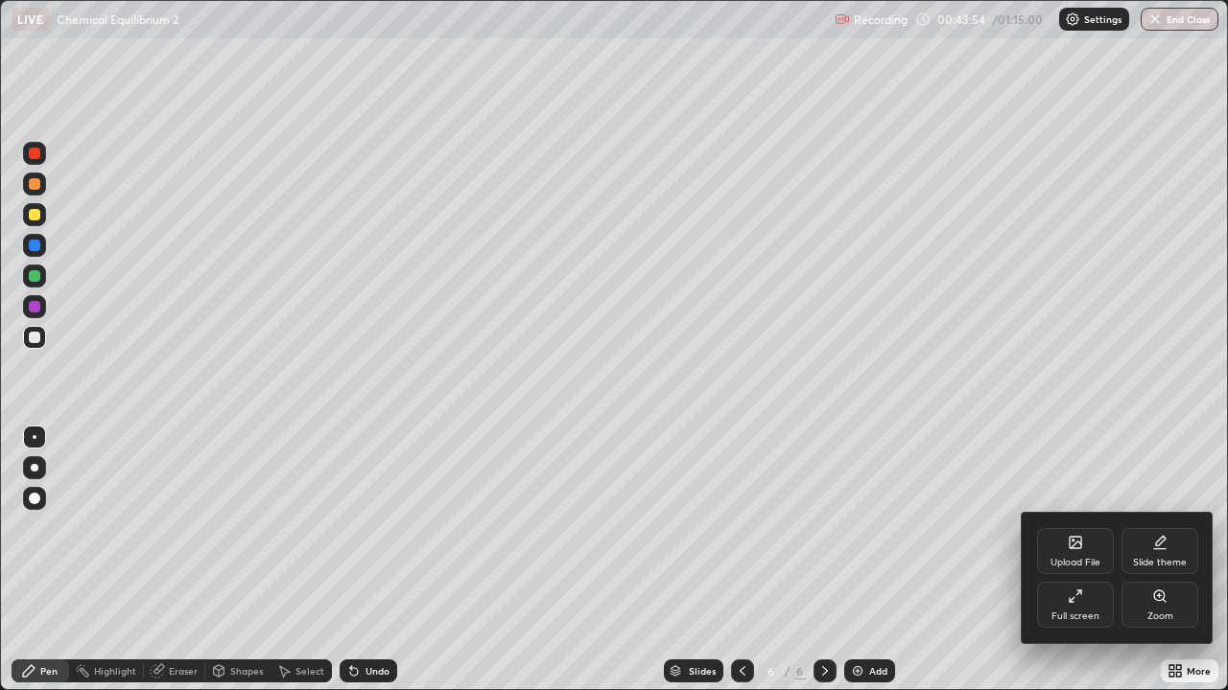
click at [1093, 560] on div "Full screen" at bounding box center [1075, 605] width 77 height 46
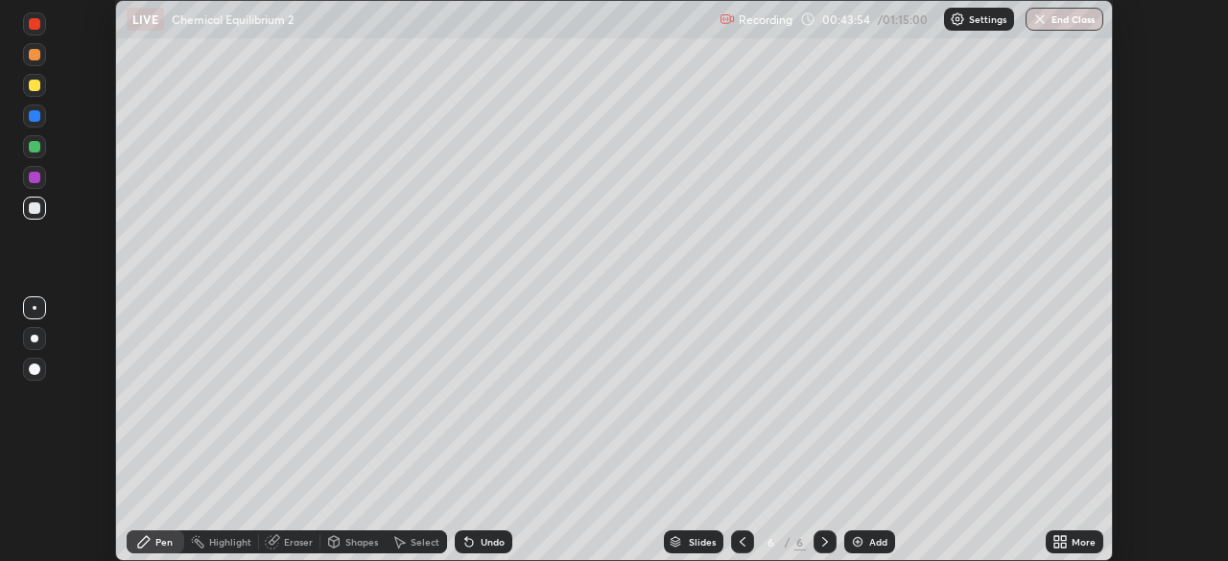
scroll to position [95339, 94673]
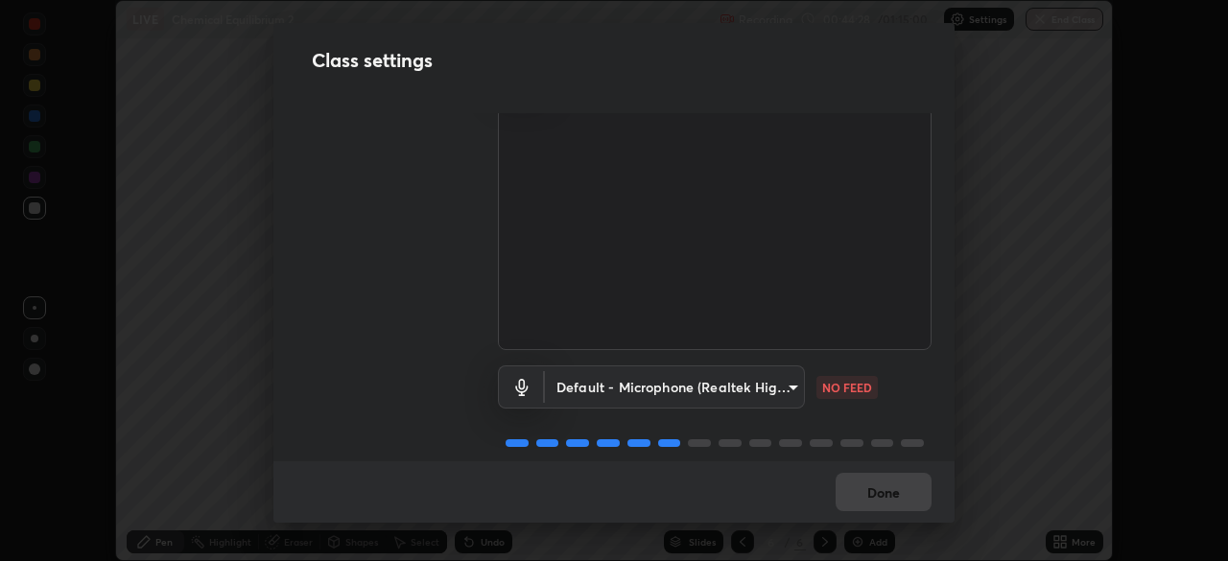
scroll to position [82, 0]
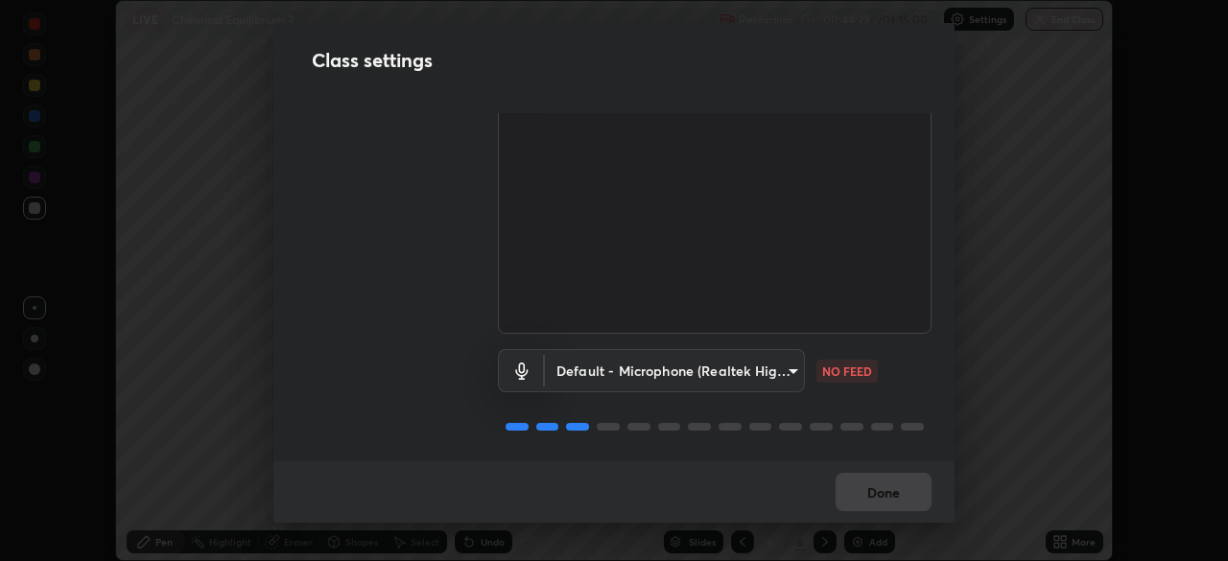
click at [788, 369] on body "Erase all LIVE Chemical Equilibrium 2 Recording 00:44:29 / 01:15:00 Settings En…" at bounding box center [614, 280] width 1228 height 561
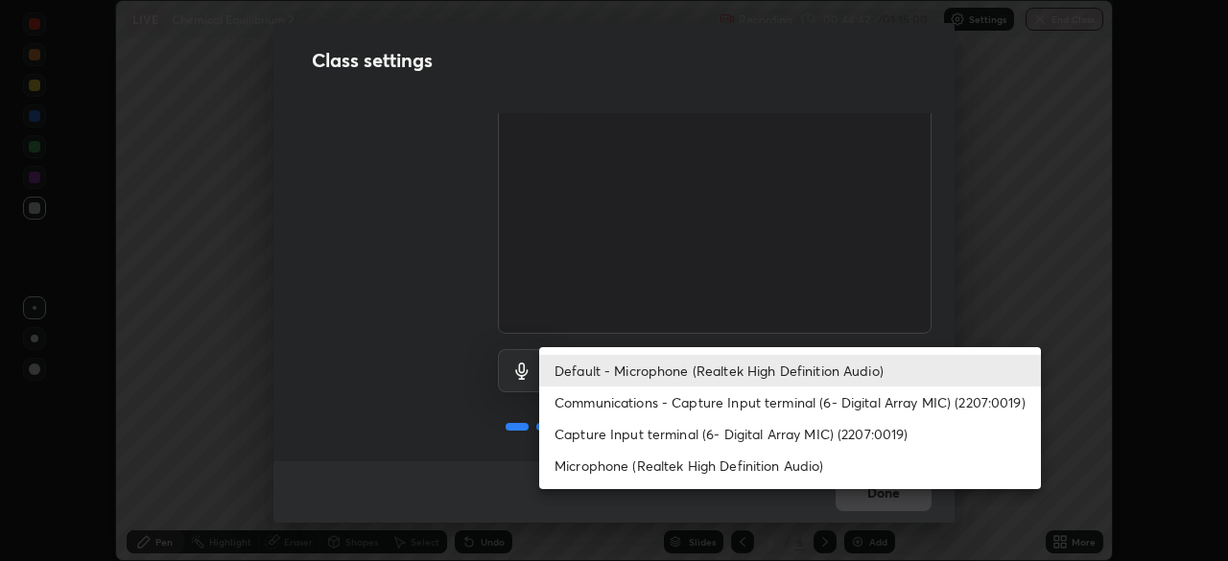
click at [718, 404] on li "Communications - Capture Input terminal (6- Digital Array MIC) (2207:0019)" at bounding box center [790, 402] width 502 height 32
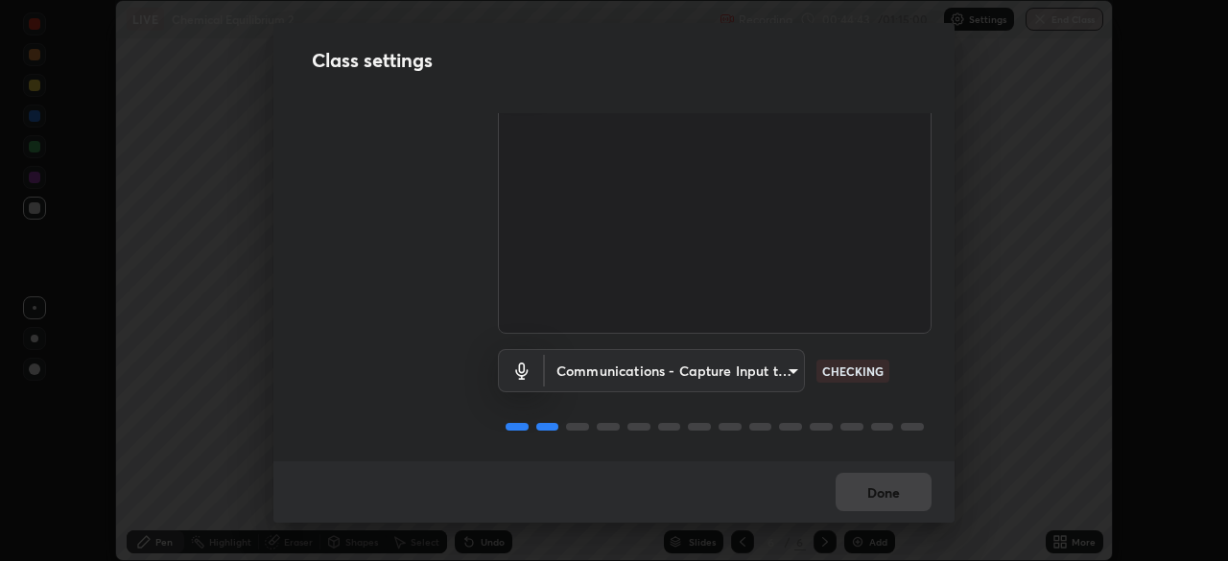
click at [789, 371] on body "Erase all LIVE Chemical Equilibrium 2 Recording 00:44:43 / 01:15:00 Settings En…" at bounding box center [614, 280] width 1228 height 561
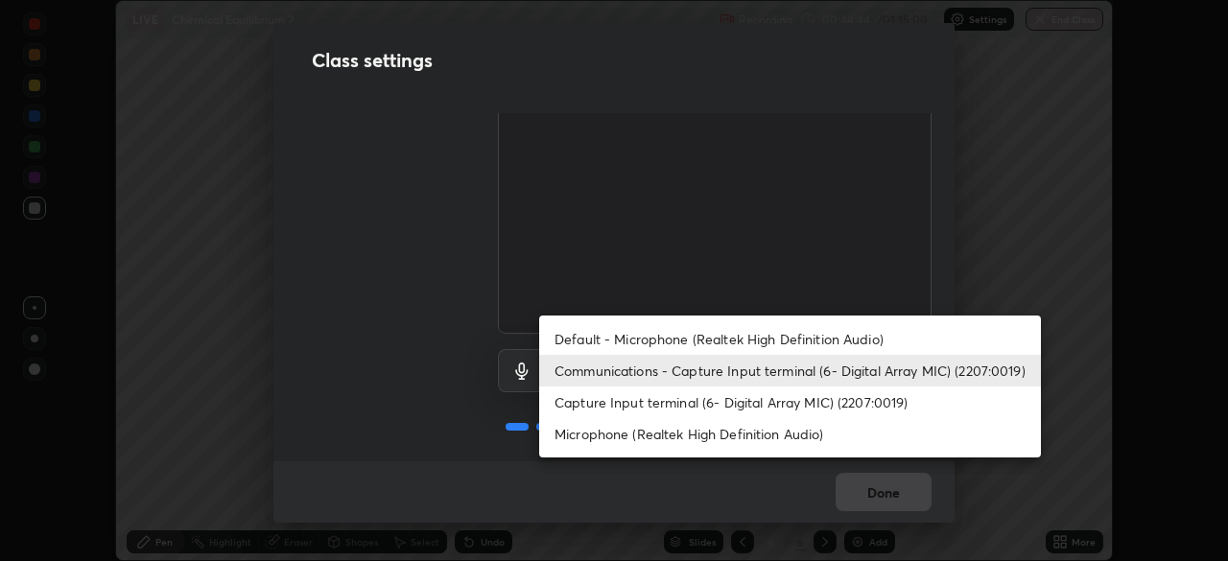
click at [711, 342] on li "Default - Microphone (Realtek High Definition Audio)" at bounding box center [790, 339] width 502 height 32
type input "default"
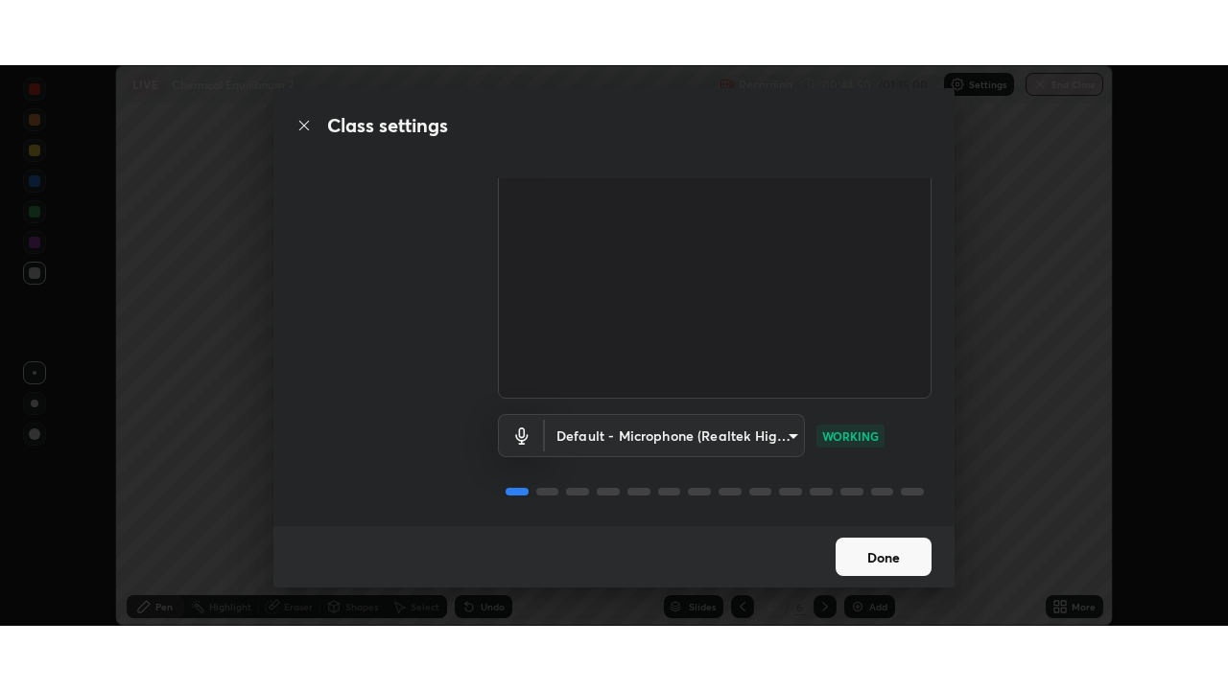
scroll to position [87, 0]
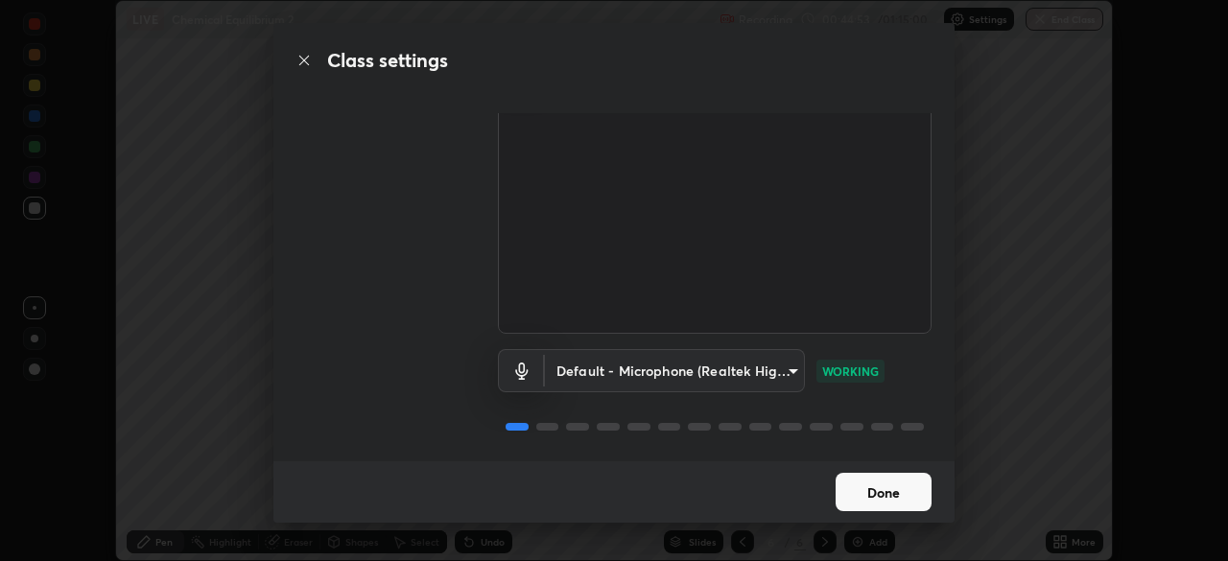
click at [878, 489] on button "Done" at bounding box center [883, 492] width 96 height 38
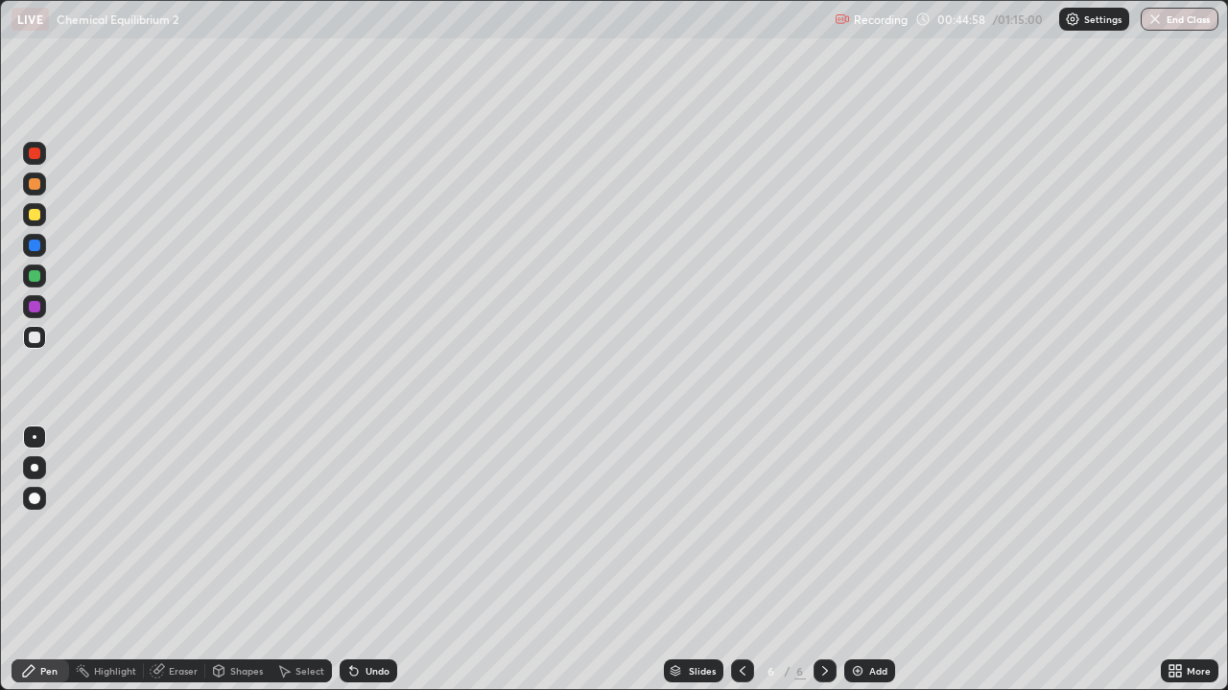
scroll to position [690, 1228]
click at [311, 560] on div "Select" at bounding box center [309, 672] width 29 height 10
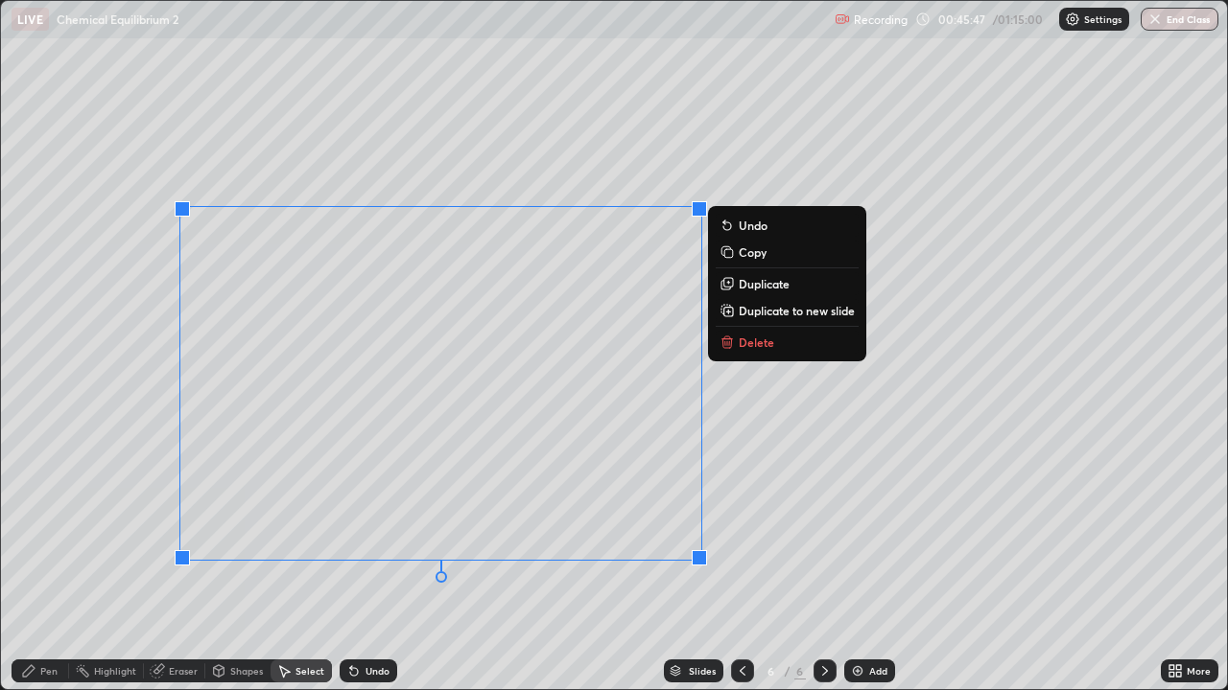
click at [731, 339] on icon at bounding box center [727, 339] width 11 height 0
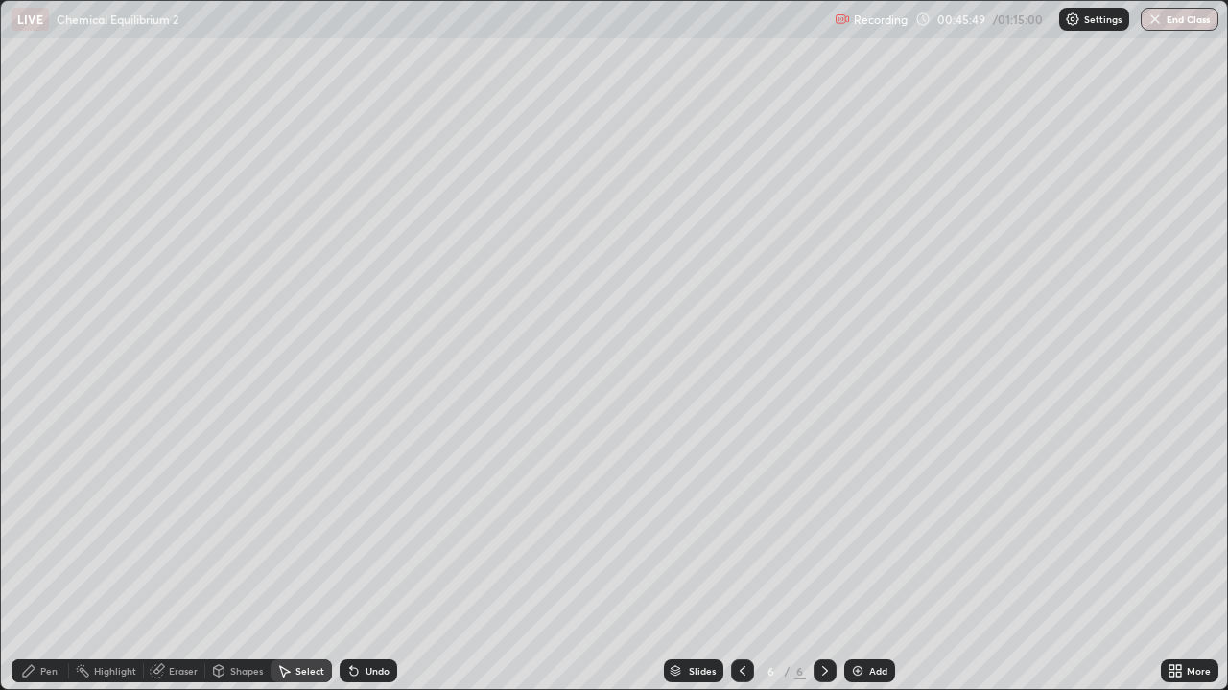
click at [58, 560] on div "Pen" at bounding box center [41, 671] width 58 height 23
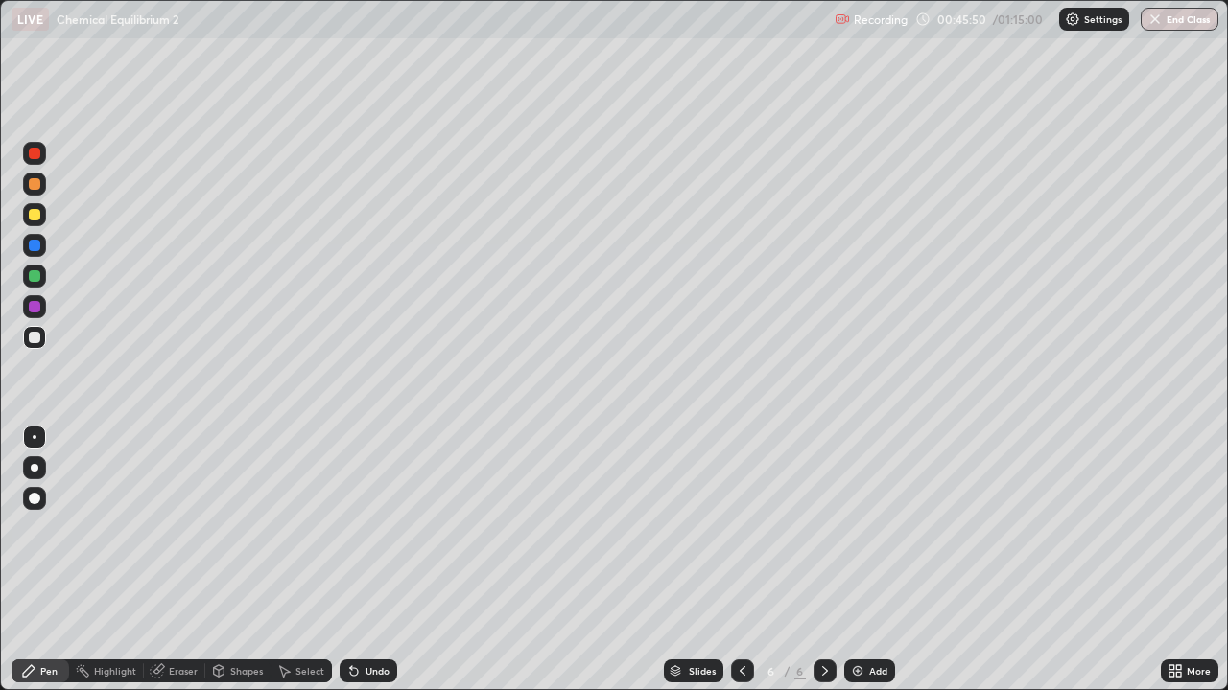
click at [35, 337] on div at bounding box center [35, 338] width 12 height 12
click at [384, 560] on div "Undo" at bounding box center [377, 672] width 24 height 10
click at [383, 560] on div "Undo" at bounding box center [377, 672] width 24 height 10
click at [856, 560] on img at bounding box center [857, 671] width 15 height 15
click at [226, 560] on div "Shapes" at bounding box center [237, 671] width 65 height 23
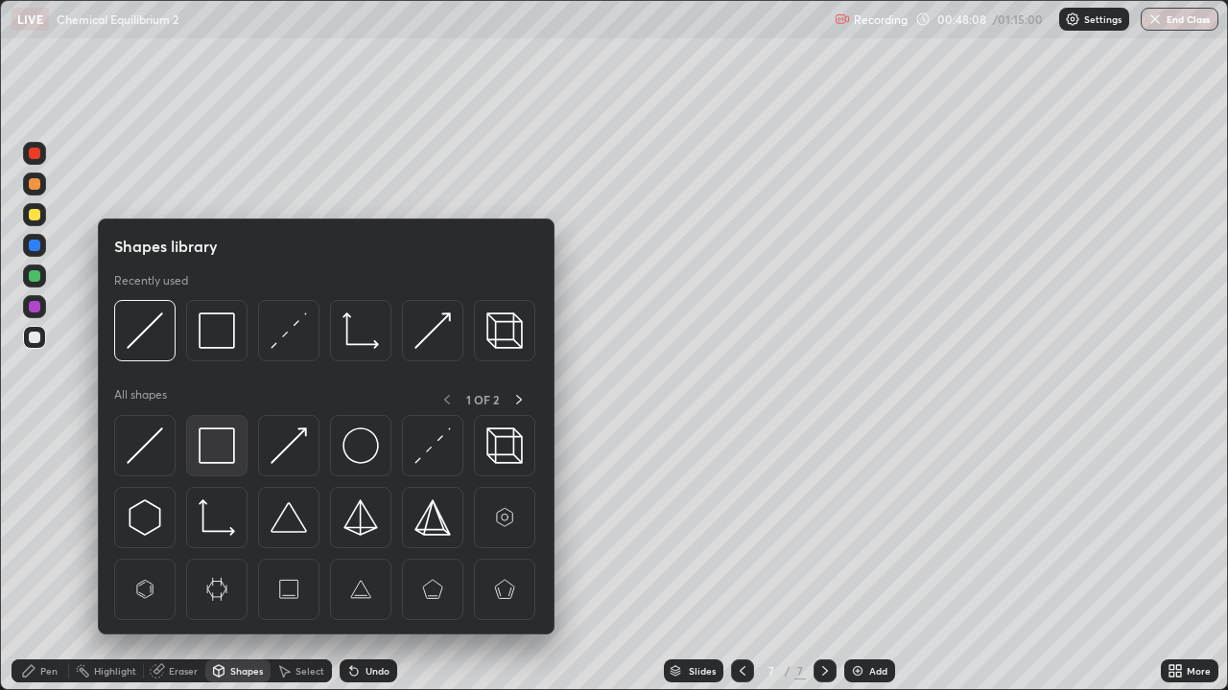
click at [219, 456] on img at bounding box center [217, 446] width 36 height 36
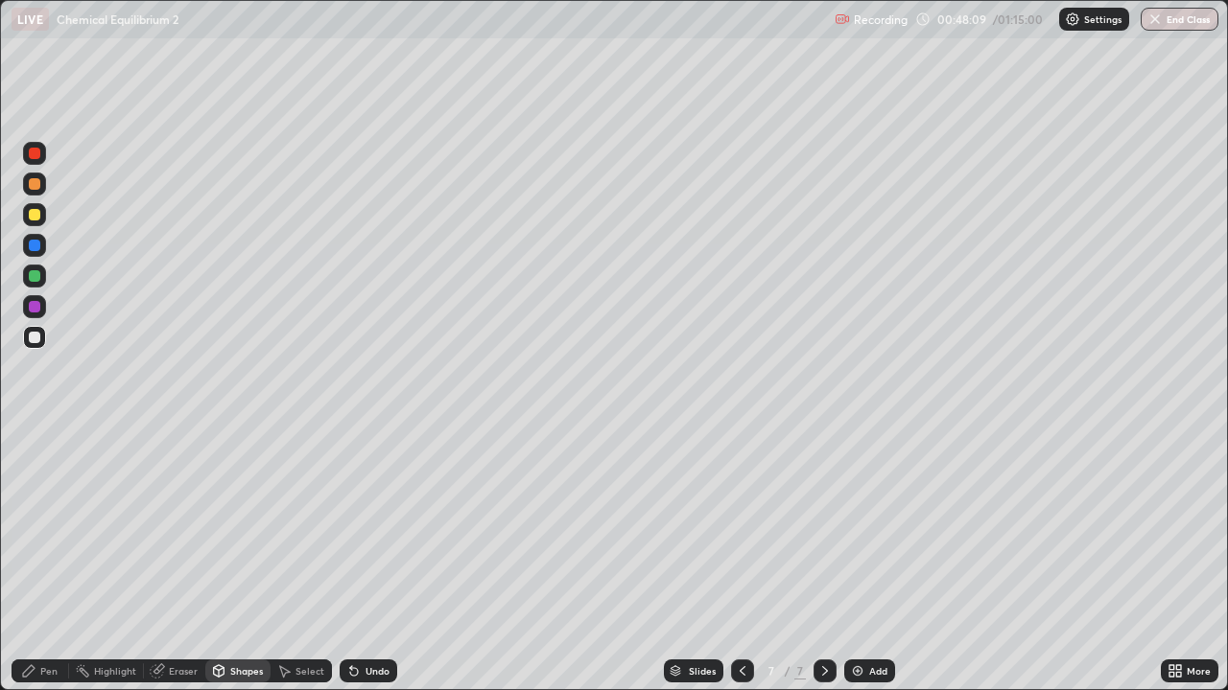
click at [36, 339] on div at bounding box center [35, 338] width 12 height 12
click at [53, 560] on div "Pen" at bounding box center [48, 672] width 17 height 10
click at [33, 336] on div at bounding box center [35, 338] width 12 height 12
click at [37, 339] on div at bounding box center [35, 338] width 12 height 12
click at [309, 560] on div "Select" at bounding box center [309, 672] width 29 height 10
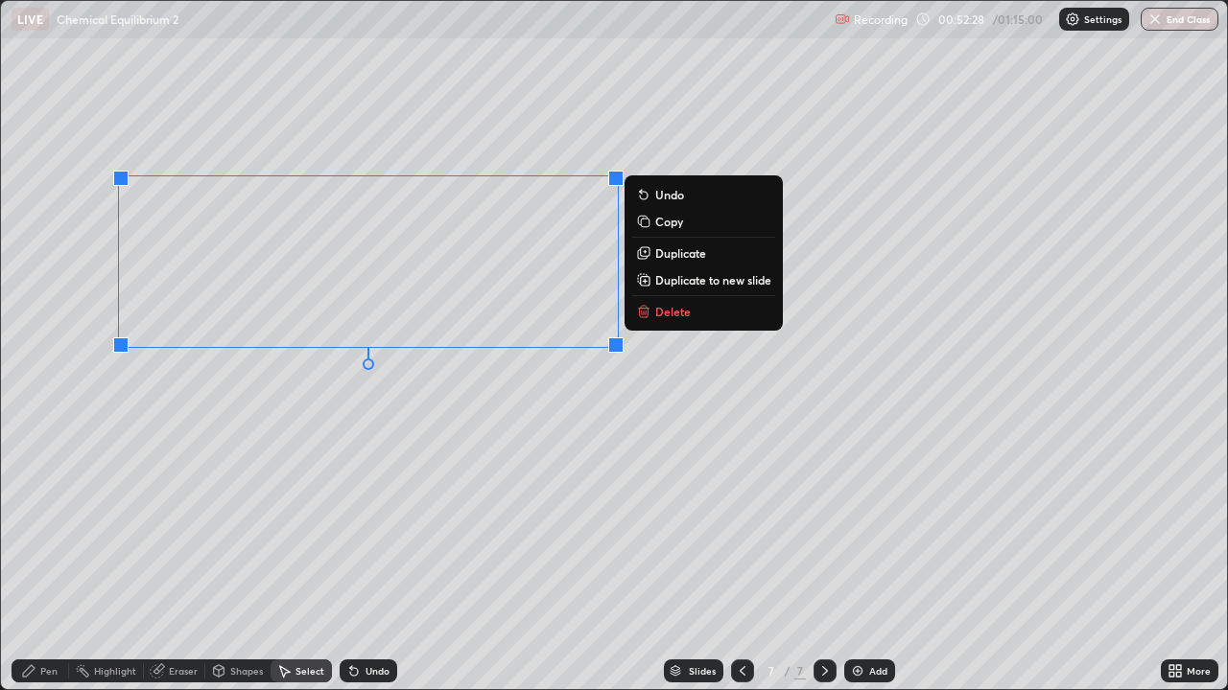
click at [664, 313] on p "Delete" at bounding box center [672, 311] width 35 height 15
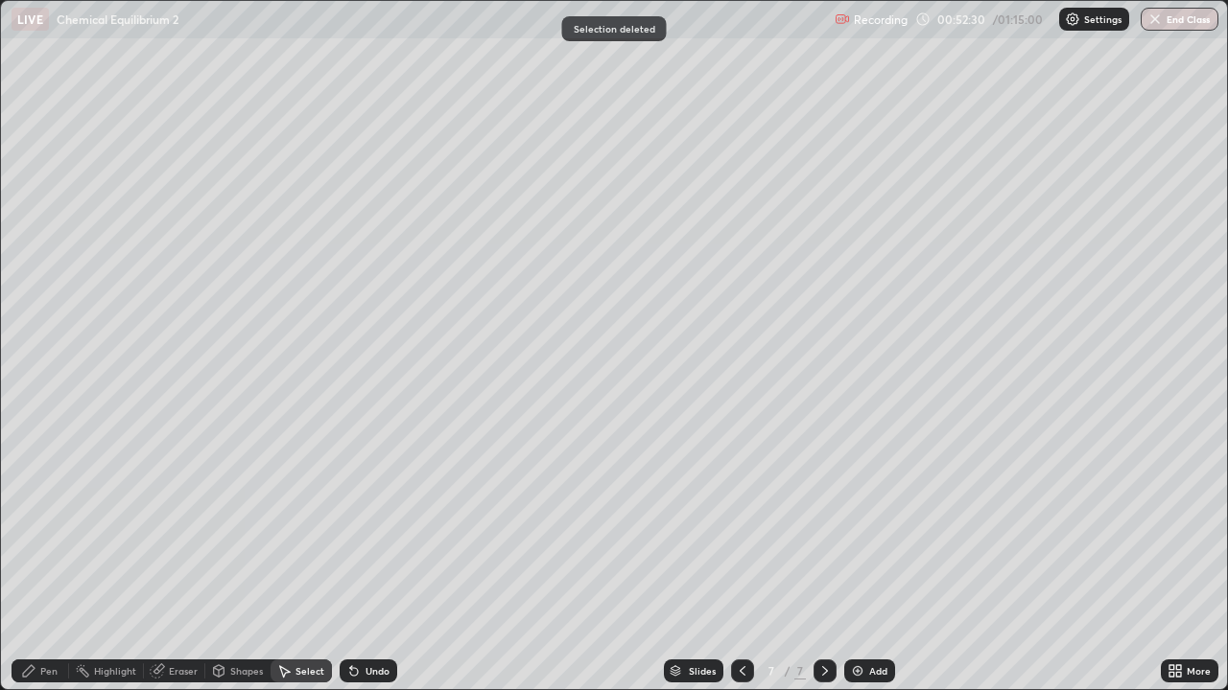
click at [61, 560] on div "Pen" at bounding box center [41, 671] width 58 height 23
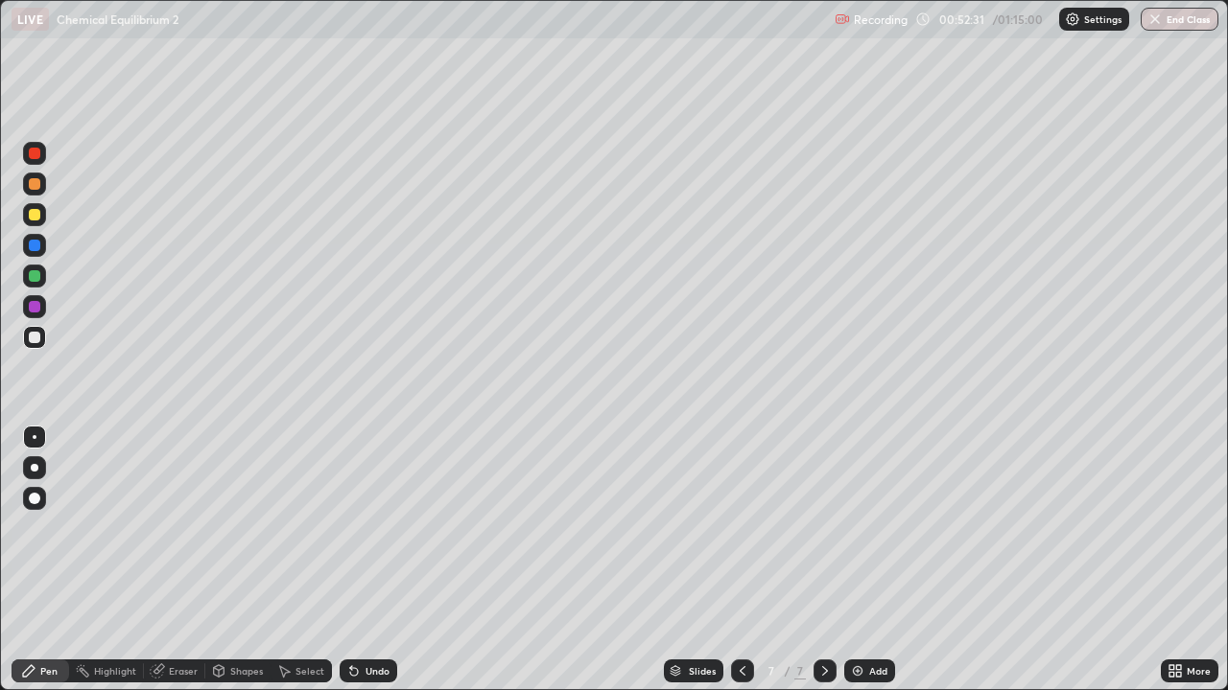
click at [38, 341] on div at bounding box center [35, 338] width 12 height 12
click at [227, 560] on div "Shapes" at bounding box center [237, 671] width 65 height 23
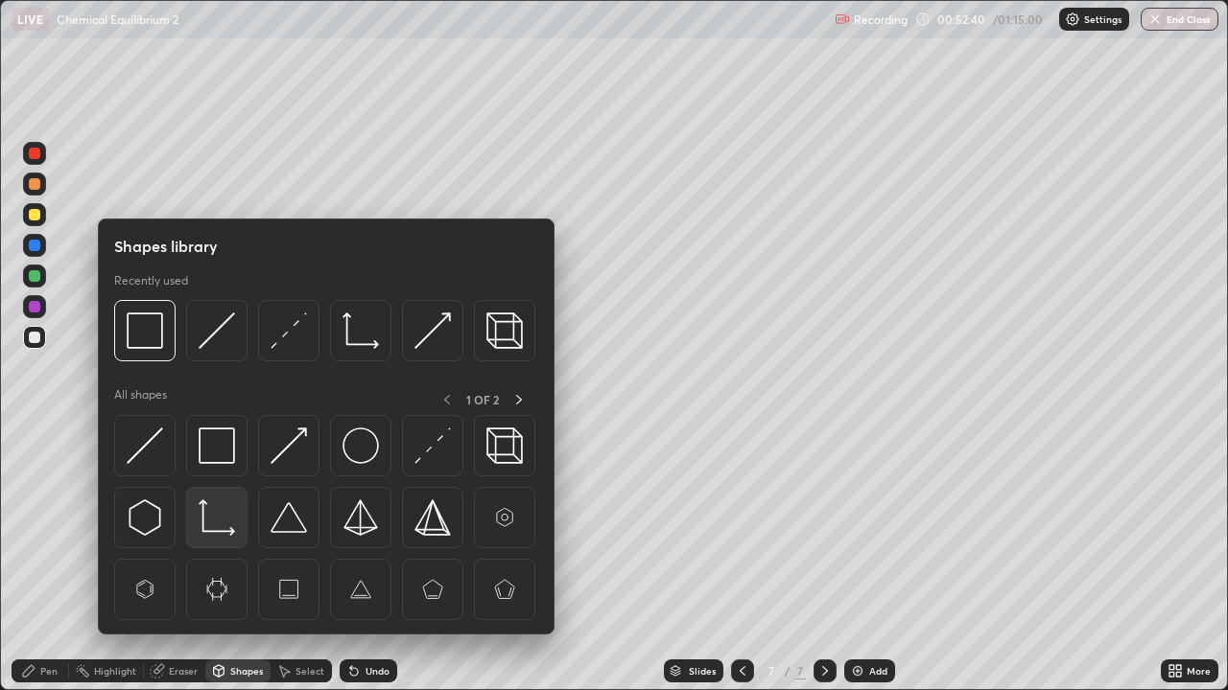
click at [220, 516] on img at bounding box center [217, 518] width 36 height 36
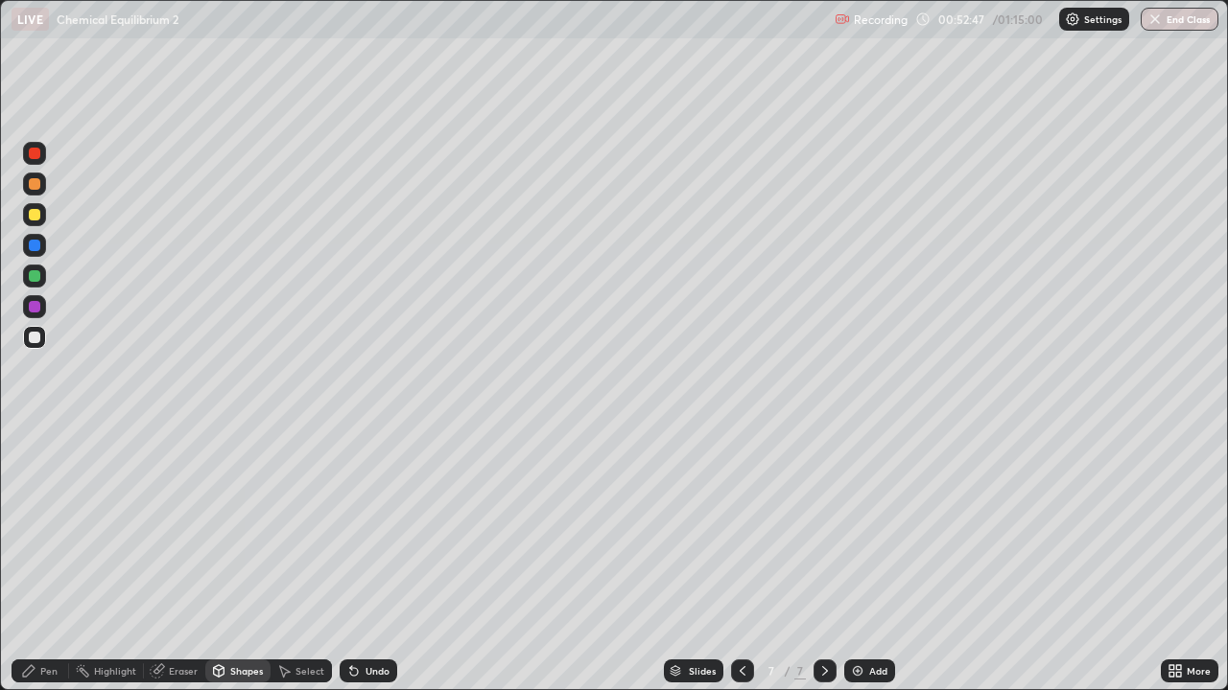
click at [292, 560] on div "Select" at bounding box center [300, 671] width 61 height 23
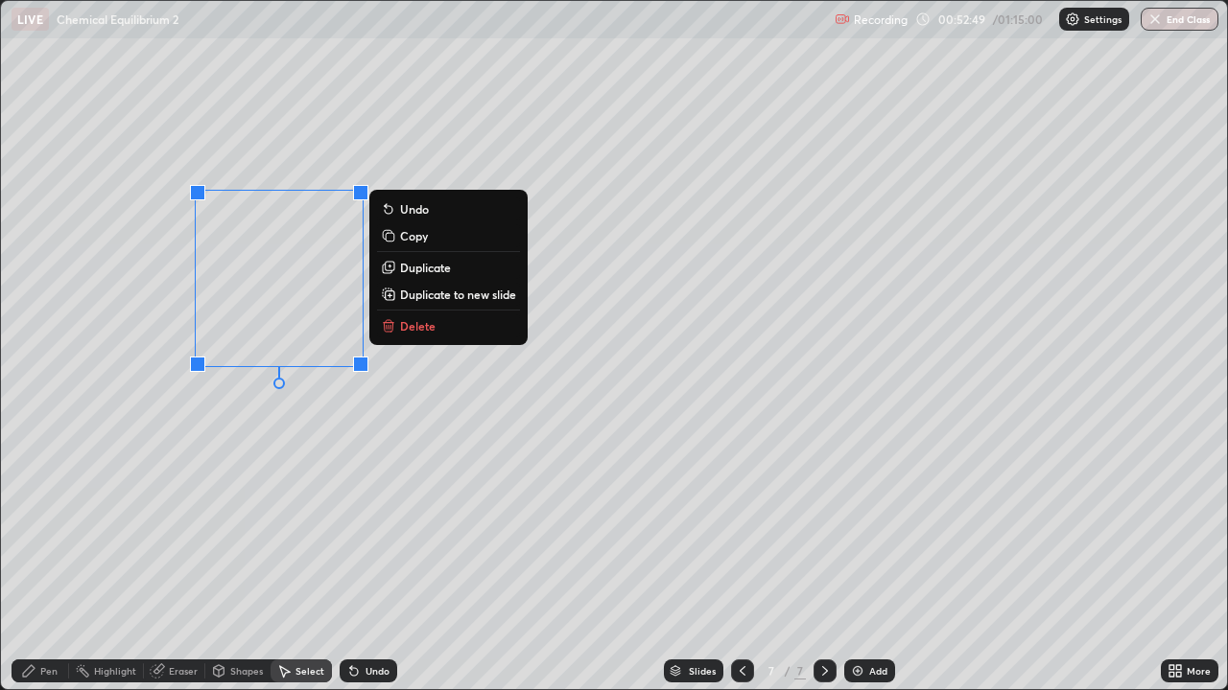
click at [407, 270] on p "Duplicate" at bounding box center [425, 267] width 51 height 15
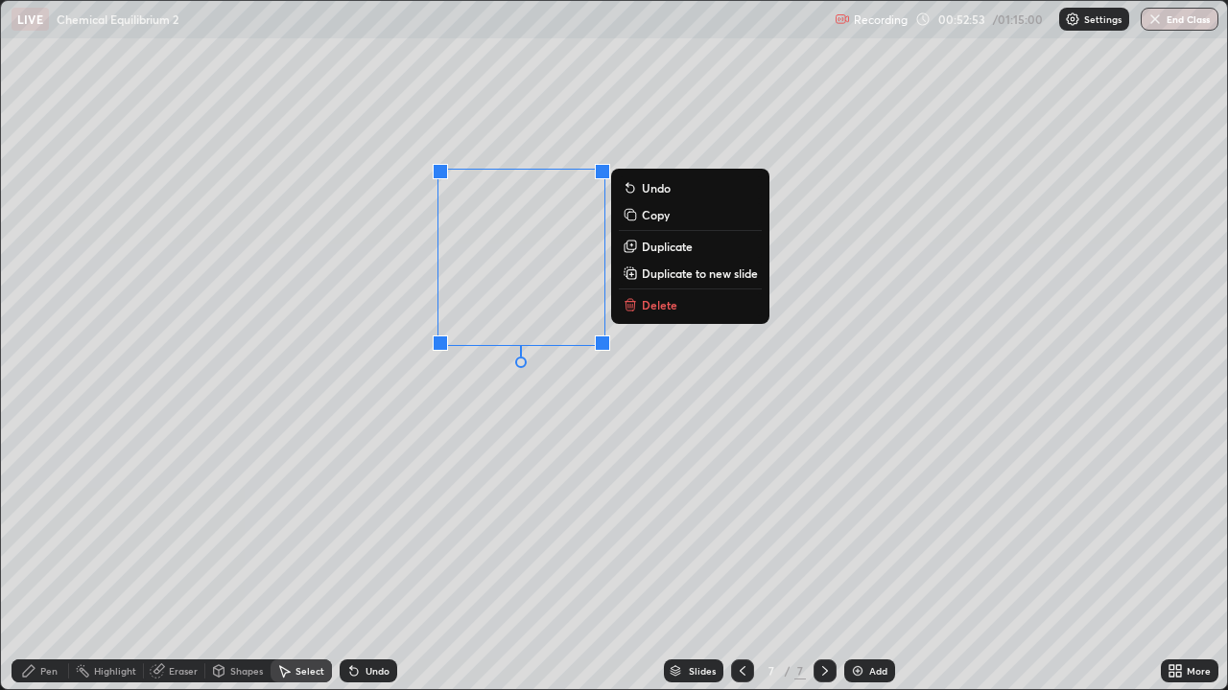
click at [652, 247] on p "Duplicate" at bounding box center [667, 246] width 51 height 15
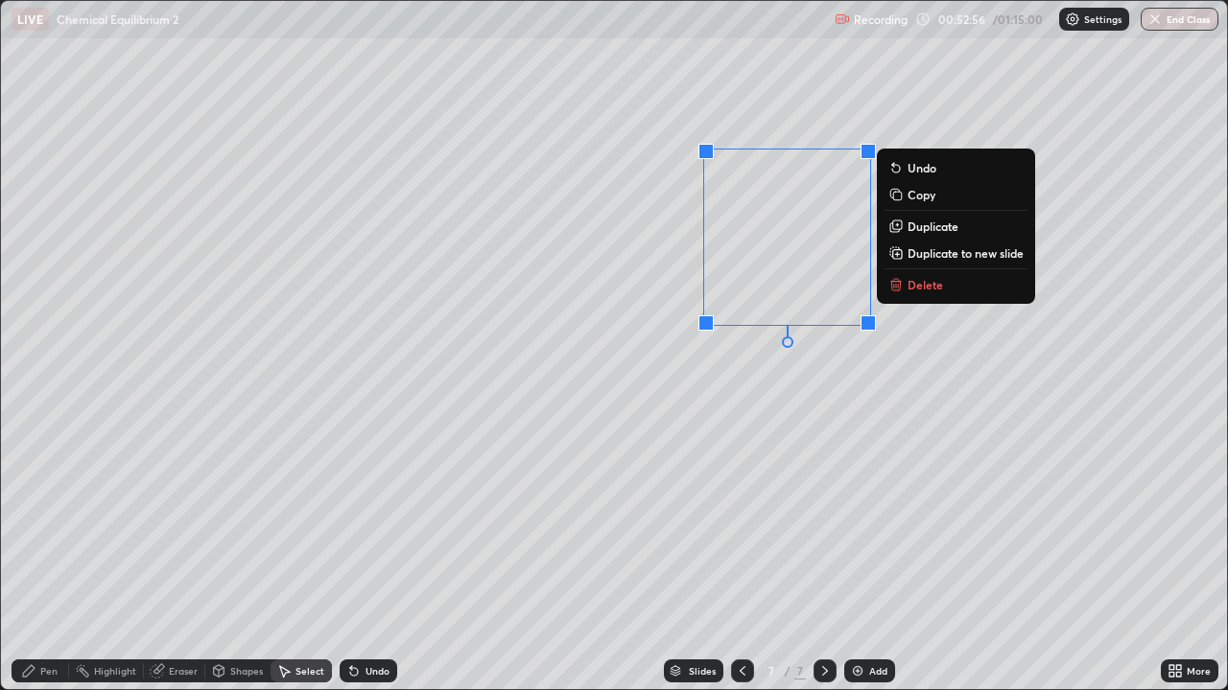
click at [917, 224] on p "Duplicate" at bounding box center [932, 226] width 51 height 15
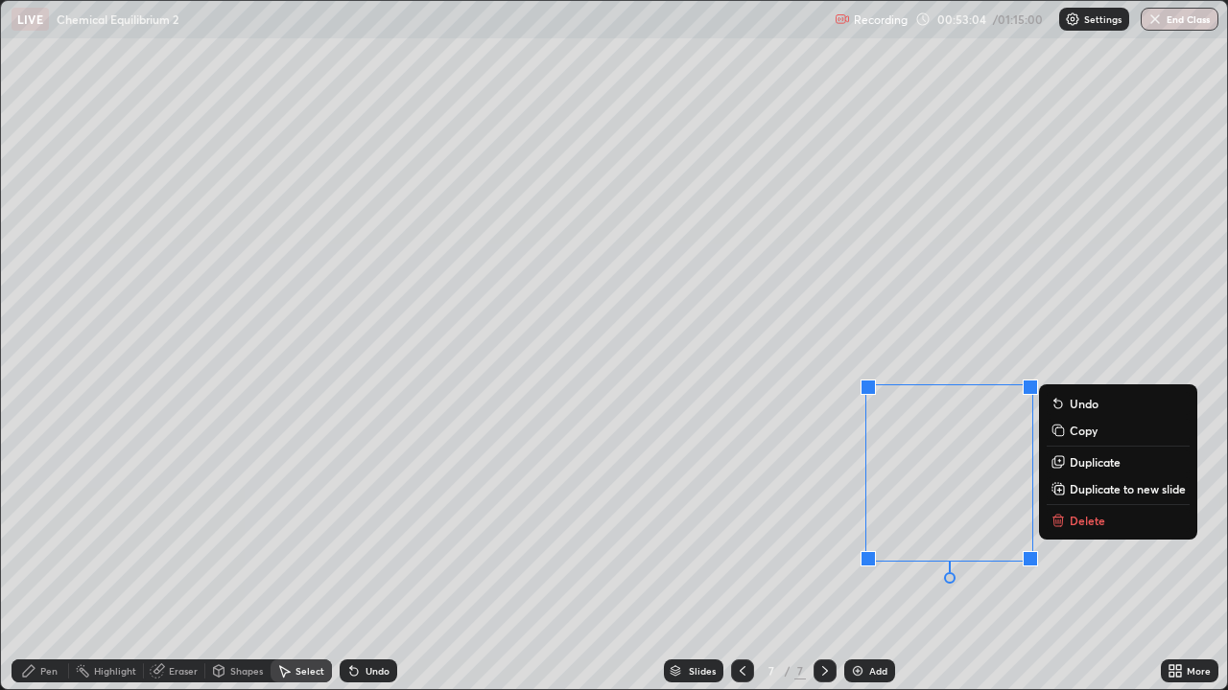
click at [58, 560] on div "Pen" at bounding box center [41, 671] width 58 height 23
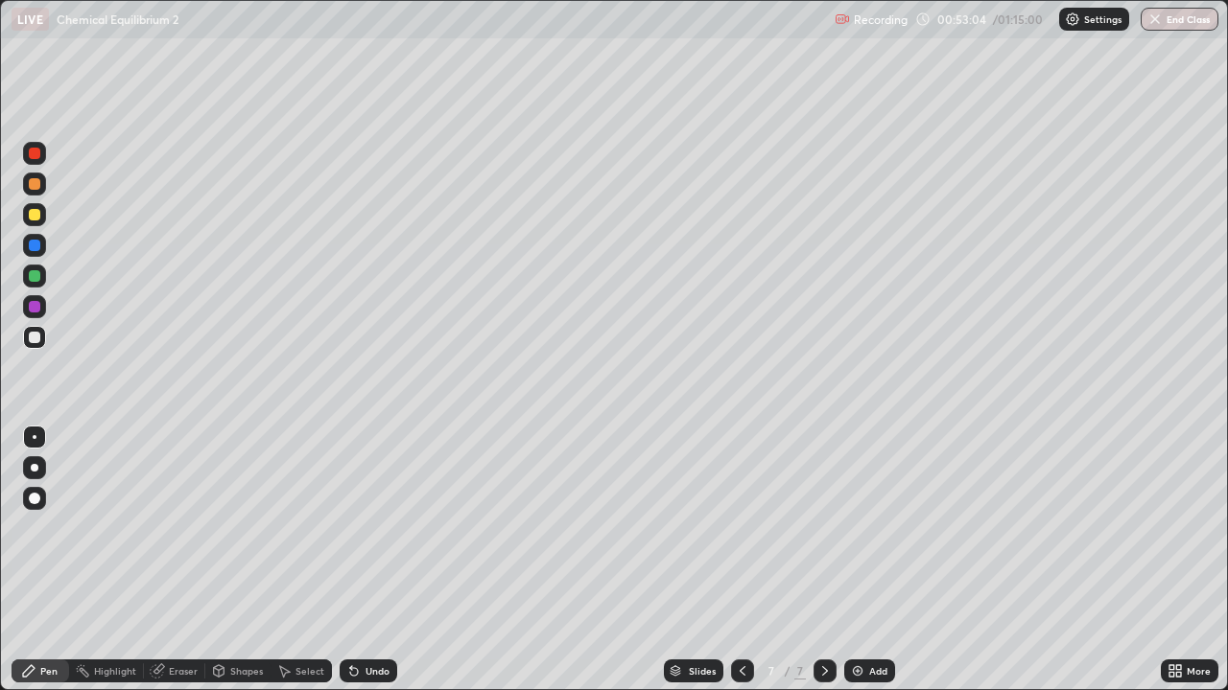
click at [35, 335] on div at bounding box center [35, 338] width 12 height 12
click at [35, 279] on div at bounding box center [35, 276] width 12 height 12
click at [351, 560] on icon at bounding box center [354, 672] width 8 height 8
click at [354, 560] on icon at bounding box center [353, 671] width 15 height 15
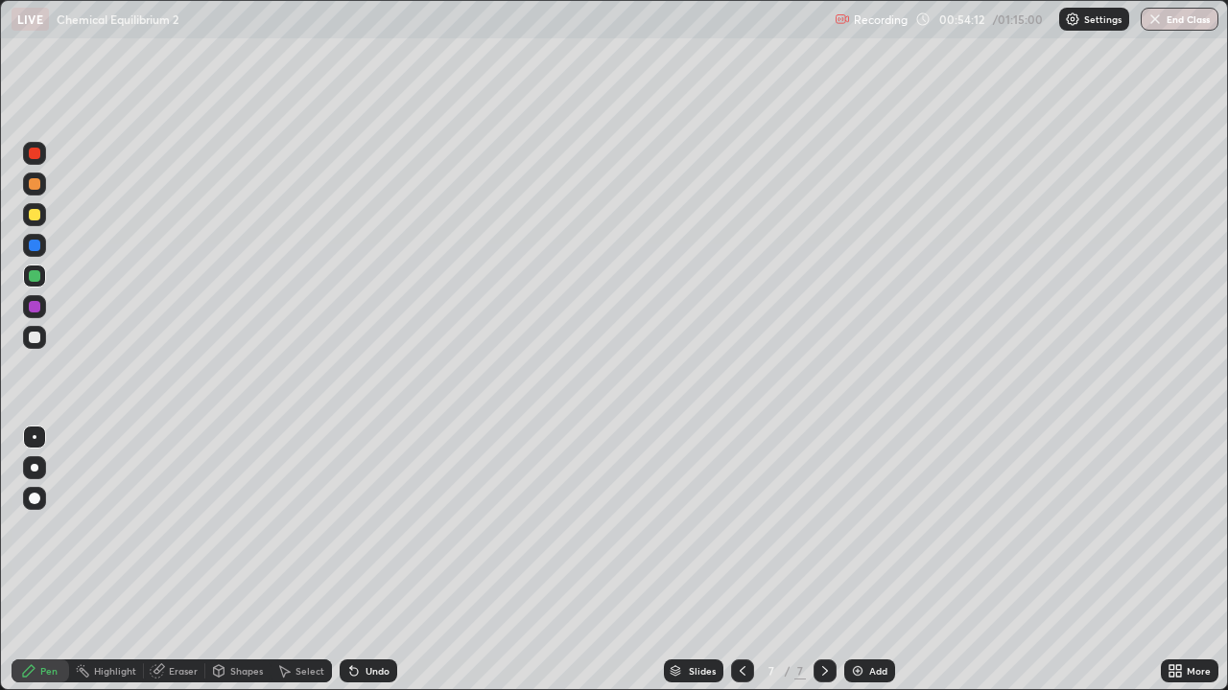
click at [34, 188] on div at bounding box center [35, 184] width 12 height 12
click at [350, 560] on icon at bounding box center [351, 668] width 2 height 2
click at [34, 274] on div at bounding box center [35, 276] width 12 height 12
click at [36, 184] on div at bounding box center [35, 184] width 12 height 12
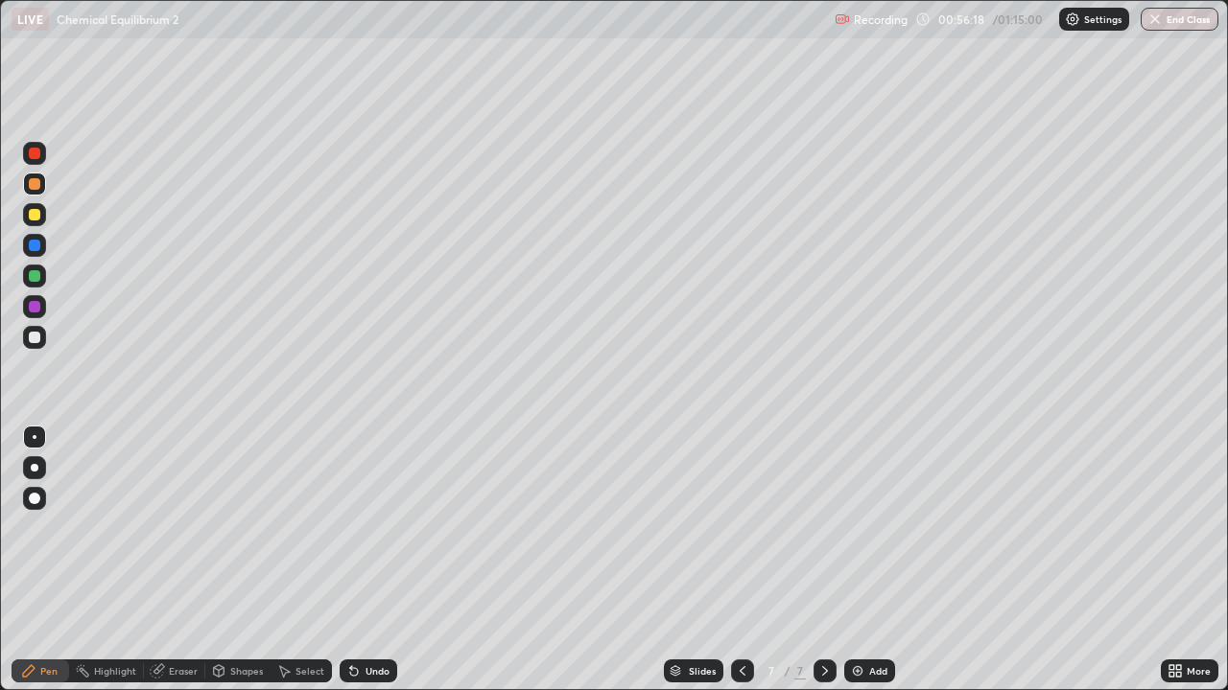
click at [38, 277] on div at bounding box center [35, 276] width 12 height 12
click at [38, 186] on div at bounding box center [35, 184] width 12 height 12
click at [32, 337] on div at bounding box center [35, 338] width 12 height 12
click at [35, 278] on div at bounding box center [35, 276] width 12 height 12
click at [378, 560] on div "Undo" at bounding box center [377, 672] width 24 height 10
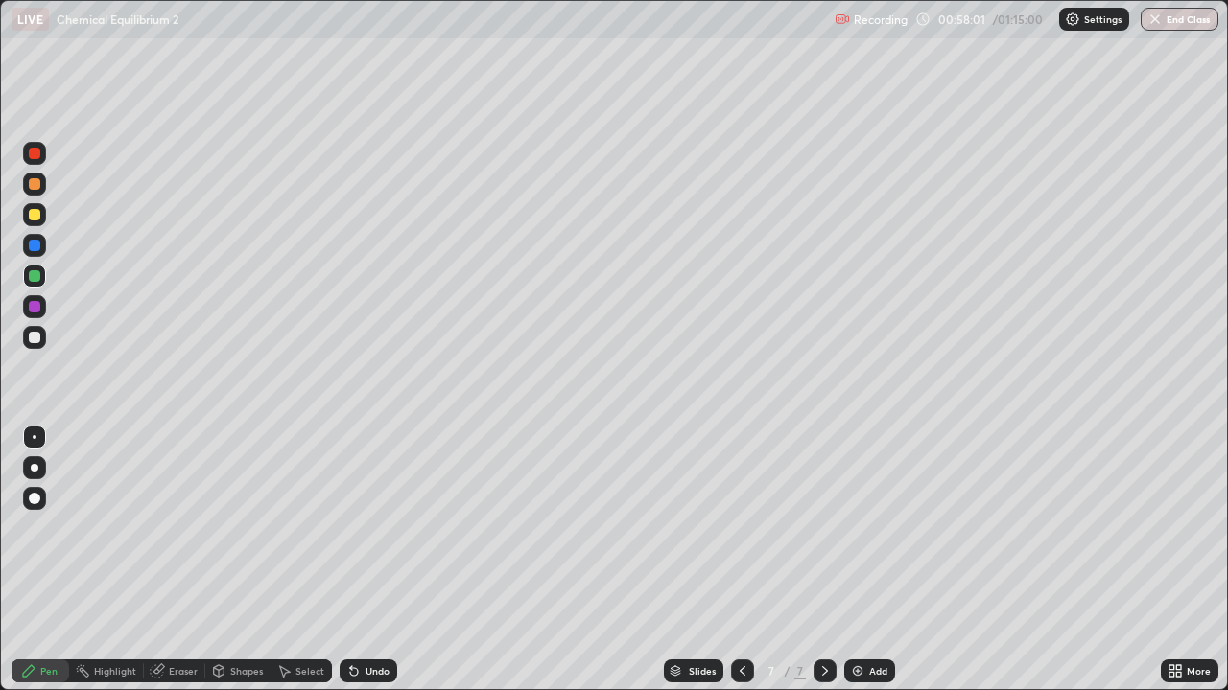
click at [32, 178] on div at bounding box center [35, 184] width 12 height 12
click at [378, 560] on div "Undo" at bounding box center [377, 672] width 24 height 10
click at [380, 560] on div "Undo" at bounding box center [377, 672] width 24 height 10
click at [858, 560] on img at bounding box center [857, 671] width 15 height 15
click at [1170, 560] on icon at bounding box center [1174, 671] width 15 height 15
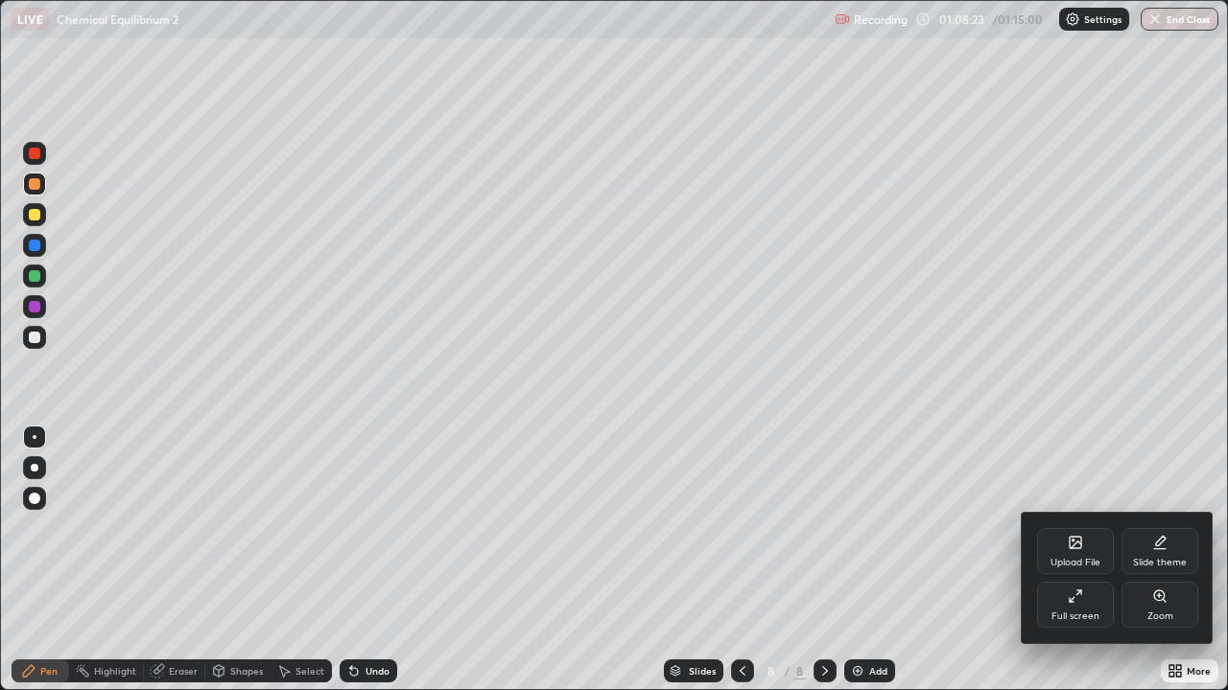
click at [1082, 558] on div "Upload File" at bounding box center [1075, 563] width 50 height 10
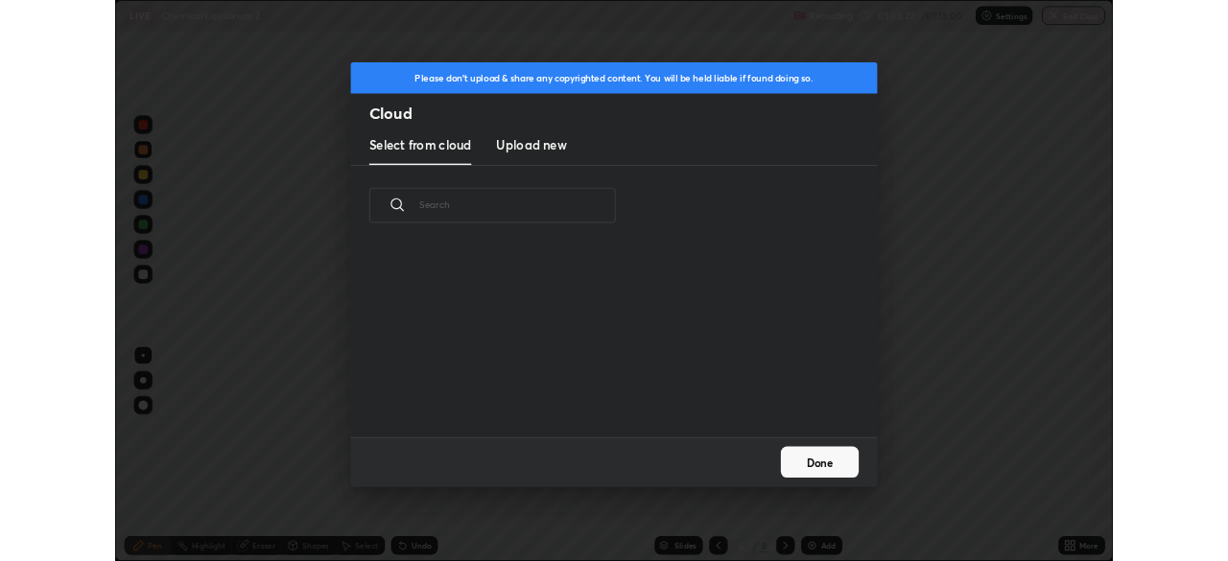
scroll to position [236, 616]
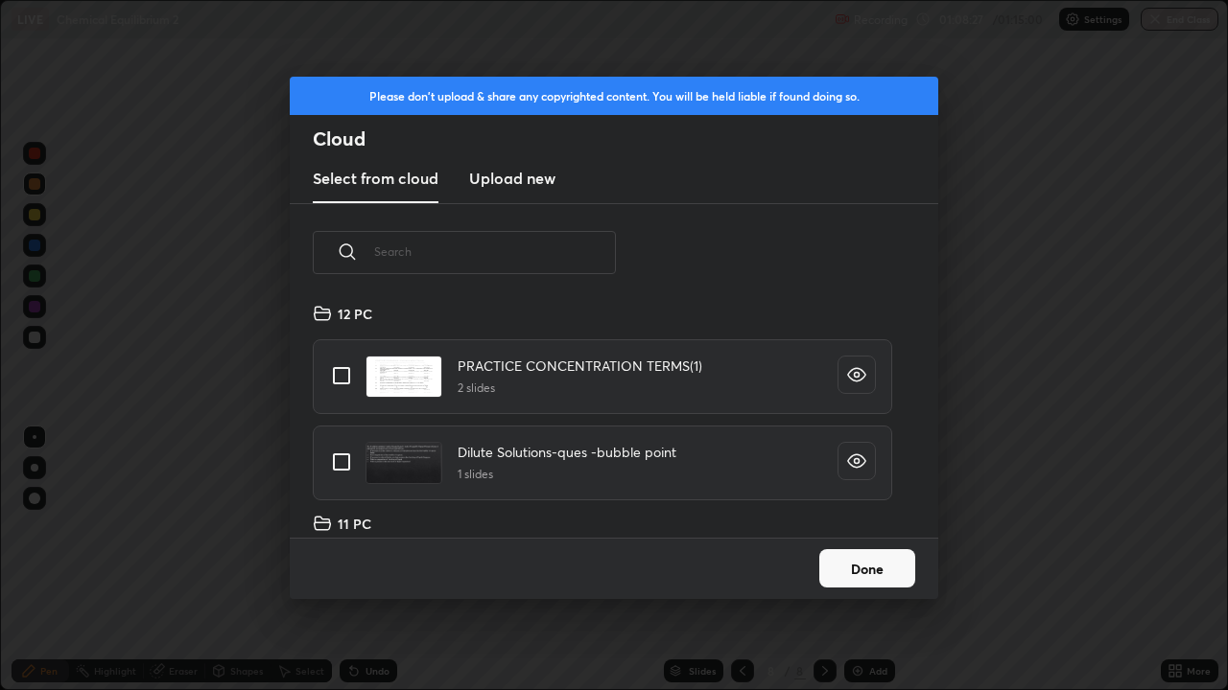
click at [547, 179] on h3 "Upload new" at bounding box center [512, 178] width 86 height 23
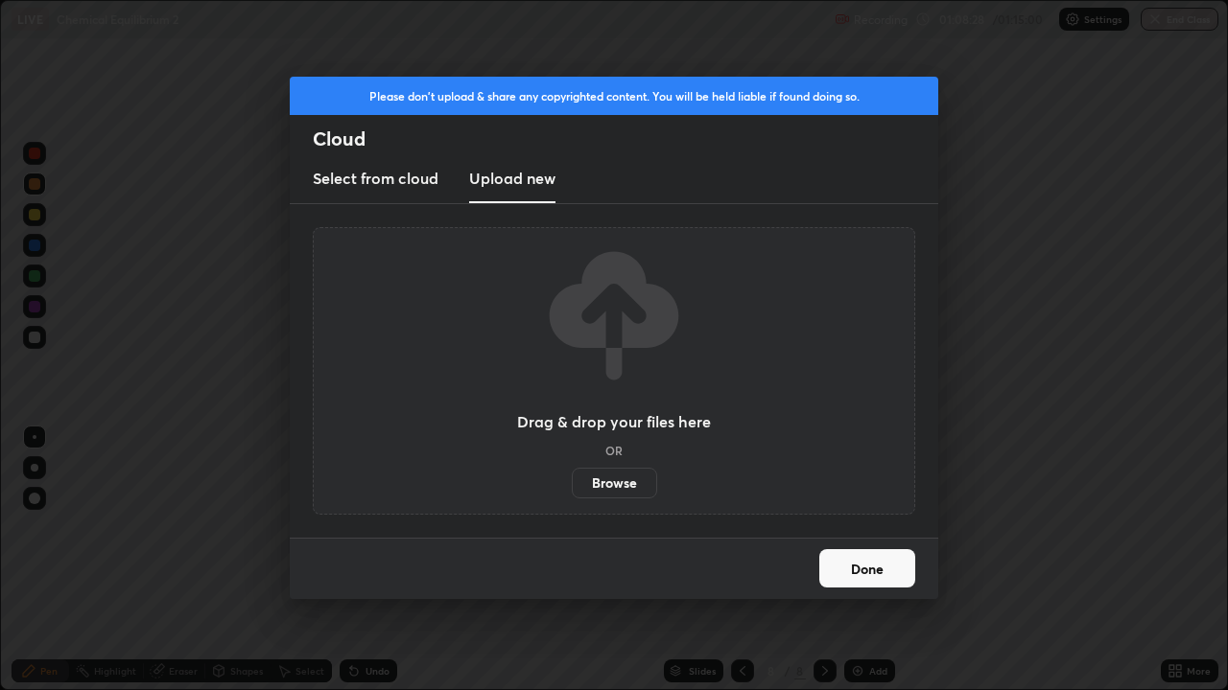
click at [616, 489] on label "Browse" at bounding box center [614, 483] width 85 height 31
click at [572, 489] on input "Browse" at bounding box center [572, 483] width 0 height 31
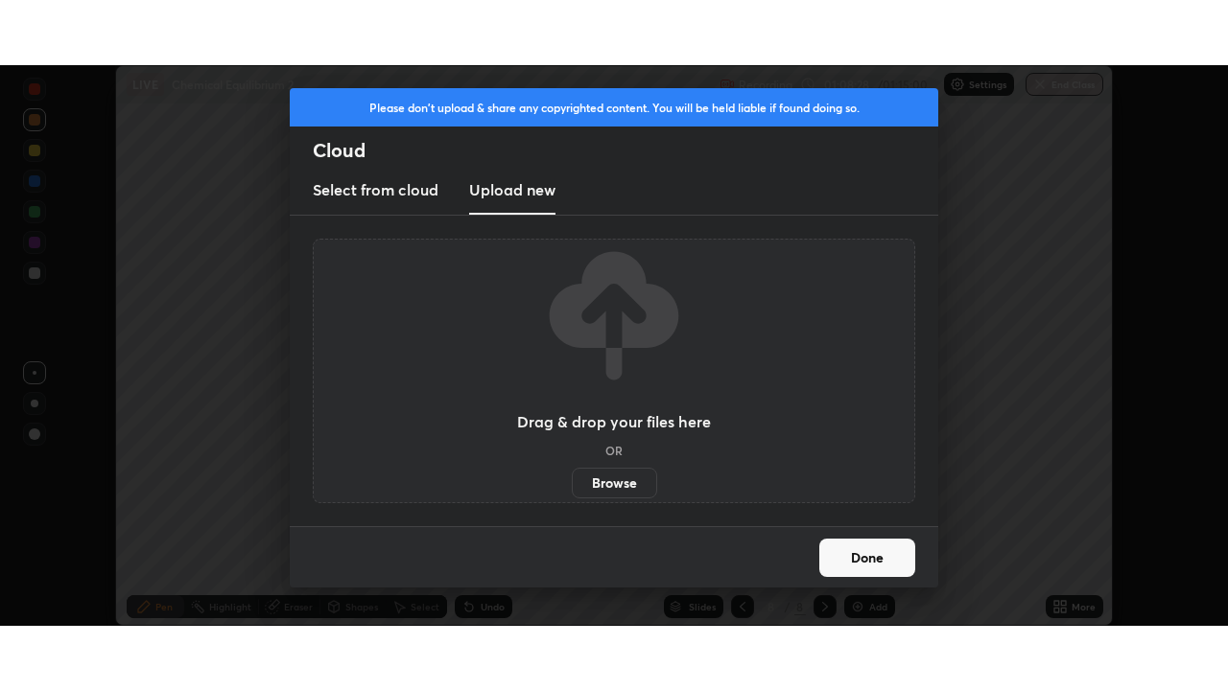
scroll to position [95339, 94673]
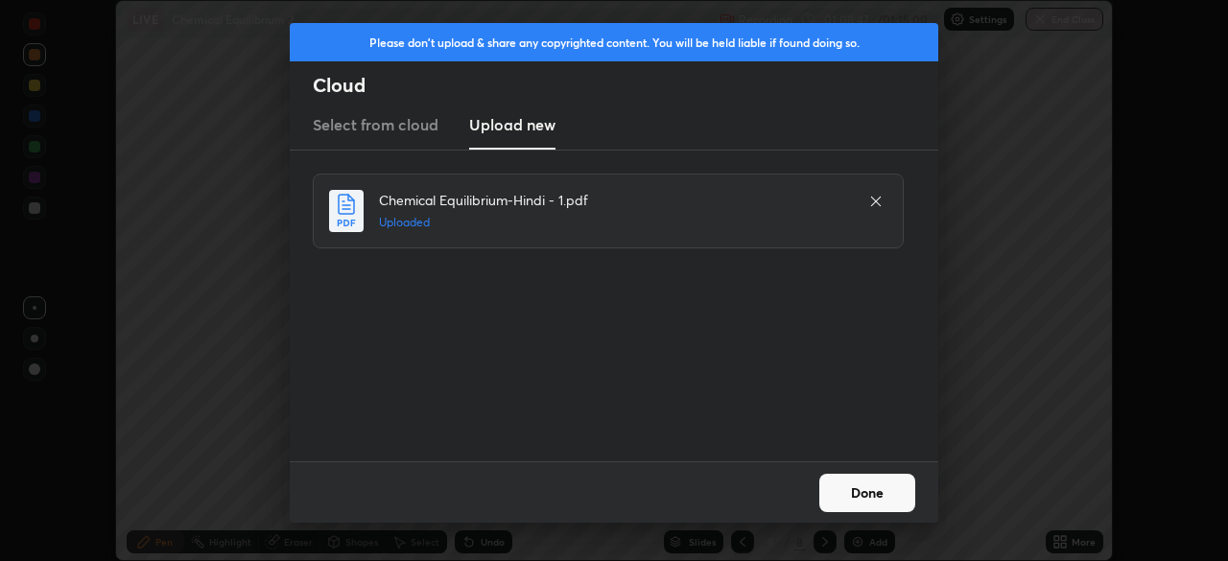
click at [858, 495] on button "Done" at bounding box center [867, 493] width 96 height 38
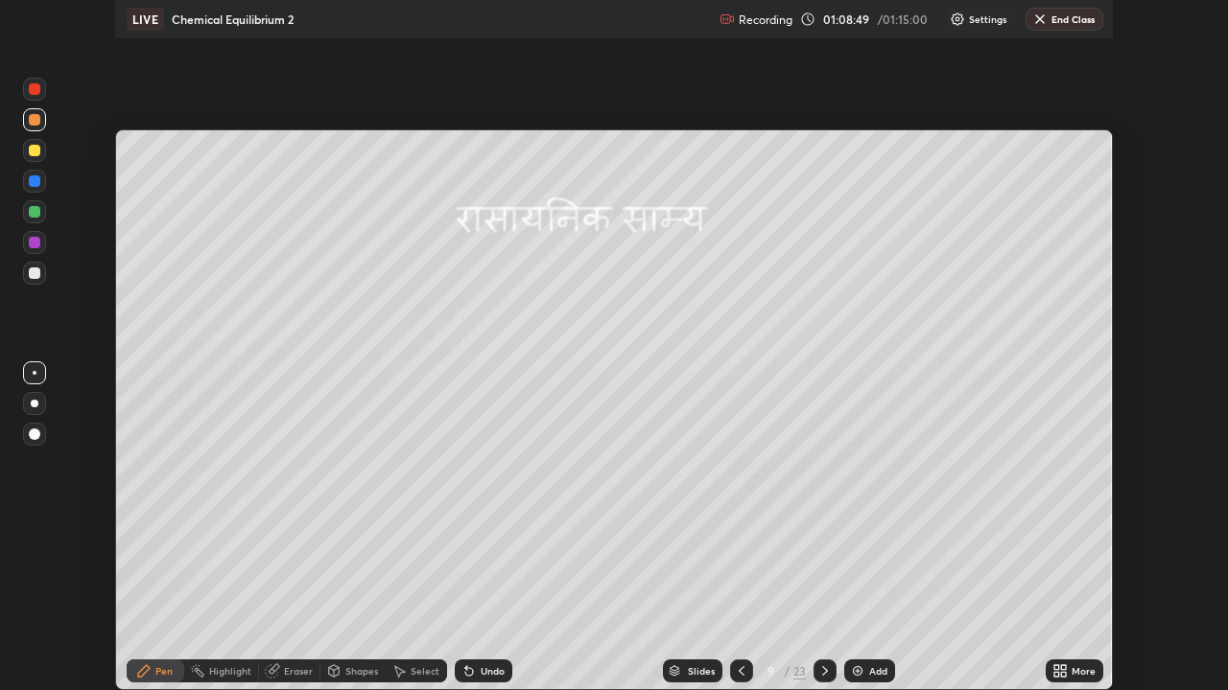
scroll to position [690, 1228]
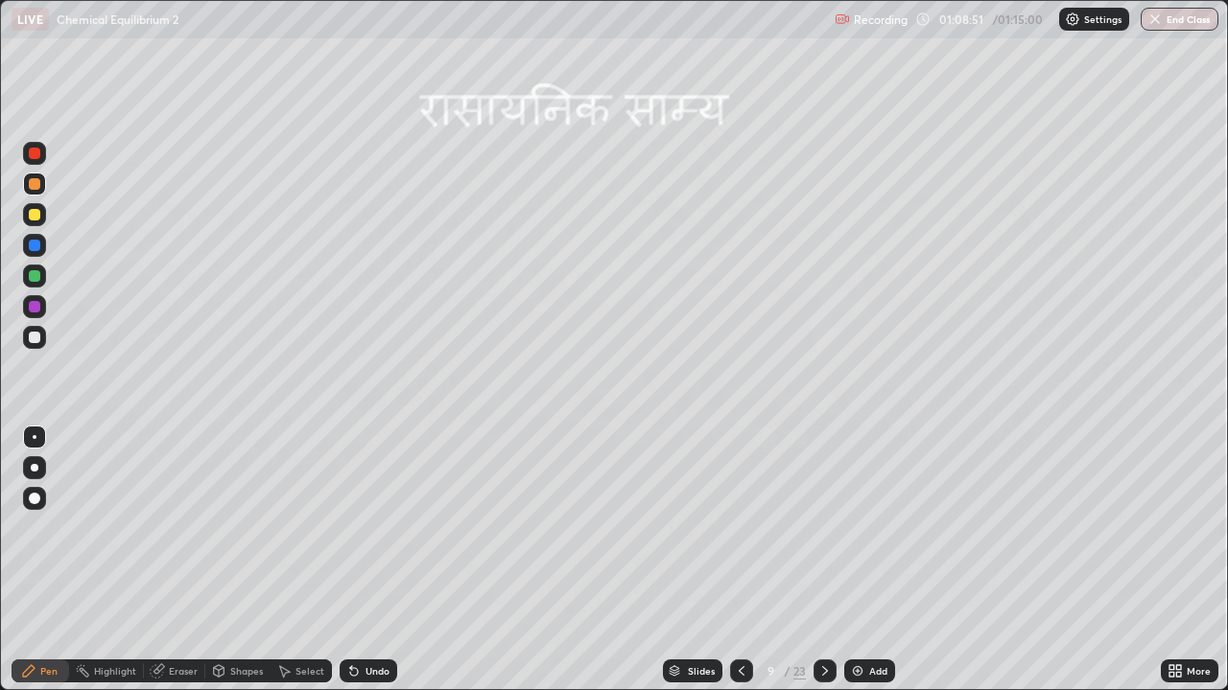
click at [690, 560] on div "Slides" at bounding box center [701, 672] width 27 height 10
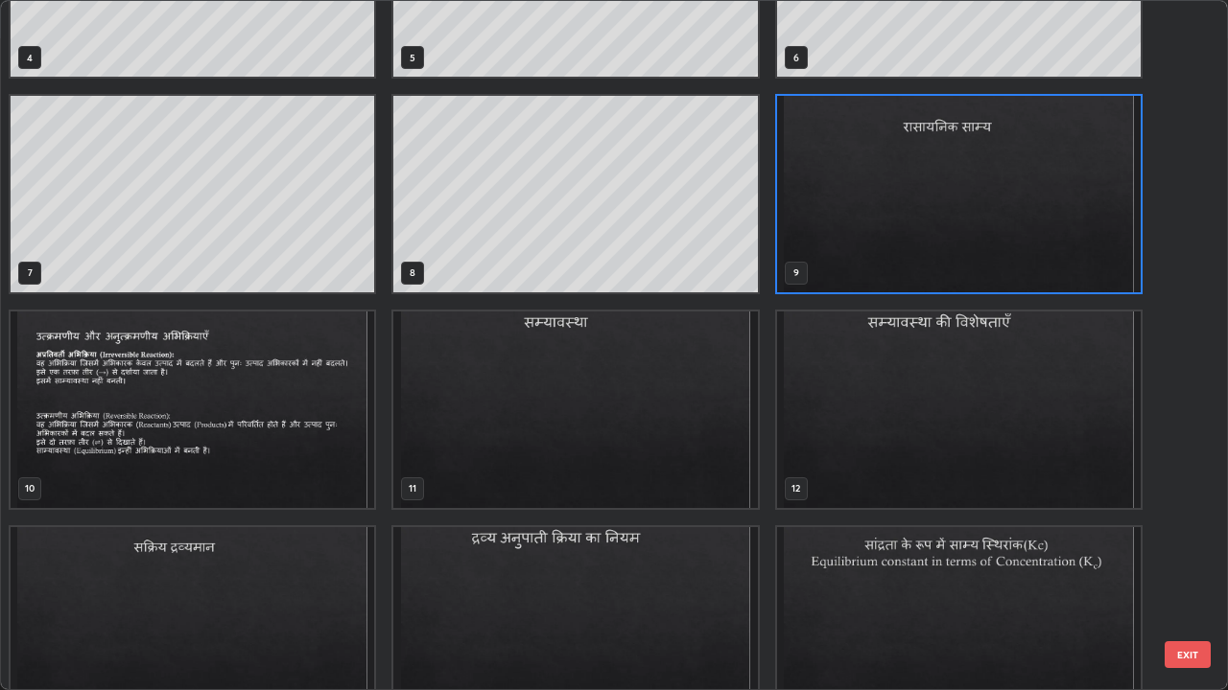
scroll to position [345, 0]
click at [834, 389] on img "grid" at bounding box center [958, 410] width 363 height 197
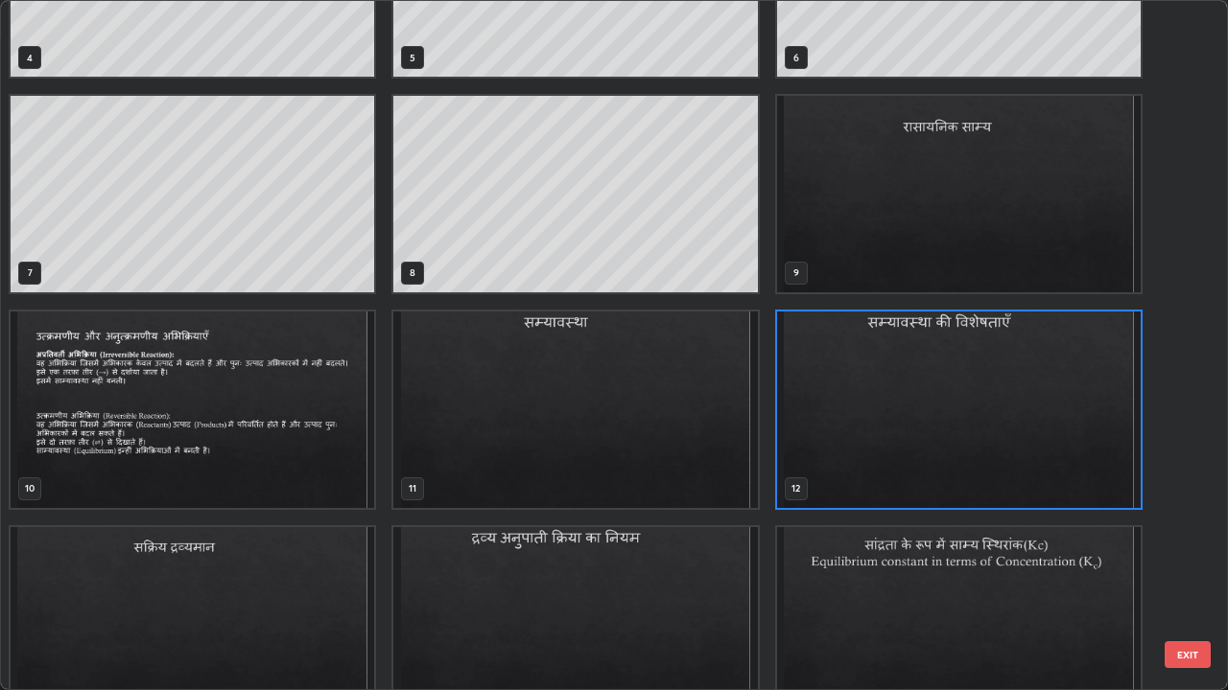
click at [834, 386] on img "grid" at bounding box center [958, 410] width 363 height 197
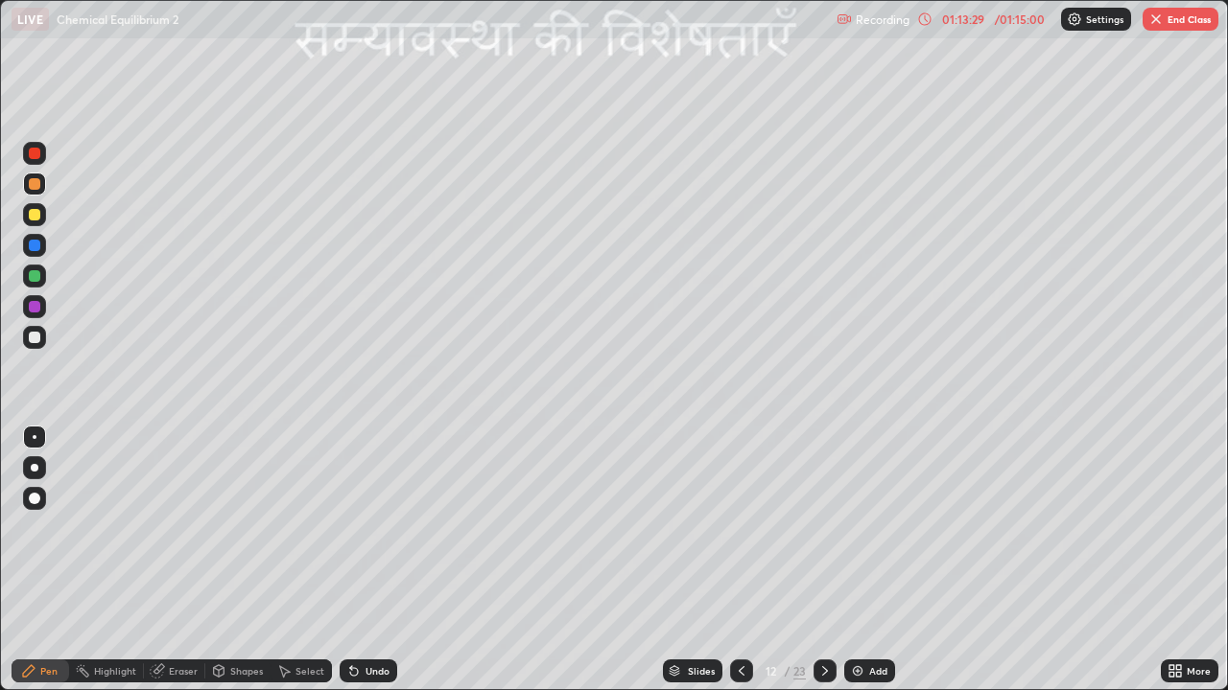
click at [1175, 22] on button "End Class" at bounding box center [1180, 19] width 76 height 23
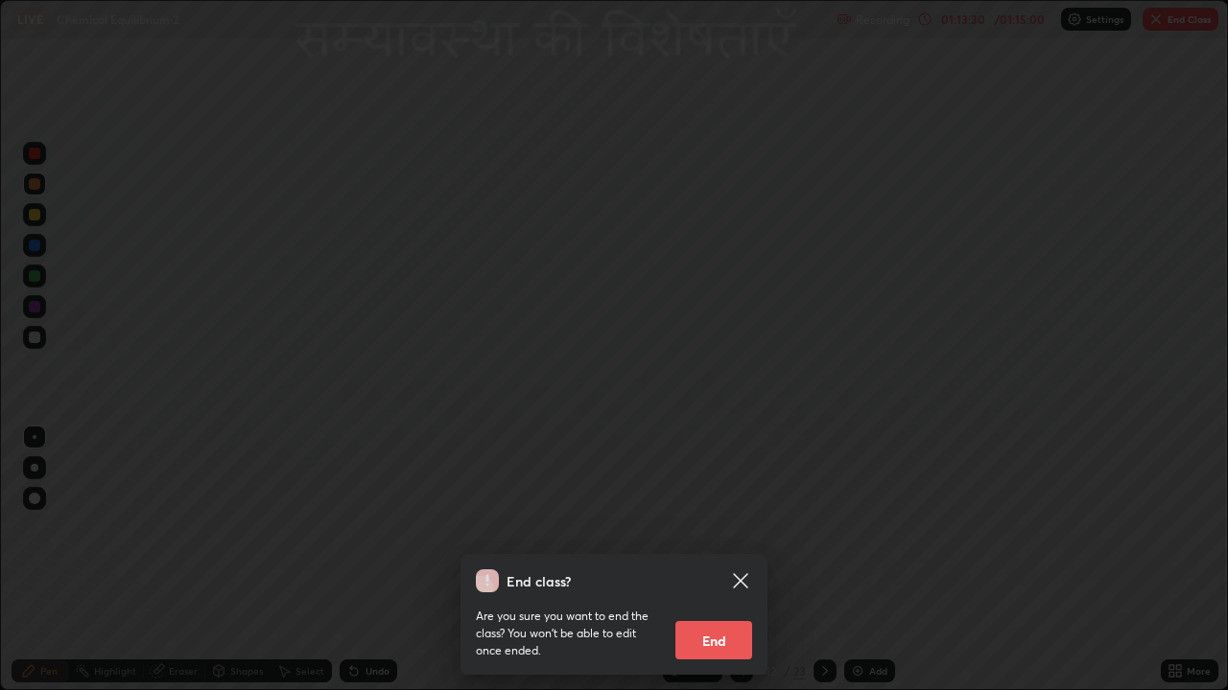
click at [740, 560] on button "End" at bounding box center [713, 640] width 77 height 38
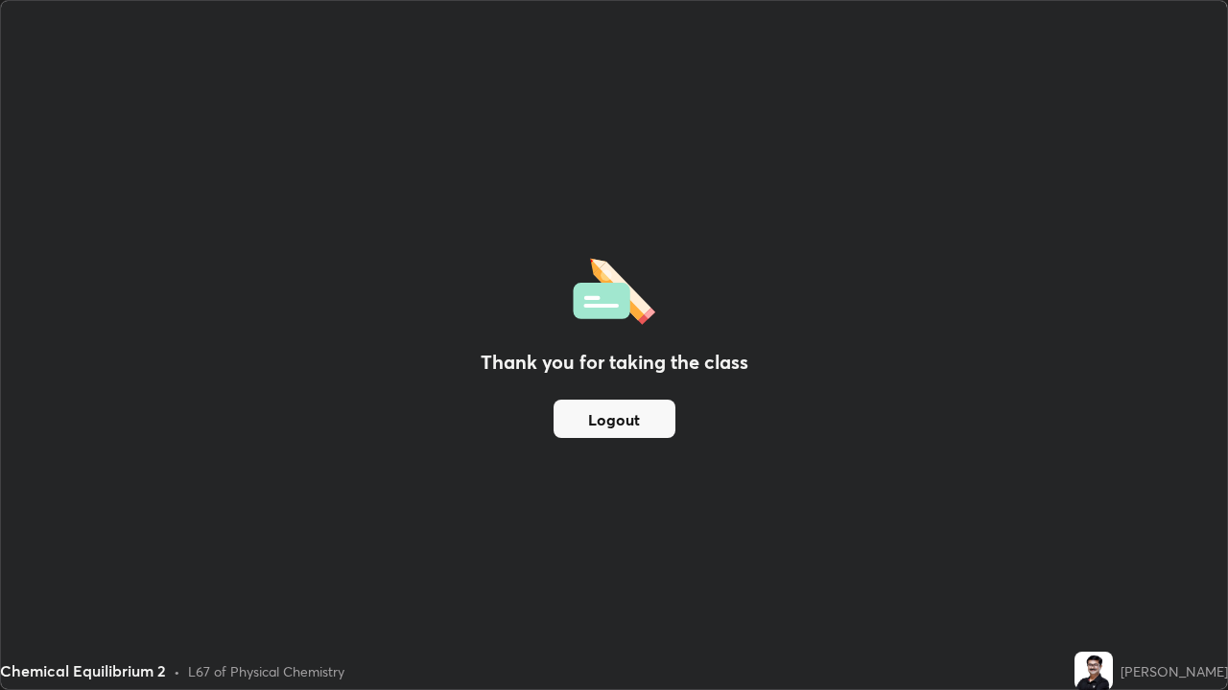
click at [651, 416] on button "Logout" at bounding box center [614, 419] width 122 height 38
